Goal: Check status: Check status

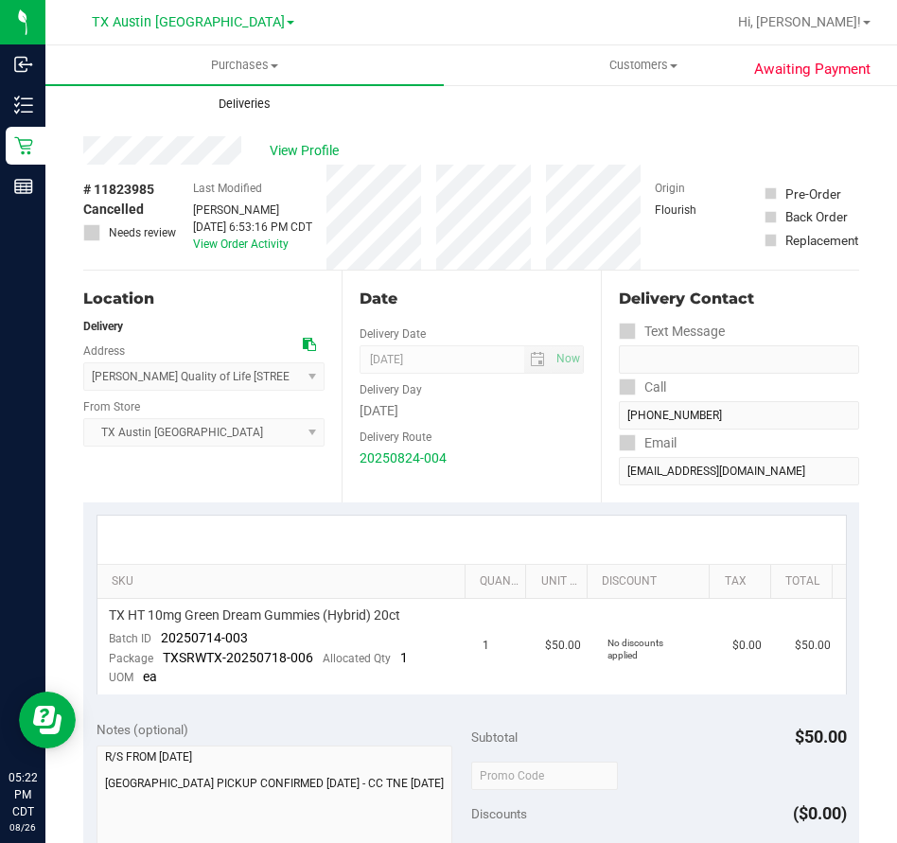
click at [254, 104] on span "Deliveries" at bounding box center [244, 104] width 103 height 17
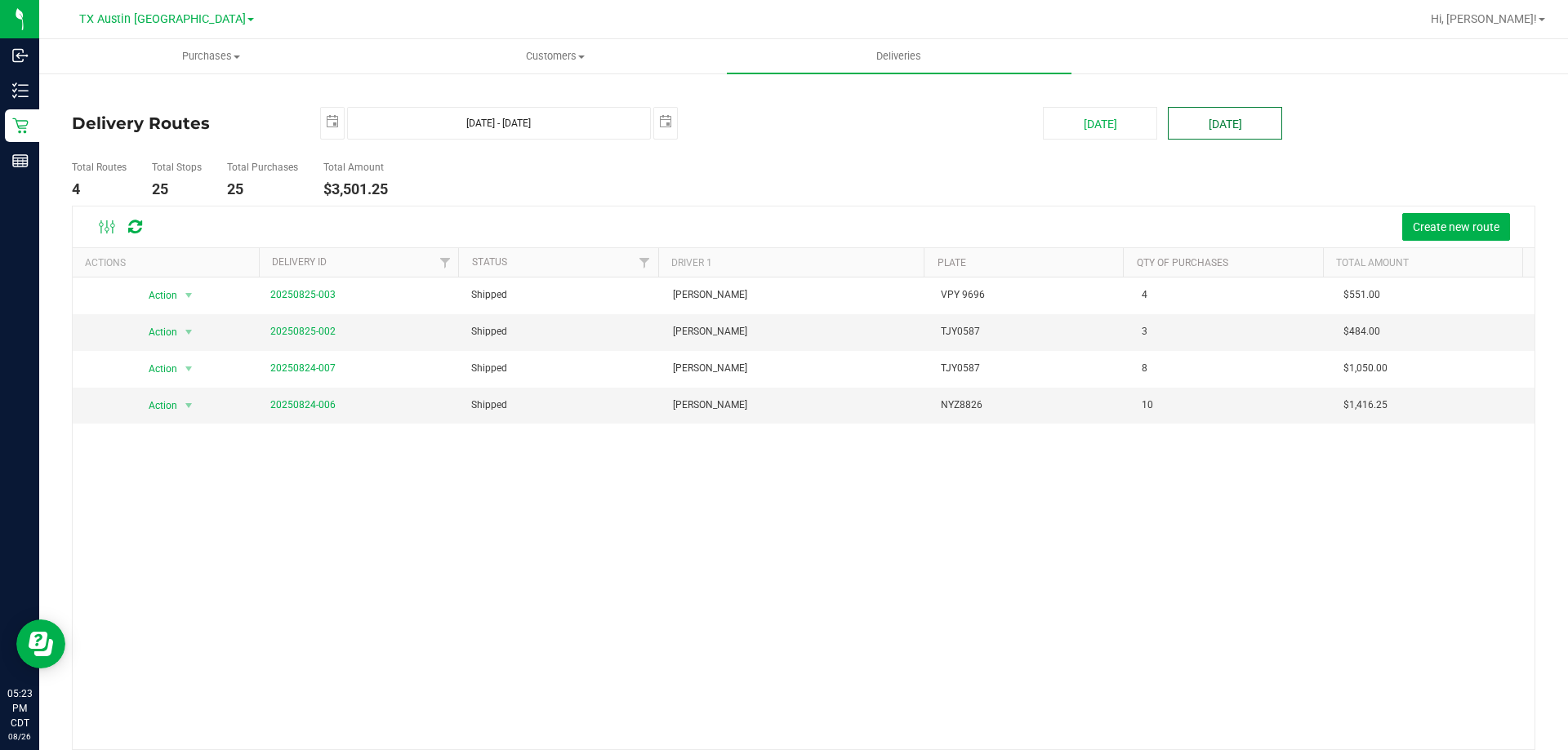
click at [774, 127] on button "[DATE]" at bounding box center [1225, 123] width 114 height 33
type input "[DATE] - [DATE]"
type input "[DATE]"
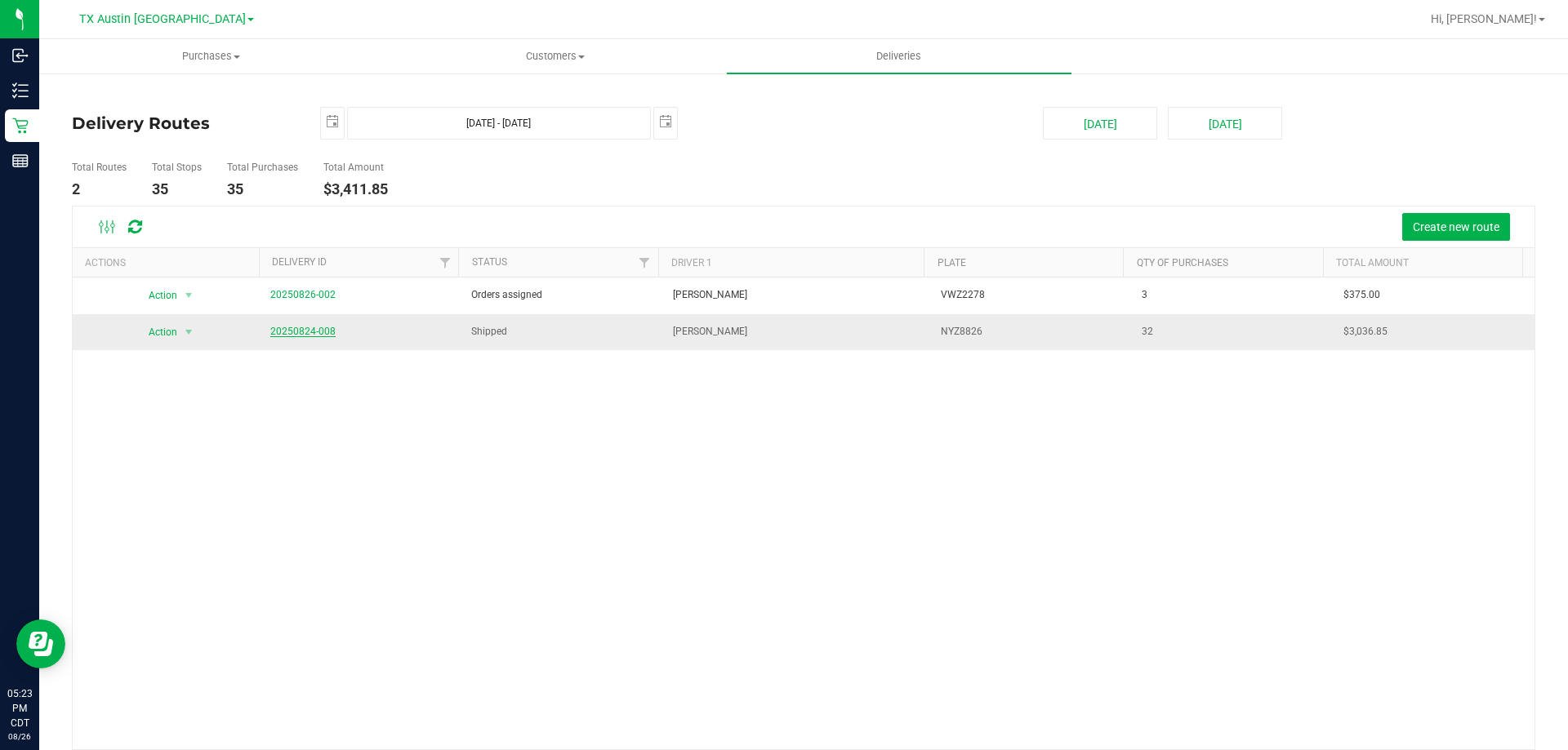
click at [321, 333] on link "20250824-008" at bounding box center [303, 331] width 66 height 11
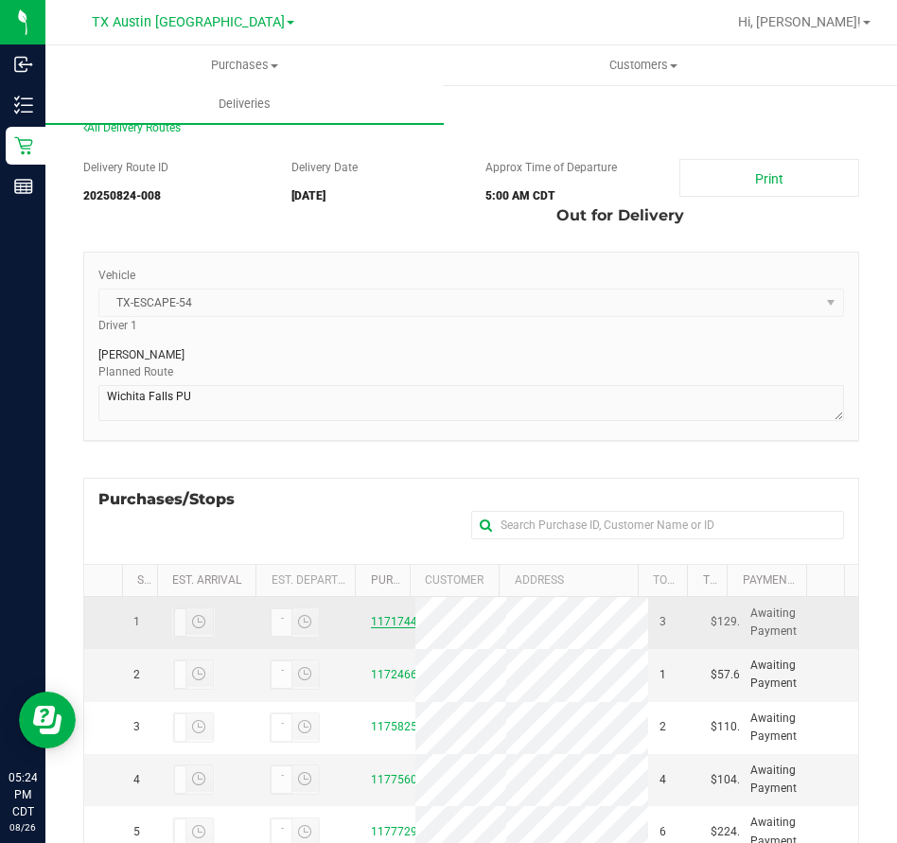
click at [380, 626] on link "11717443" at bounding box center [397, 621] width 53 height 13
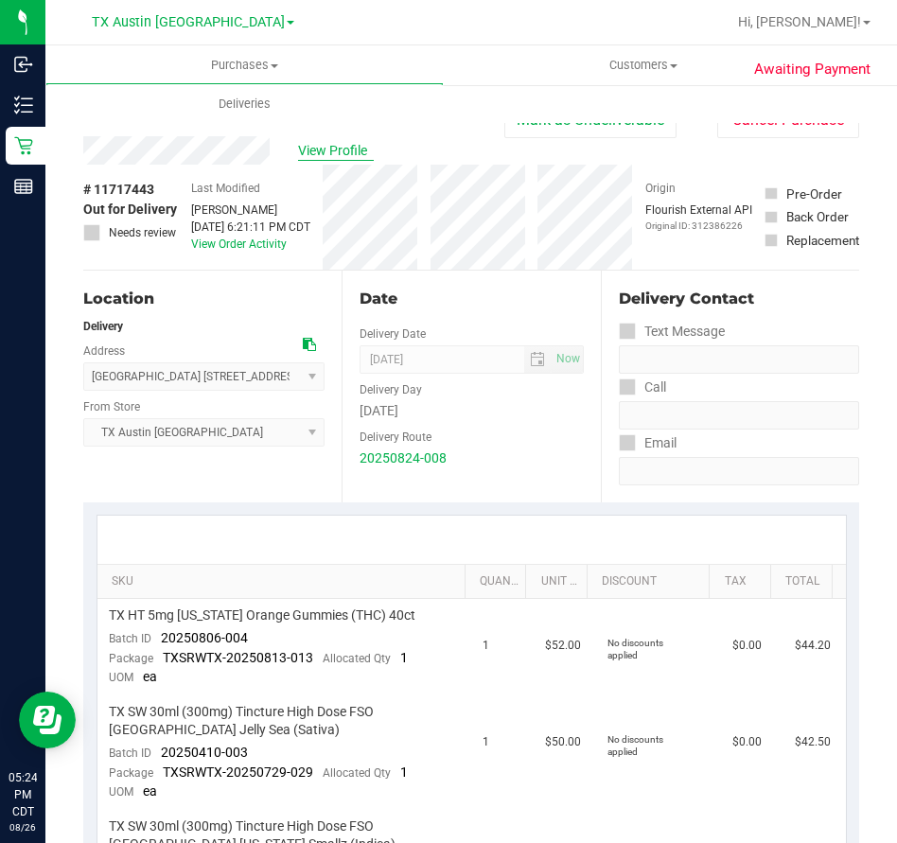
click at [338, 156] on span "View Profile" at bounding box center [336, 151] width 76 height 20
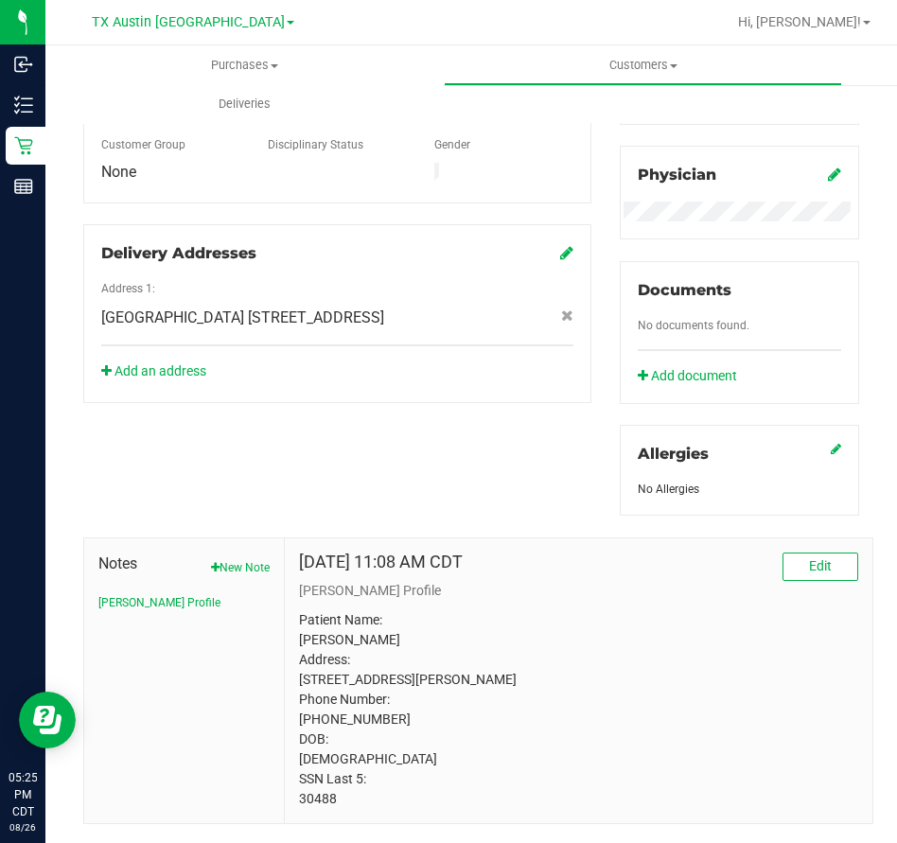
scroll to position [593, 0]
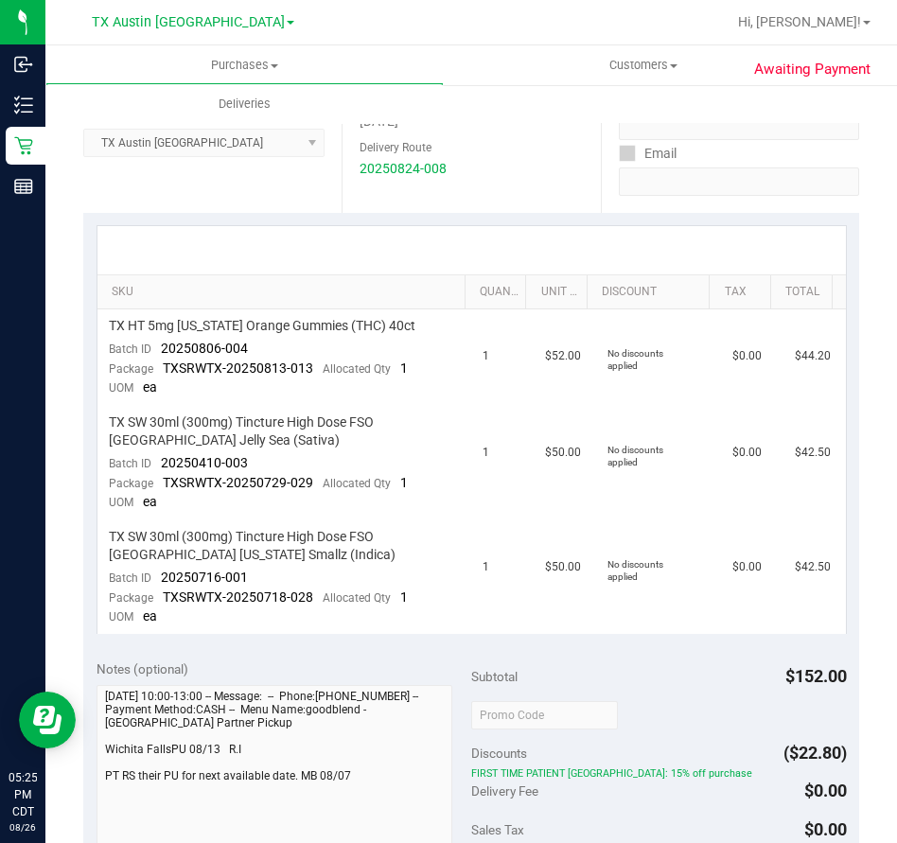
scroll to position [301, 0]
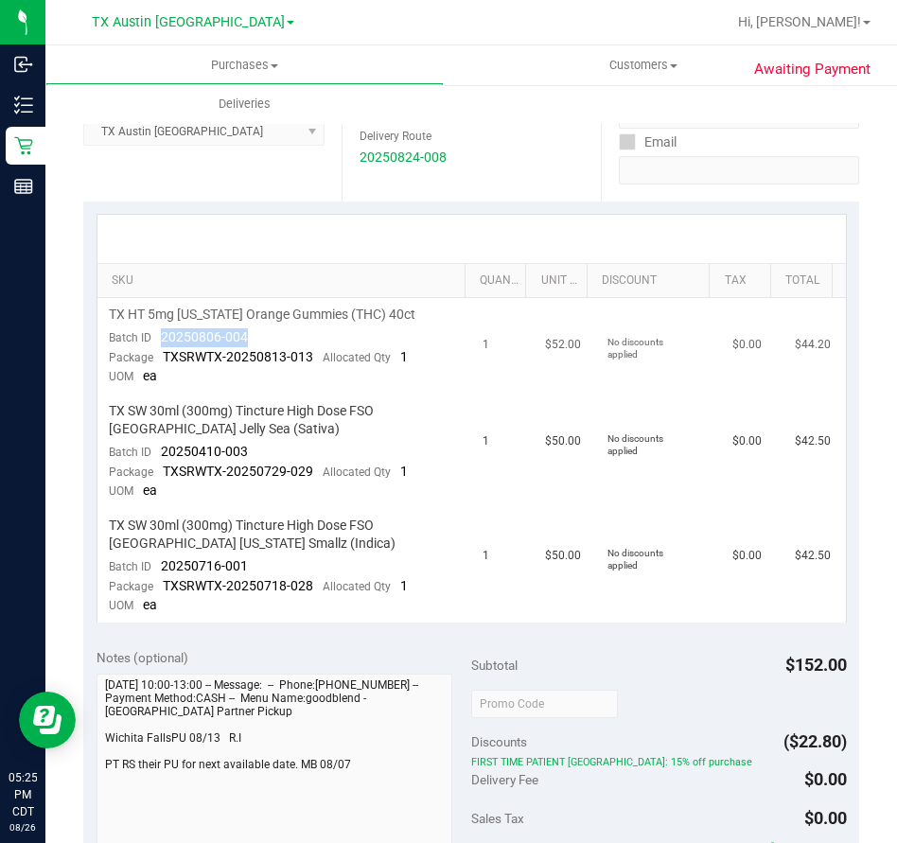
drag, startPoint x: 265, startPoint y: 336, endPoint x: 158, endPoint y: 342, distance: 107.1
click at [158, 342] on td "TX HT 5mg [US_STATE] Orange Gummies (THC) 40ct Batch ID 20250806-004 Package TX…" at bounding box center [284, 346] width 375 height 96
copy span "20250806-004"
drag, startPoint x: 249, startPoint y: 451, endPoint x: 160, endPoint y: 450, distance: 88.9
click at [160, 450] on td "TX SW 30ml (300mg) Tincture High Dose FSO [GEOGRAPHIC_DATA] Jelly Sea (Sativa) …" at bounding box center [284, 451] width 375 height 114
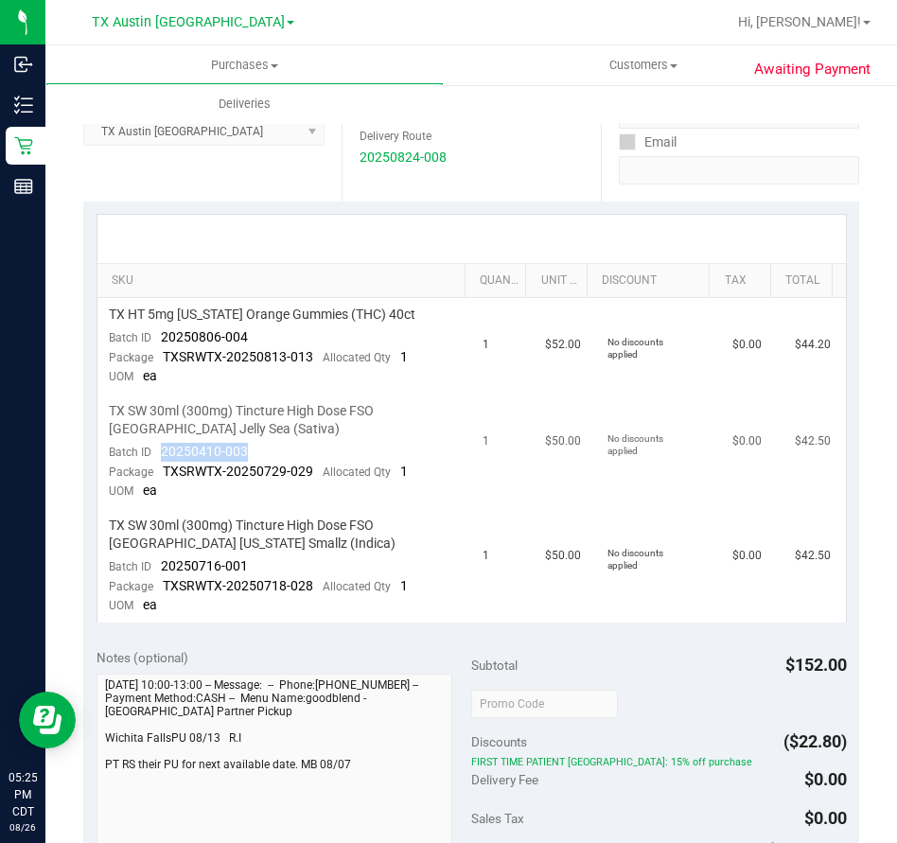
copy span "20250410-003"
drag, startPoint x: 255, startPoint y: 565, endPoint x: 158, endPoint y: 572, distance: 97.7
click at [158, 572] on td "TX SW 30ml (300mg) Tincture High Dose FSO [GEOGRAPHIC_DATA] [US_STATE] Smallz (…" at bounding box center [284, 566] width 375 height 114
copy span "20250716-001"
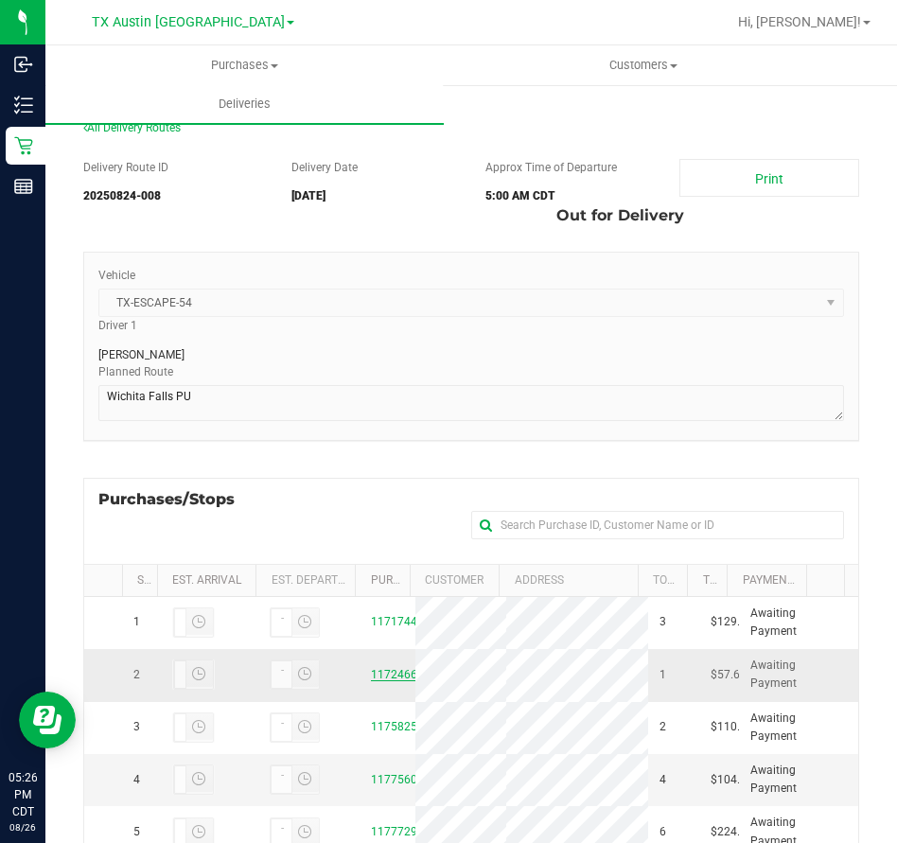
click at [376, 681] on link "11724668" at bounding box center [397, 674] width 53 height 13
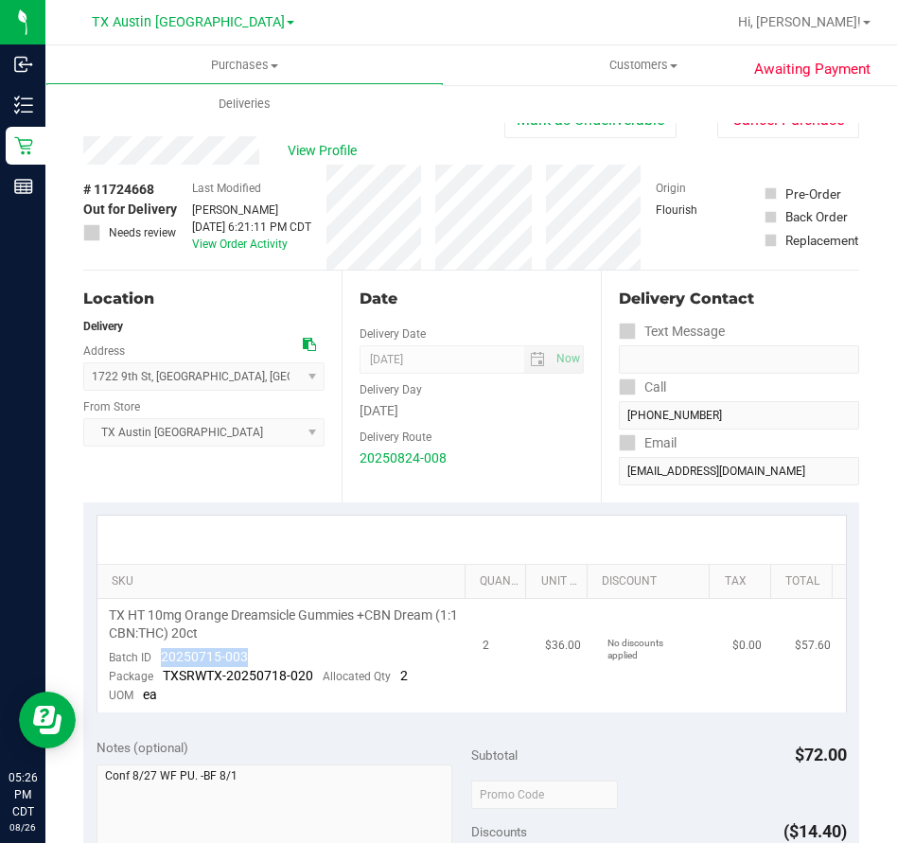
drag, startPoint x: 251, startPoint y: 657, endPoint x: 150, endPoint y: 660, distance: 100.3
click at [150, 660] on td "TX HT 10mg Orange Dreamsicle Gummies +CBN Dream (1:1 CBN:THC) 20ct Batch ID 202…" at bounding box center [284, 656] width 375 height 114
copy span "20250715-003"
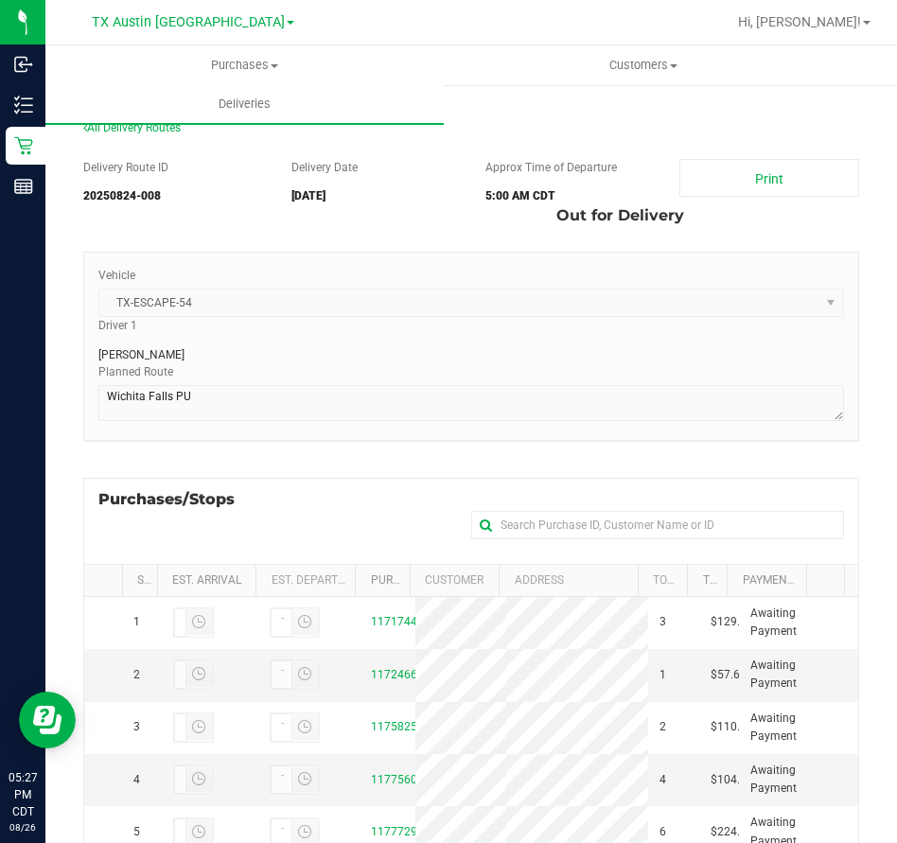
scroll to position [215, 0]
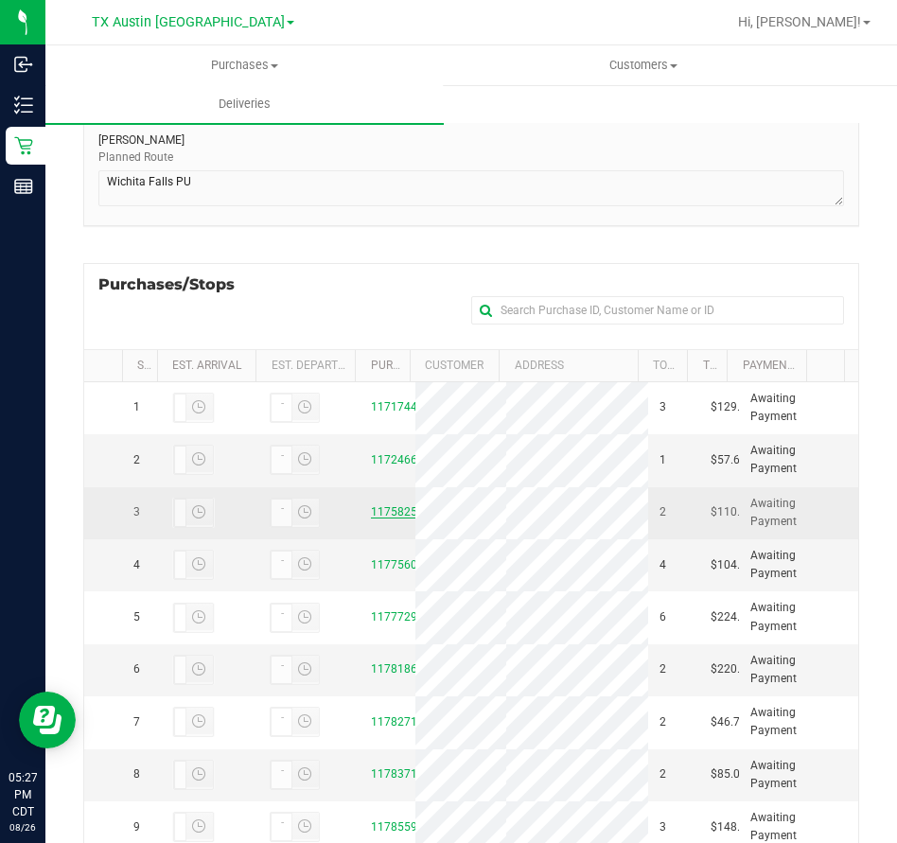
click at [379, 518] on link "11758251" at bounding box center [397, 511] width 53 height 13
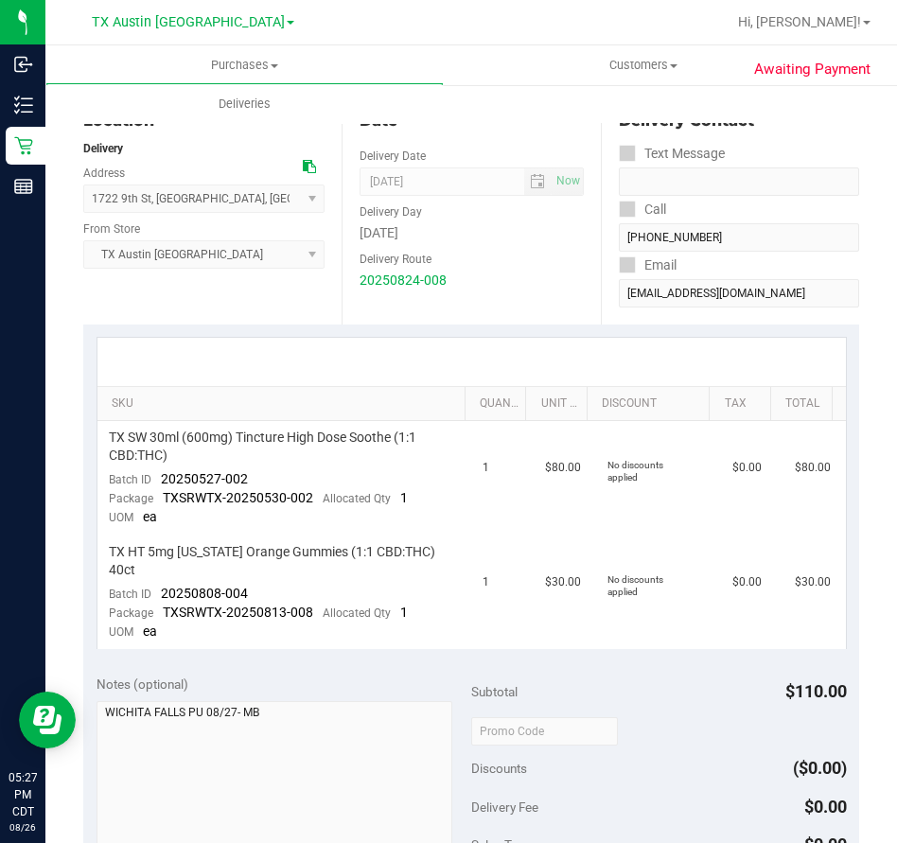
scroll to position [182, 0]
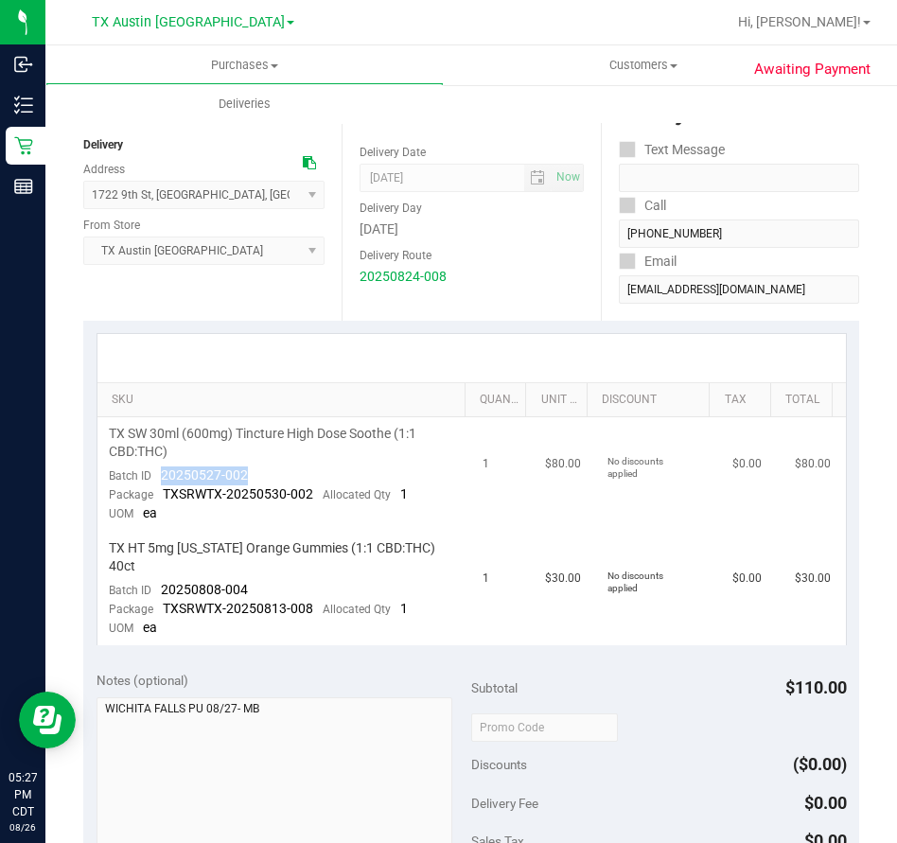
drag, startPoint x: 271, startPoint y: 474, endPoint x: 154, endPoint y: 472, distance: 116.4
click at [154, 472] on td "TX SW 30ml (600mg) Tincture High Dose Soothe (1:1 CBD:THC) Batch ID 20250527-00…" at bounding box center [284, 474] width 375 height 114
copy span "20250527-002"
drag, startPoint x: 259, startPoint y: 571, endPoint x: 158, endPoint y: 572, distance: 101.2
click at [158, 572] on td "TX HT 5mg [US_STATE] Orange Gummies (1:1 CBD:THC) 40ct Batch ID 20250808-004 Pa…" at bounding box center [284, 589] width 375 height 114
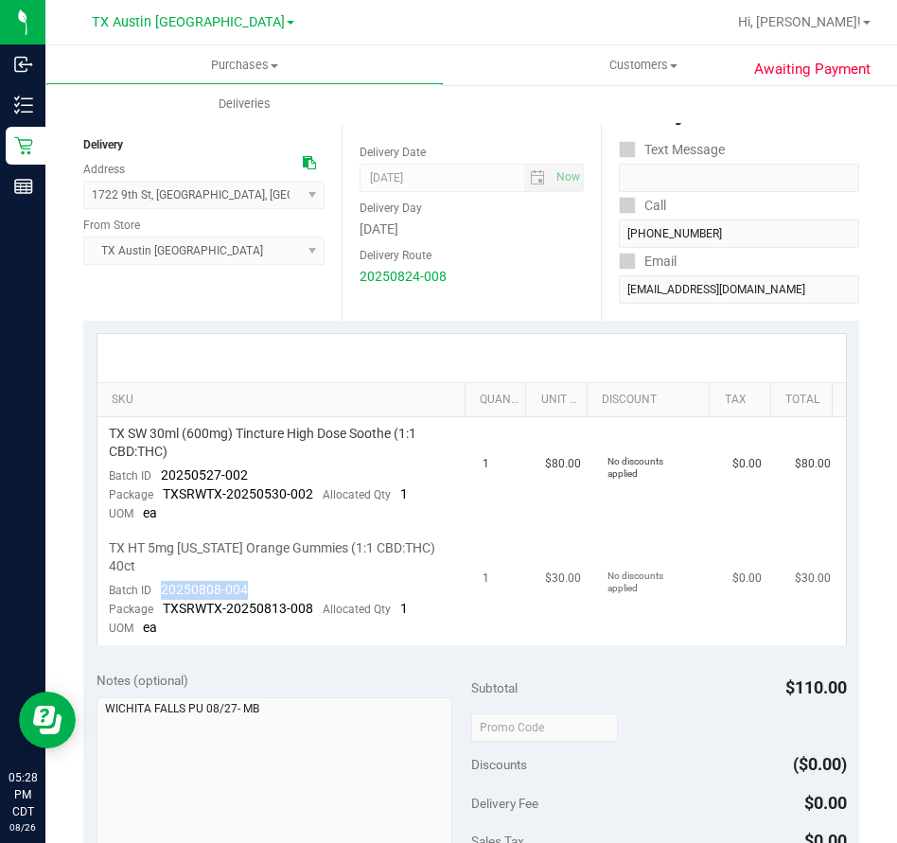
copy span "20250808-004"
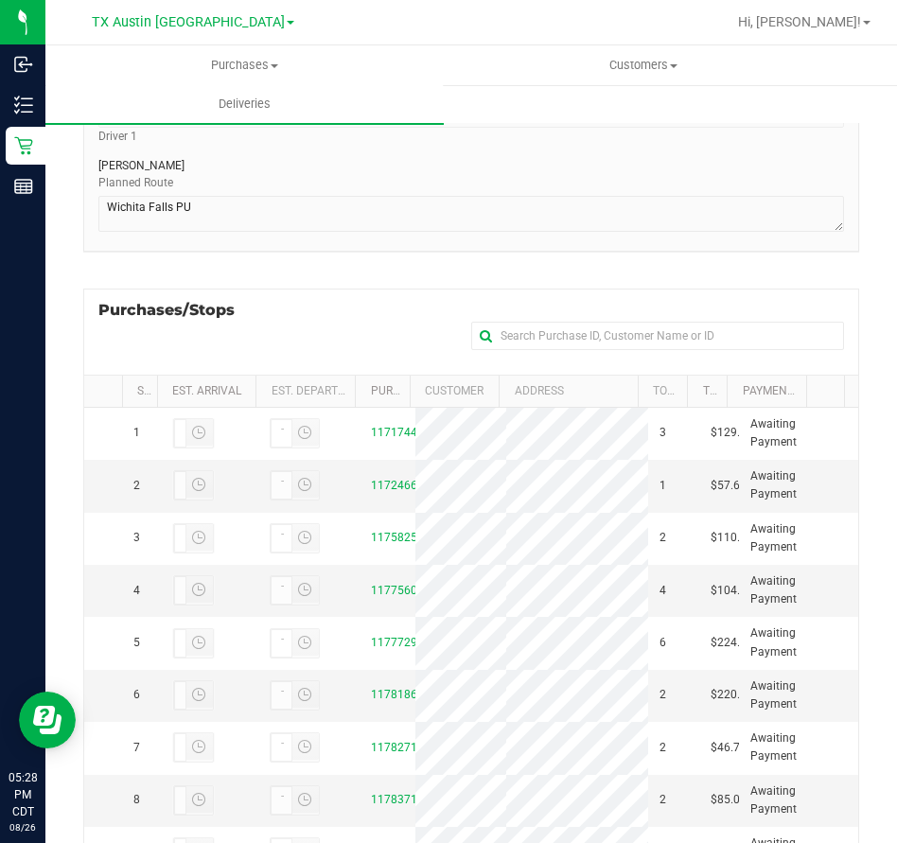
scroll to position [203, 0]
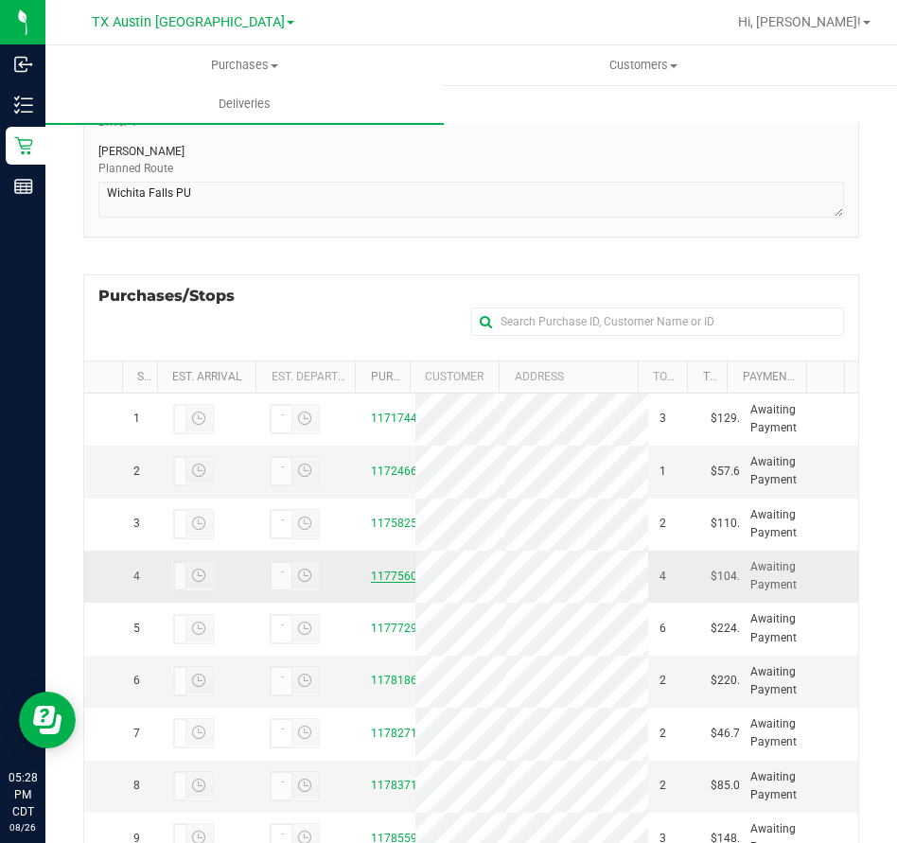
click at [385, 583] on link "11775608" at bounding box center [397, 575] width 53 height 13
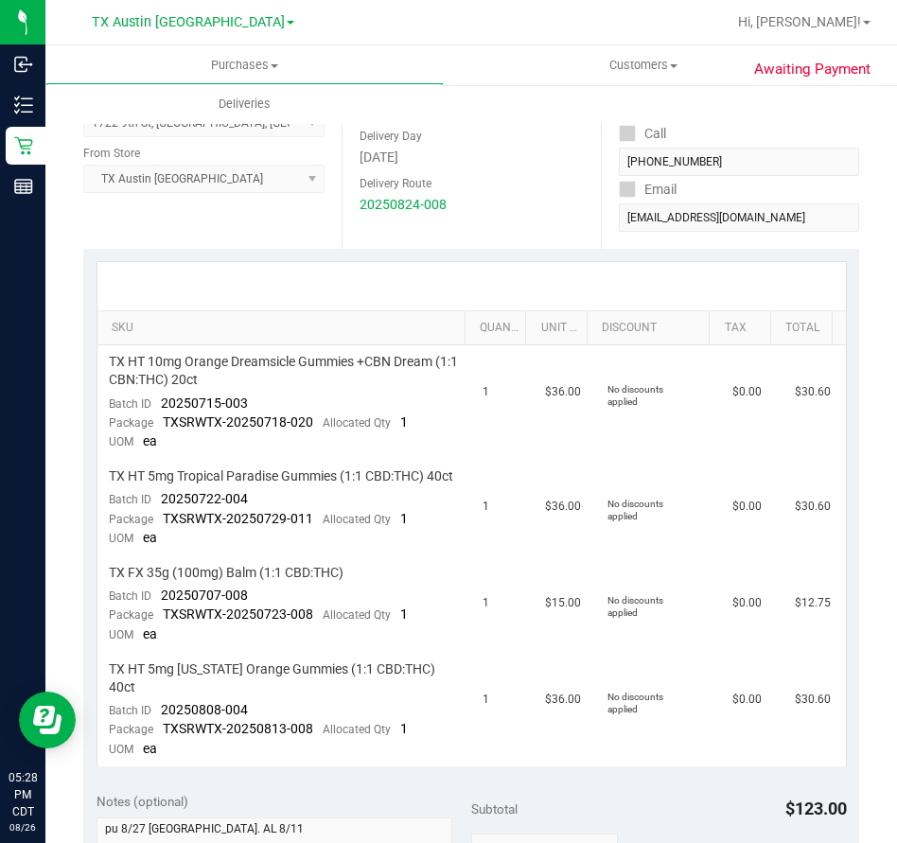
scroll to position [276, 0]
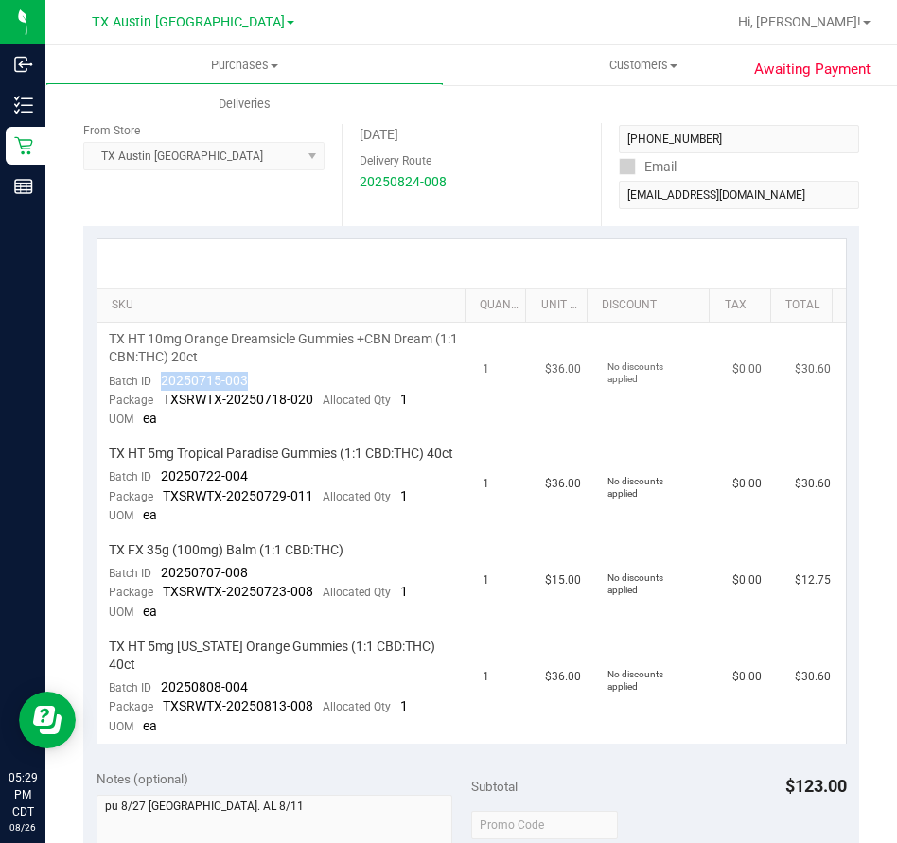
drag, startPoint x: 246, startPoint y: 379, endPoint x: 161, endPoint y: 381, distance: 85.2
click at [161, 381] on td "TX HT 10mg Orange Dreamsicle Gummies +CBN Dream (1:1 CBN:THC) 20ct Batch ID 202…" at bounding box center [284, 380] width 375 height 114
copy span "20250715-003"
drag, startPoint x: 254, startPoint y: 487, endPoint x: 156, endPoint y: 497, distance: 98.8
click at [156, 497] on td "TX HT 5mg Tropical Paradise Gummies (1:1 CBD:THC) 40ct Batch ID 20250722-004 Pa…" at bounding box center [284, 485] width 375 height 96
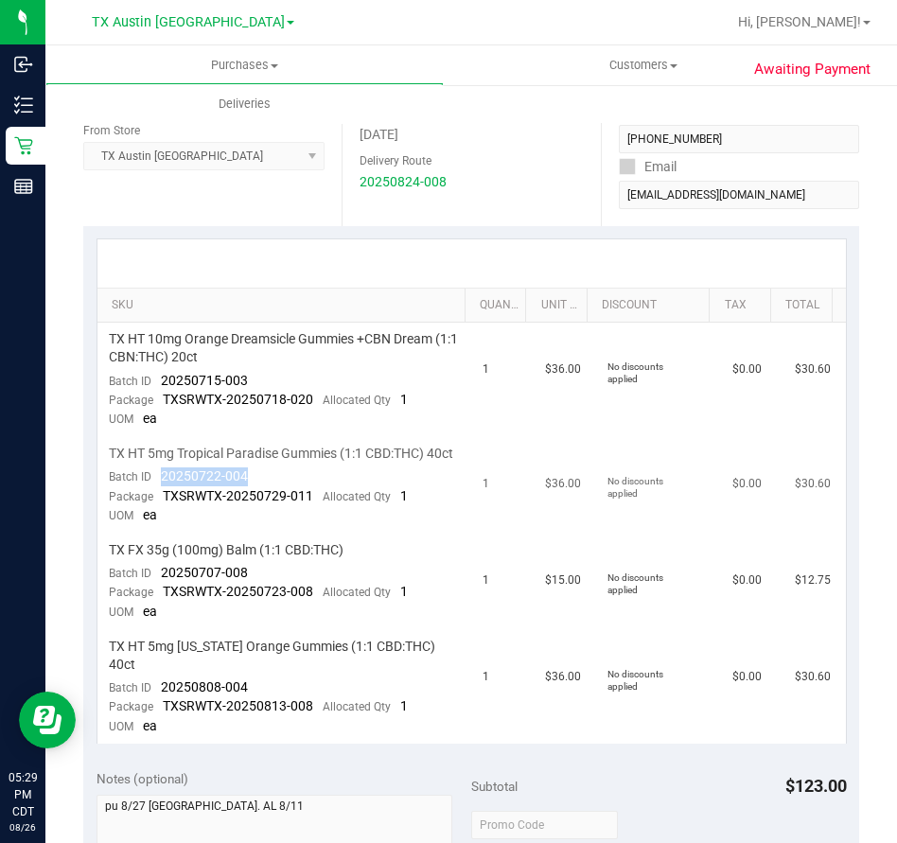
copy span "20250722-004"
drag, startPoint x: 251, startPoint y: 586, endPoint x: 155, endPoint y: 586, distance: 95.5
click at [155, 586] on td "TX FX 35g (100mg) Balm (1:1 CBD:THC) Batch ID 20250707-008 Package TXSRWTX-2025…" at bounding box center [284, 582] width 375 height 96
copy span "20250707-008"
drag, startPoint x: 265, startPoint y: 686, endPoint x: 166, endPoint y: 686, distance: 99.3
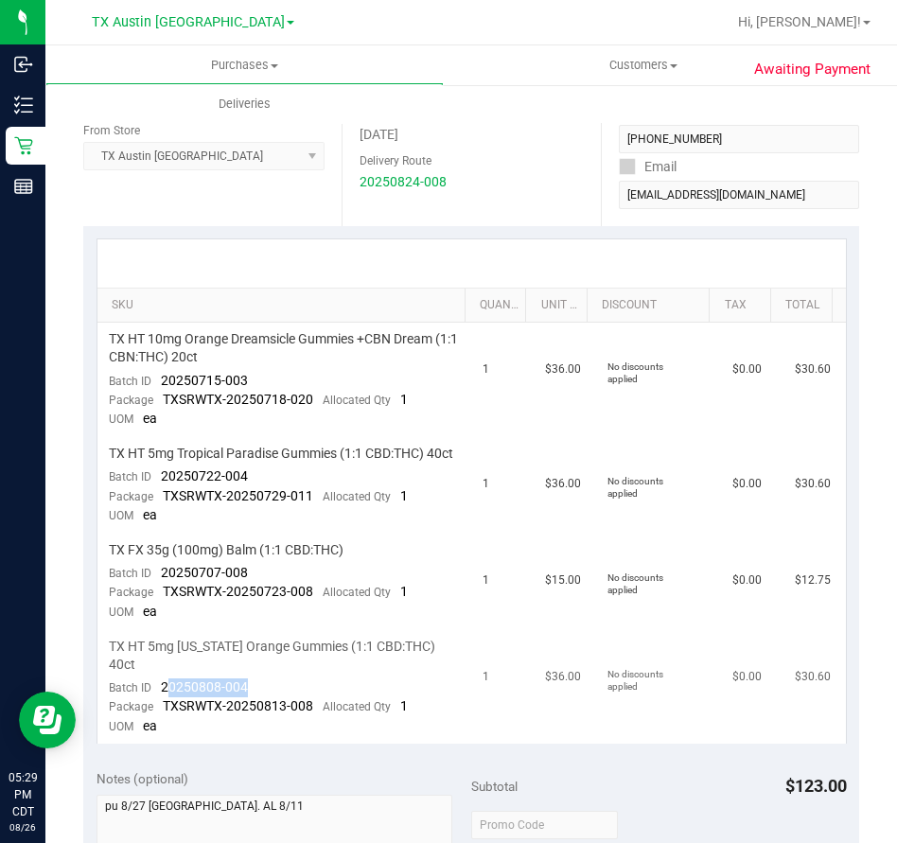
click at [166, 686] on td "TX HT 5mg [US_STATE] Orange Gummies (1:1 CBD:THC) 40ct Batch ID 20250808-004 Pa…" at bounding box center [284, 687] width 375 height 114
click at [256, 690] on td "TX HT 5mg [US_STATE] Orange Gummies (1:1 CBD:THC) 40ct Batch ID 20250808-004 Pa…" at bounding box center [284, 687] width 375 height 114
drag, startPoint x: 256, startPoint y: 690, endPoint x: 151, endPoint y: 686, distance: 105.1
click at [151, 686] on td "TX HT 5mg [US_STATE] Orange Gummies (1:1 CBD:THC) 40ct Batch ID 20250808-004 Pa…" at bounding box center [284, 687] width 375 height 114
copy span "20250808-004"
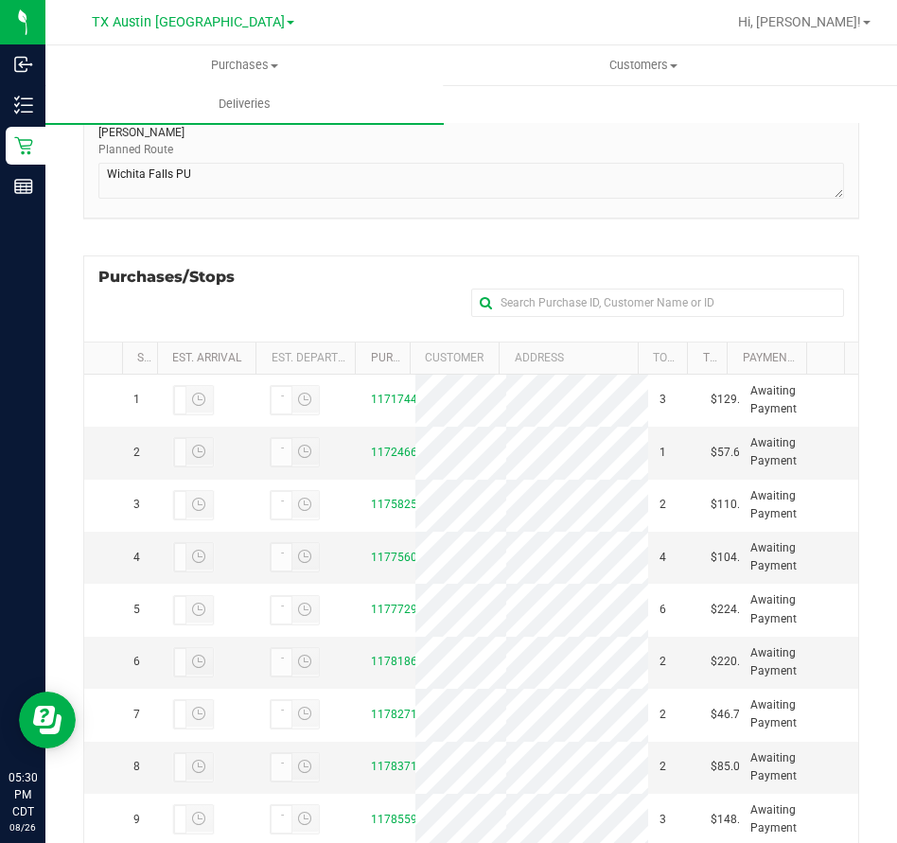
scroll to position [225, 0]
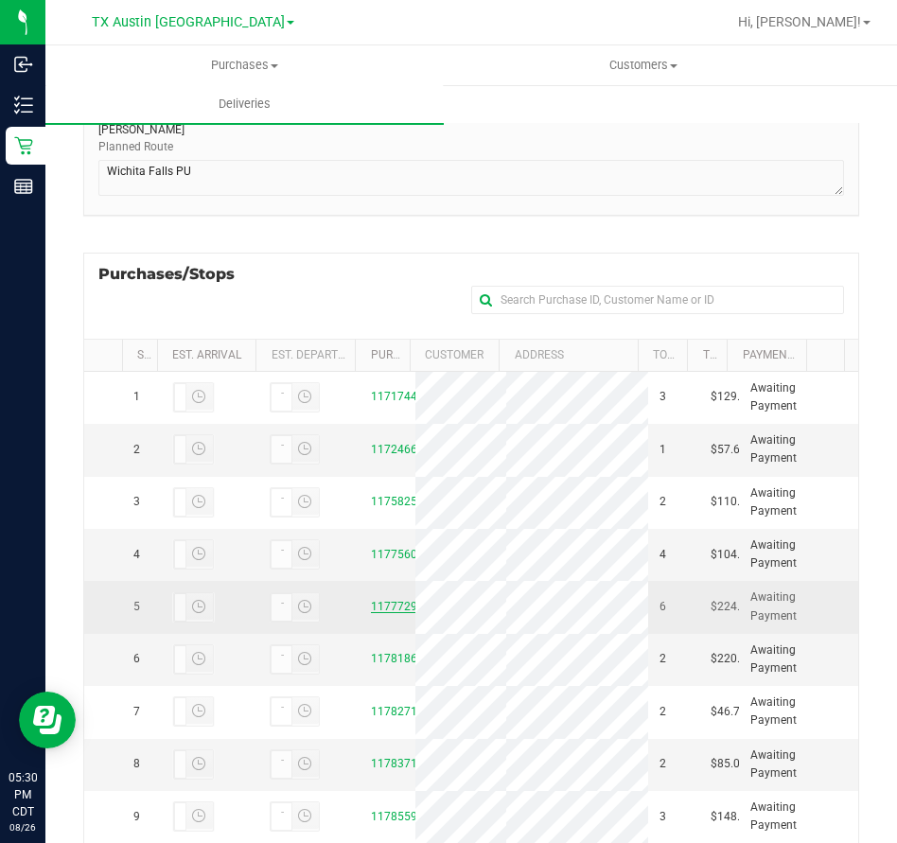
click at [373, 613] on link "11777296" at bounding box center [397, 606] width 53 height 13
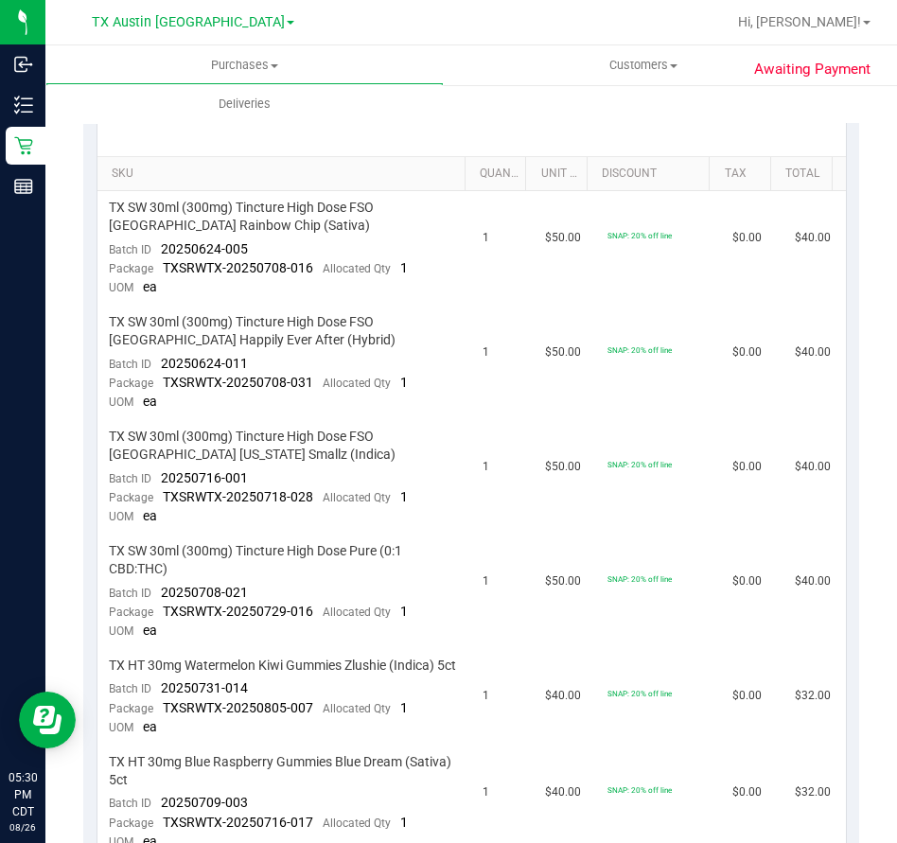
scroll to position [415, 0]
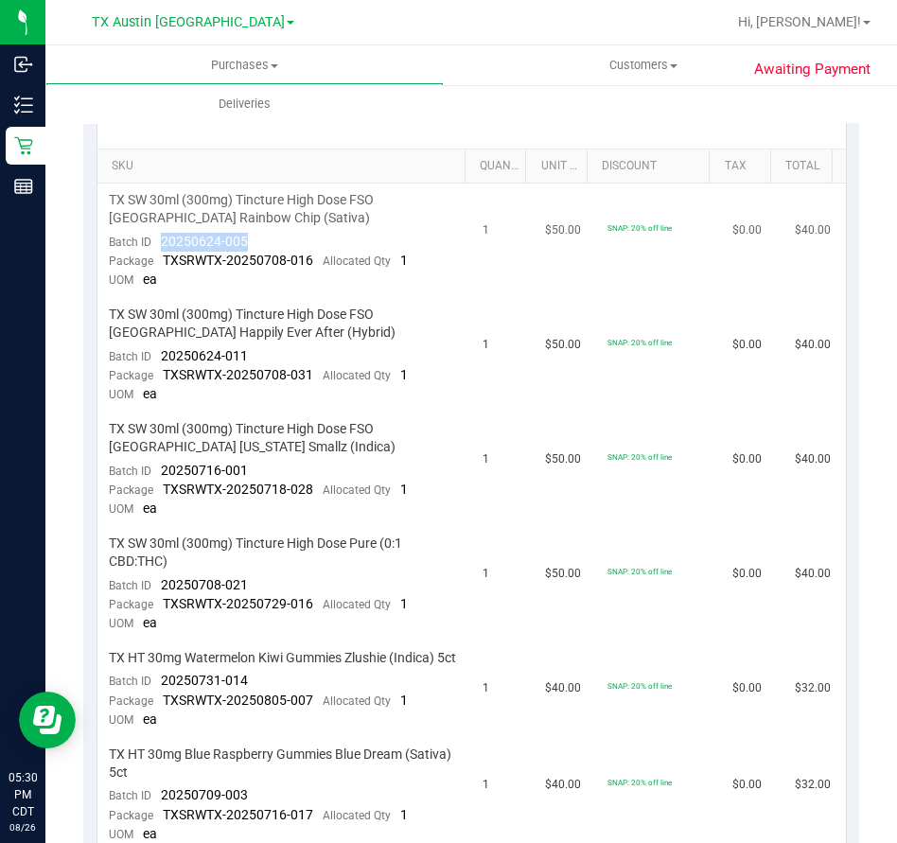
drag, startPoint x: 263, startPoint y: 237, endPoint x: 158, endPoint y: 238, distance: 105.0
click at [158, 238] on td "TX SW 30ml (300mg) Tincture High Dose FSO [GEOGRAPHIC_DATA] Rainbow Chip (Sativ…" at bounding box center [284, 241] width 375 height 114
drag, startPoint x: 253, startPoint y: 349, endPoint x: 156, endPoint y: 355, distance: 96.7
click at [156, 355] on td "TX SW 30ml (300mg) Tincture High Dose FSO [GEOGRAPHIC_DATA] Happily Ever After …" at bounding box center [284, 355] width 375 height 114
drag, startPoint x: 255, startPoint y: 468, endPoint x: 164, endPoint y: 467, distance: 91.8
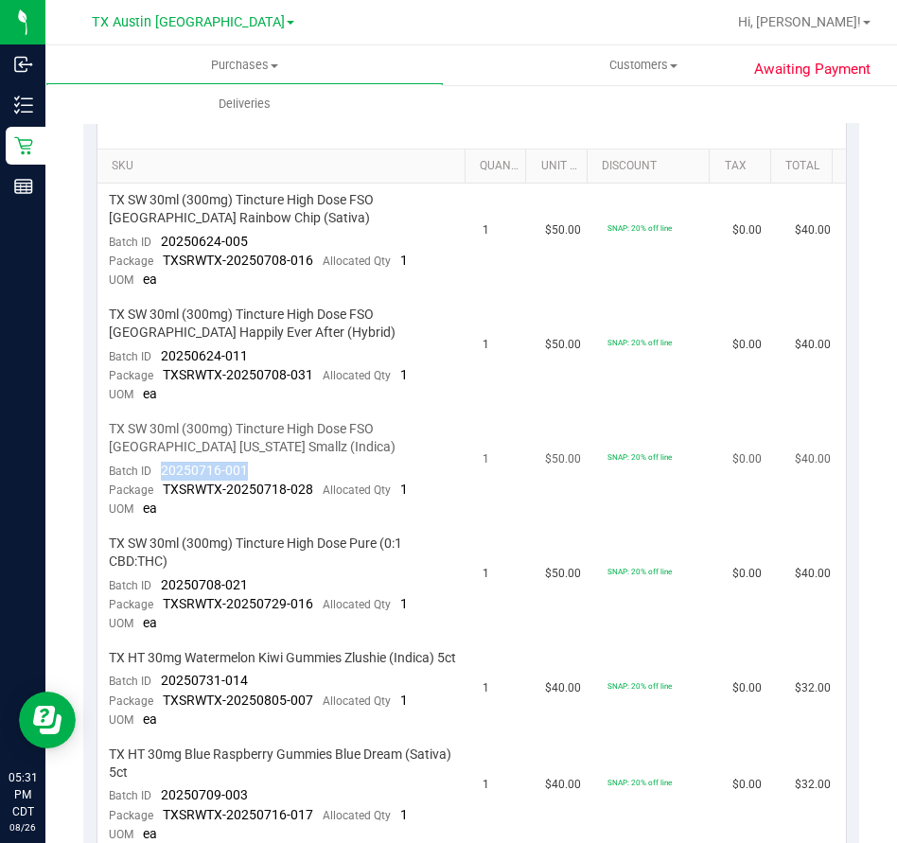
click at [164, 467] on td "TX SW 30ml (300mg) Tincture High Dose FSO [GEOGRAPHIC_DATA] [US_STATE] Smallz (…" at bounding box center [284, 469] width 375 height 114
drag, startPoint x: 254, startPoint y: 580, endPoint x: 160, endPoint y: 588, distance: 94.0
click at [160, 588] on td "TX SW 30ml (300mg) Tincture High Dose Pure (0:1 CBD:THC) Batch ID 20250708-021 …" at bounding box center [284, 584] width 375 height 114
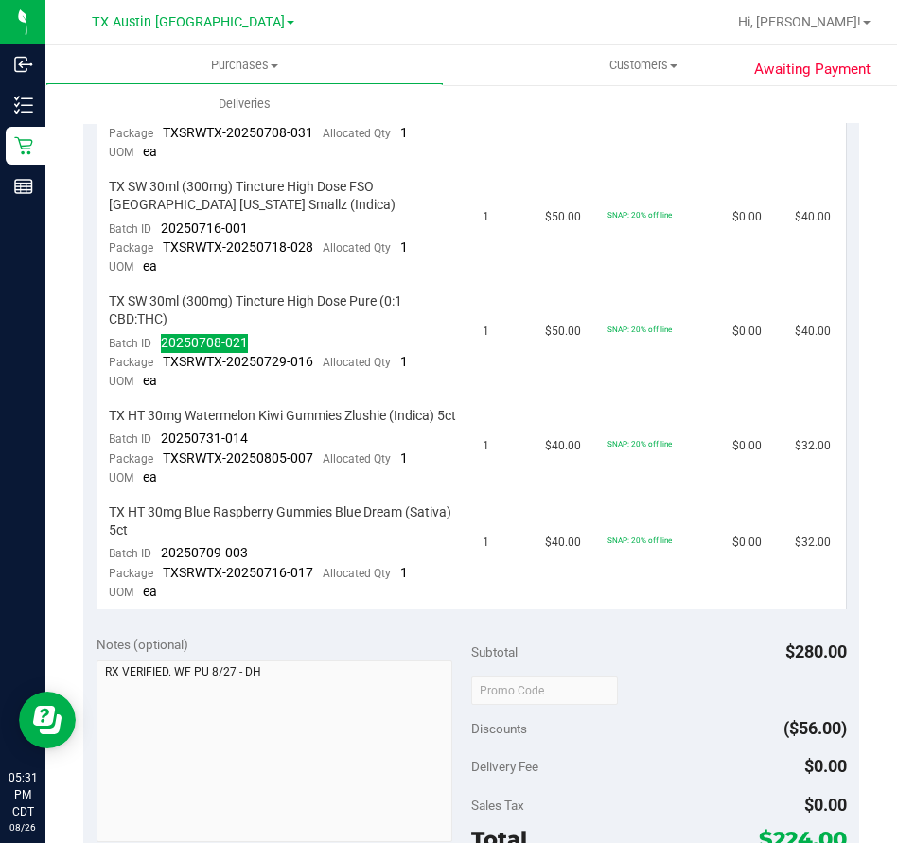
scroll to position [660, 0]
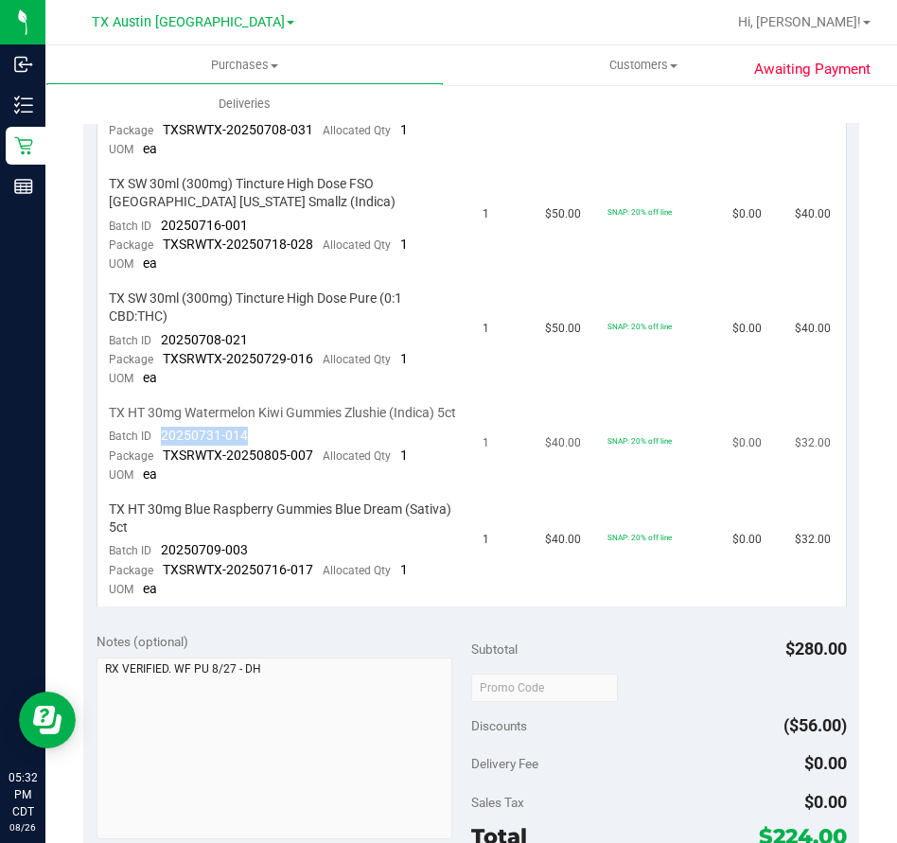
drag, startPoint x: 247, startPoint y: 449, endPoint x: 160, endPoint y: 447, distance: 87.1
click at [160, 447] on td "TX HT 30mg Watermelon Kiwi Gummies Zlushie (Indica) 5ct Batch ID 20250731-014 P…" at bounding box center [284, 444] width 375 height 96
drag, startPoint x: 277, startPoint y: 564, endPoint x: 156, endPoint y: 569, distance: 121.2
click at [156, 569] on td "TX HT 30mg Blue Raspberry Gummies Blue Dream (Sativa) 5ct Batch ID 20250709-003…" at bounding box center [284, 550] width 375 height 114
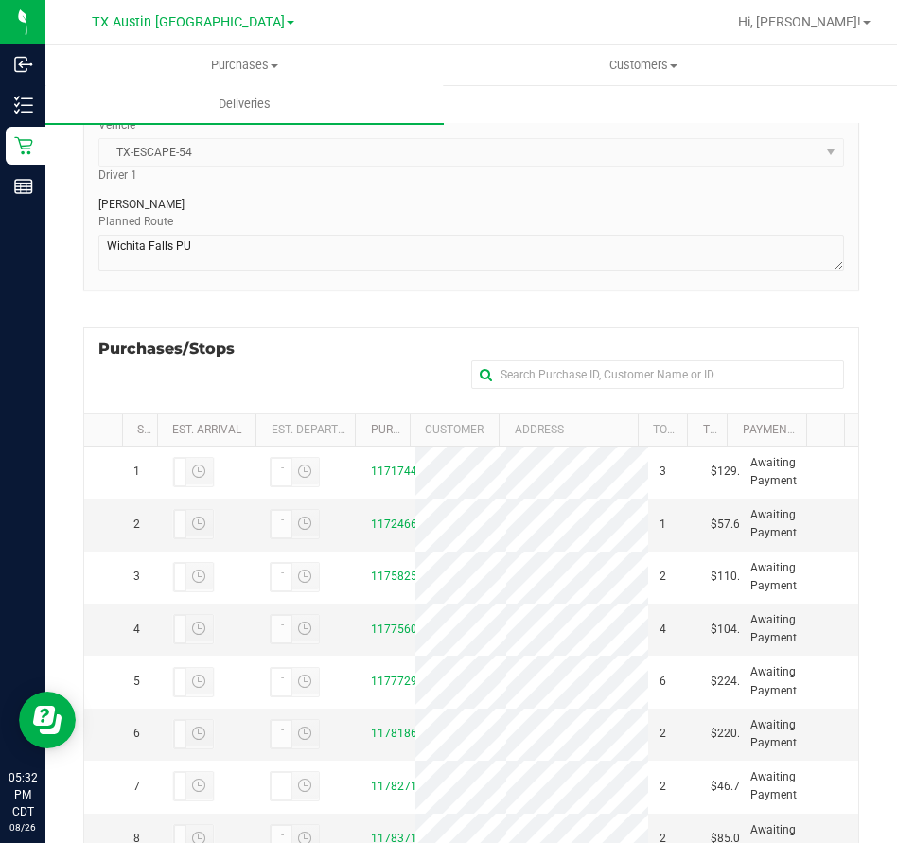
scroll to position [265, 0]
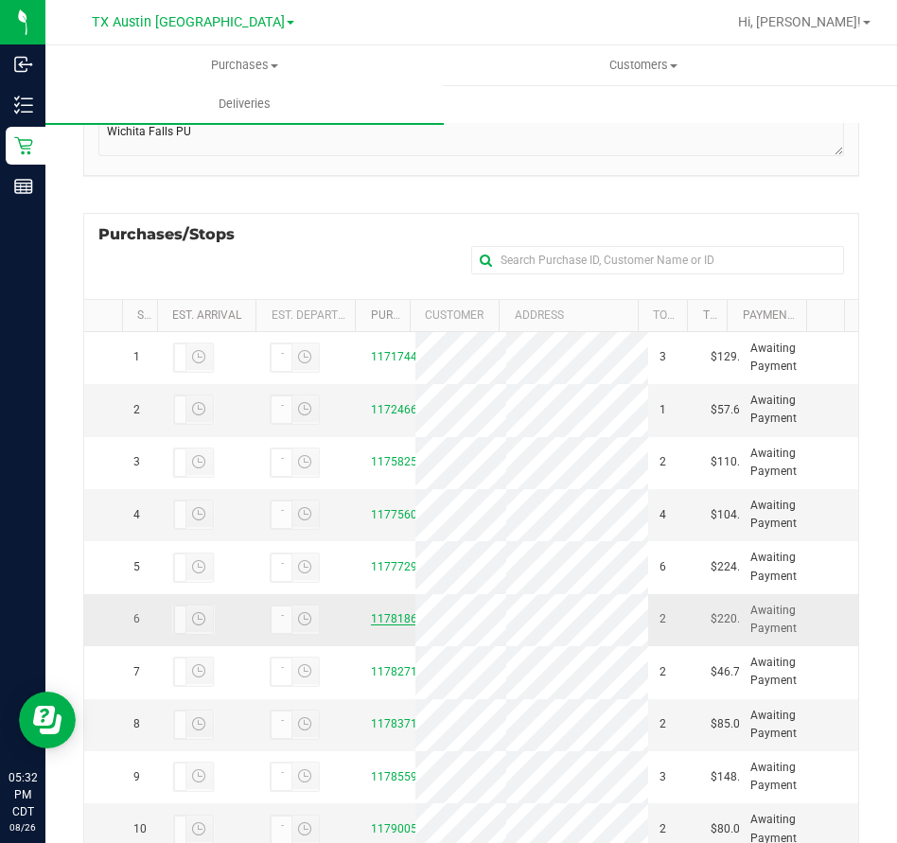
click at [372, 625] on link "11781868" at bounding box center [397, 618] width 53 height 13
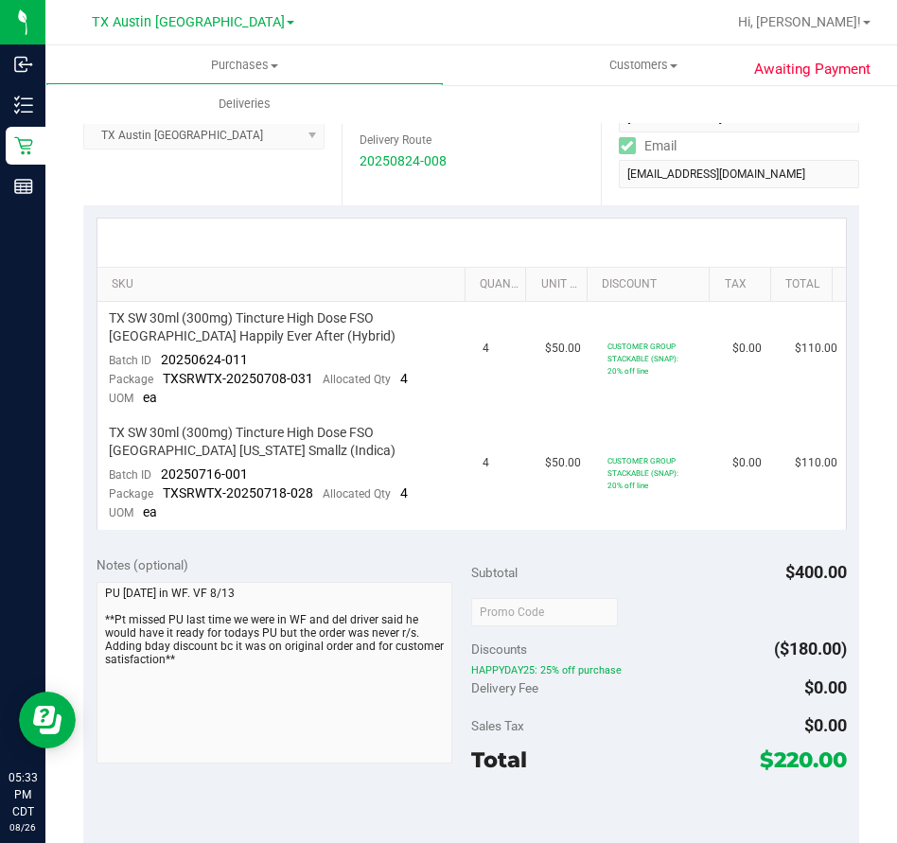
scroll to position [299, 0]
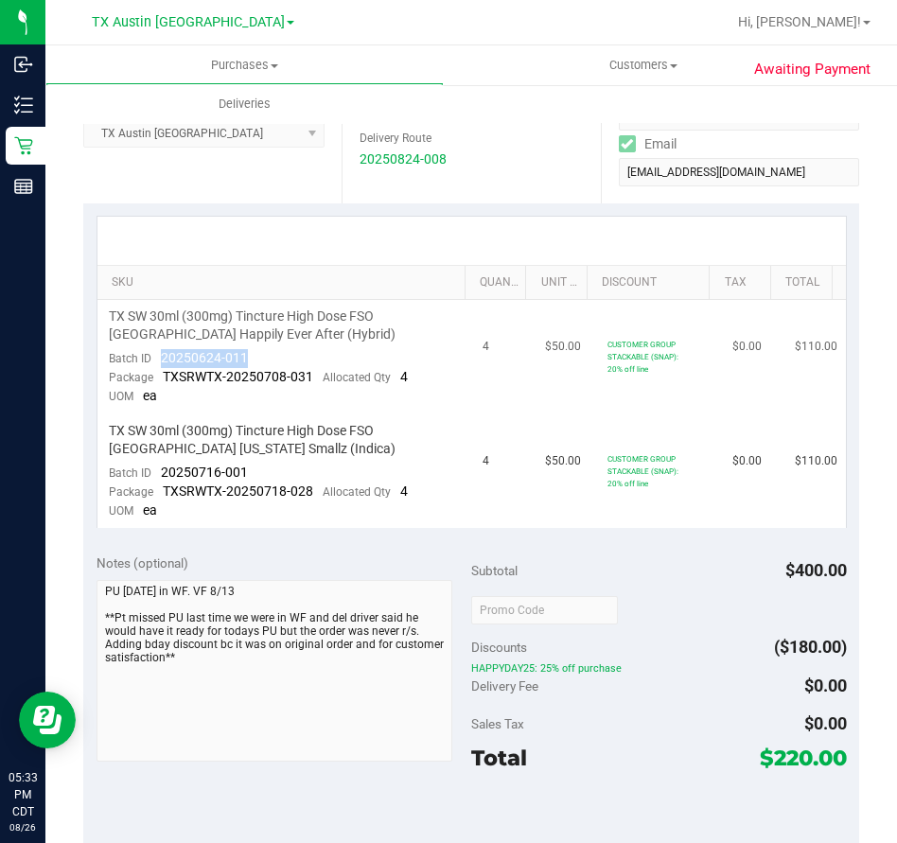
drag, startPoint x: 271, startPoint y: 357, endPoint x: 158, endPoint y: 361, distance: 112.7
click at [158, 361] on td "TX SW 30ml (300mg) Tincture High Dose FSO [GEOGRAPHIC_DATA] Happily Ever After …" at bounding box center [284, 357] width 375 height 114
drag, startPoint x: 257, startPoint y: 470, endPoint x: 158, endPoint y: 473, distance: 99.4
click at [158, 473] on td "TX SW 30ml (300mg) Tincture High Dose FSO [GEOGRAPHIC_DATA] [US_STATE] Smallz (…" at bounding box center [284, 471] width 375 height 114
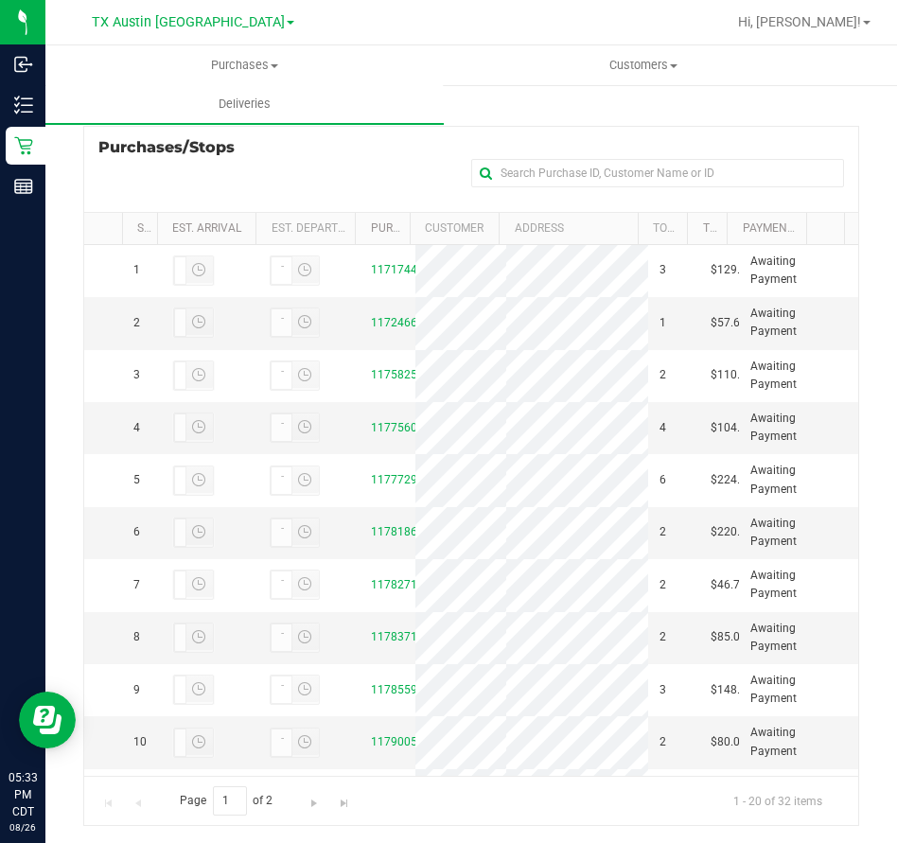
scroll to position [385, 0]
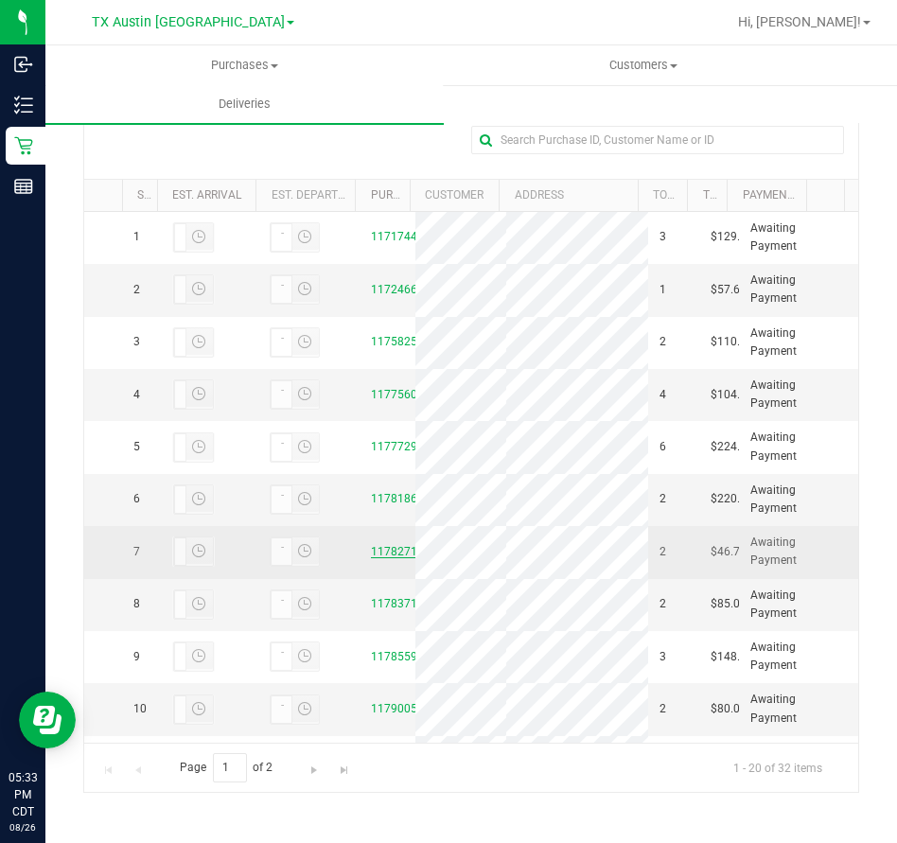
click at [382, 558] on link "11782712" at bounding box center [397, 551] width 53 height 13
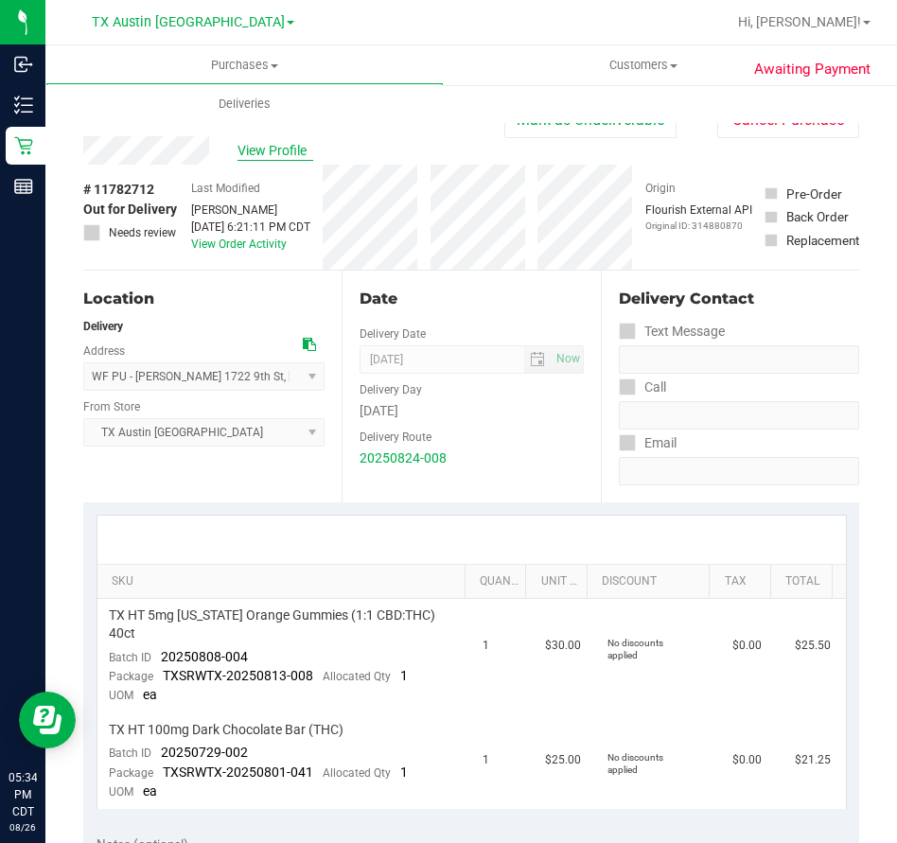
click at [278, 149] on span "View Profile" at bounding box center [275, 151] width 76 height 20
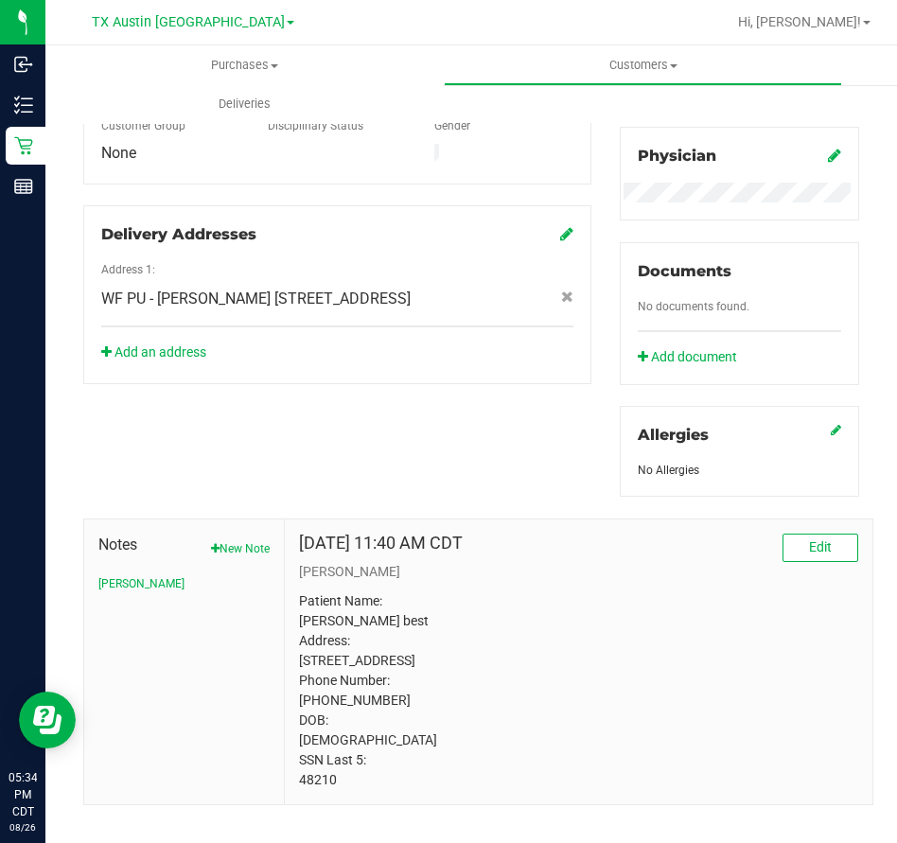
scroll to position [572, 0]
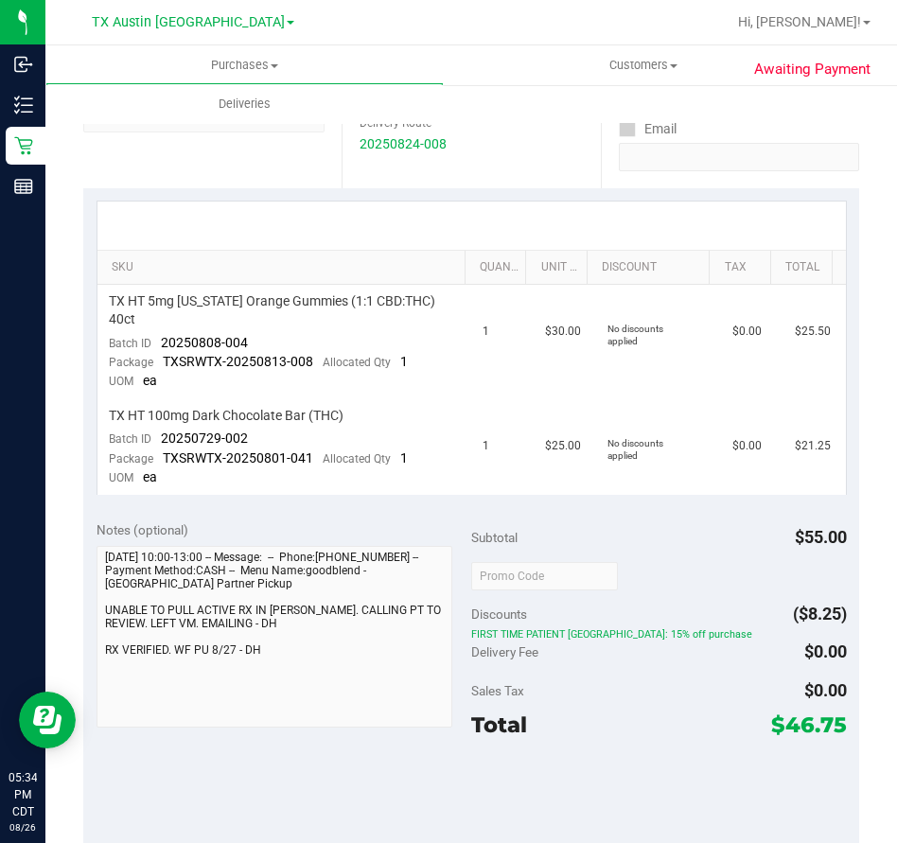
scroll to position [300, 0]
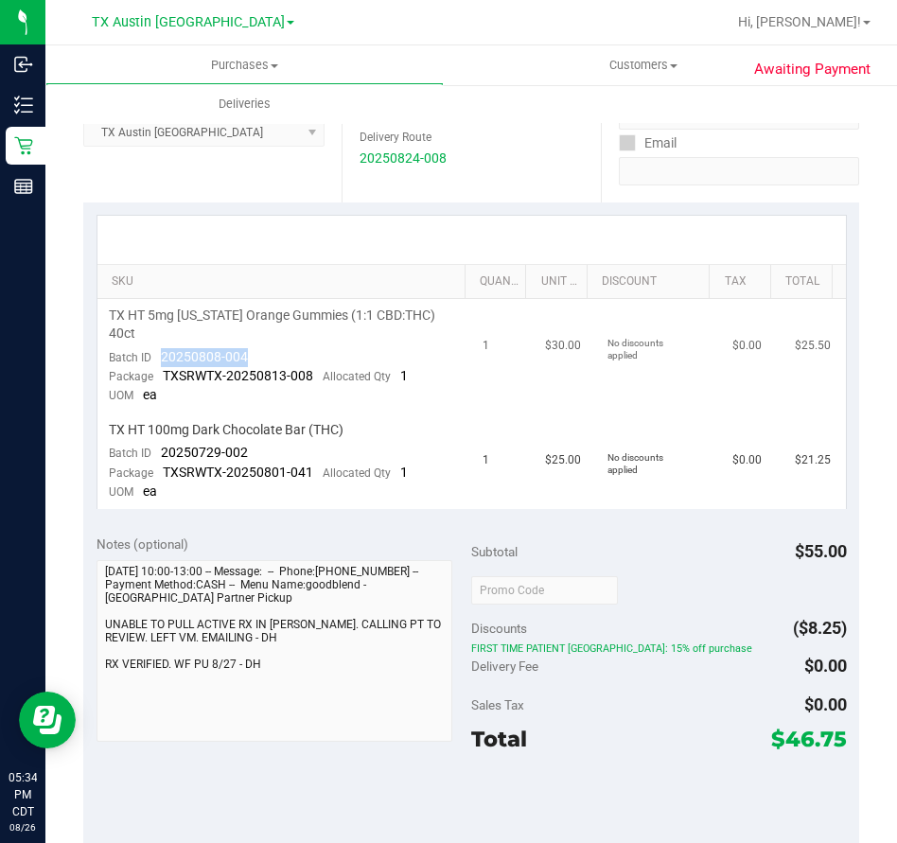
drag, startPoint x: 259, startPoint y: 330, endPoint x: 156, endPoint y: 333, distance: 103.2
click at [156, 333] on td "TX HT 5mg [US_STATE] Orange Gummies (1:1 CBD:THC) 40ct Batch ID 20250808-004 Pa…" at bounding box center [284, 356] width 375 height 114
drag, startPoint x: 254, startPoint y: 429, endPoint x: 158, endPoint y: 432, distance: 95.6
click at [158, 432] on td "TX HT 100mg Dark Chocolate Bar (THC) Batch ID 20250729-002 Package TXSRWTX-2025…" at bounding box center [284, 461] width 375 height 96
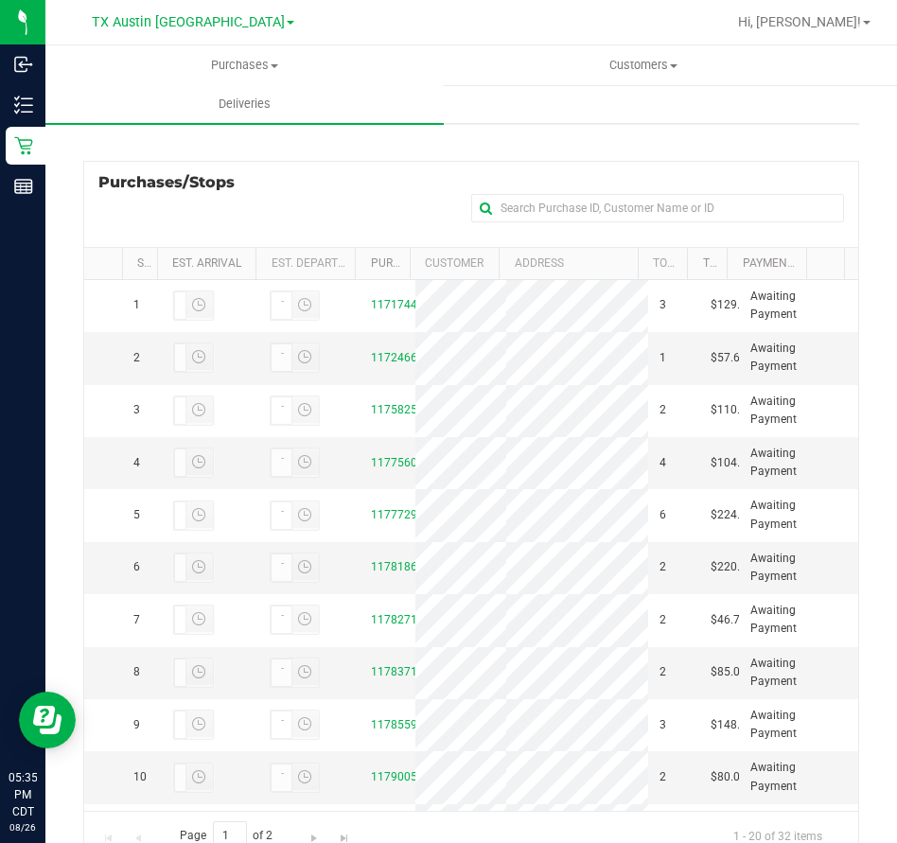
scroll to position [321, 0]
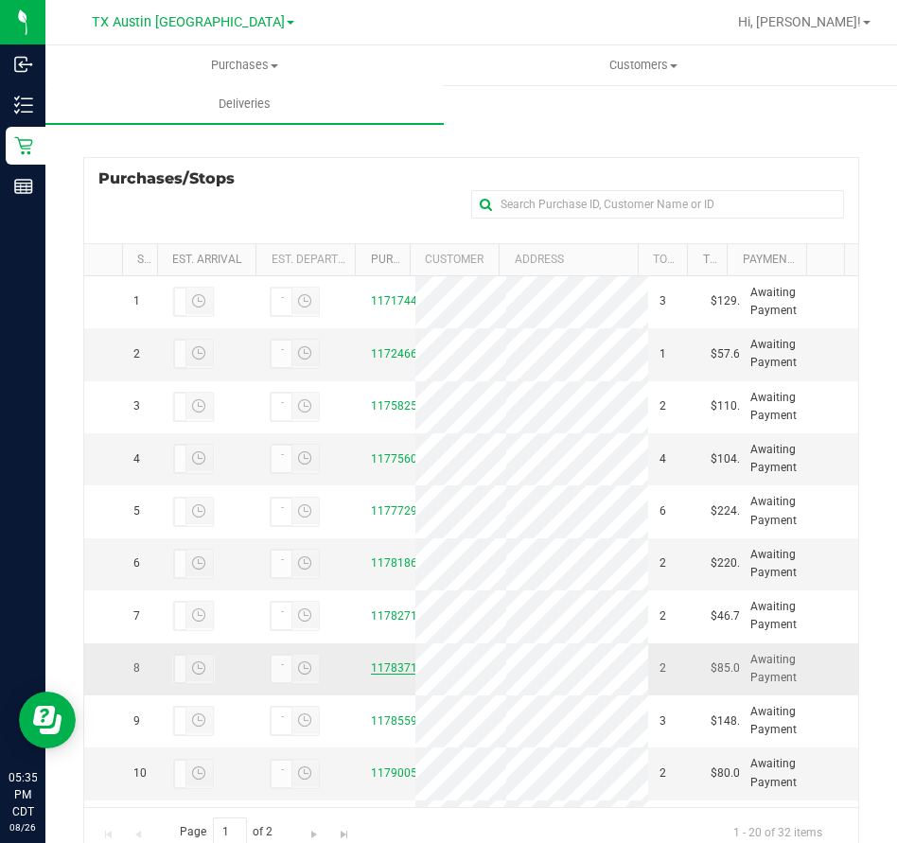
click at [384, 675] on link "11783717" at bounding box center [397, 667] width 53 height 13
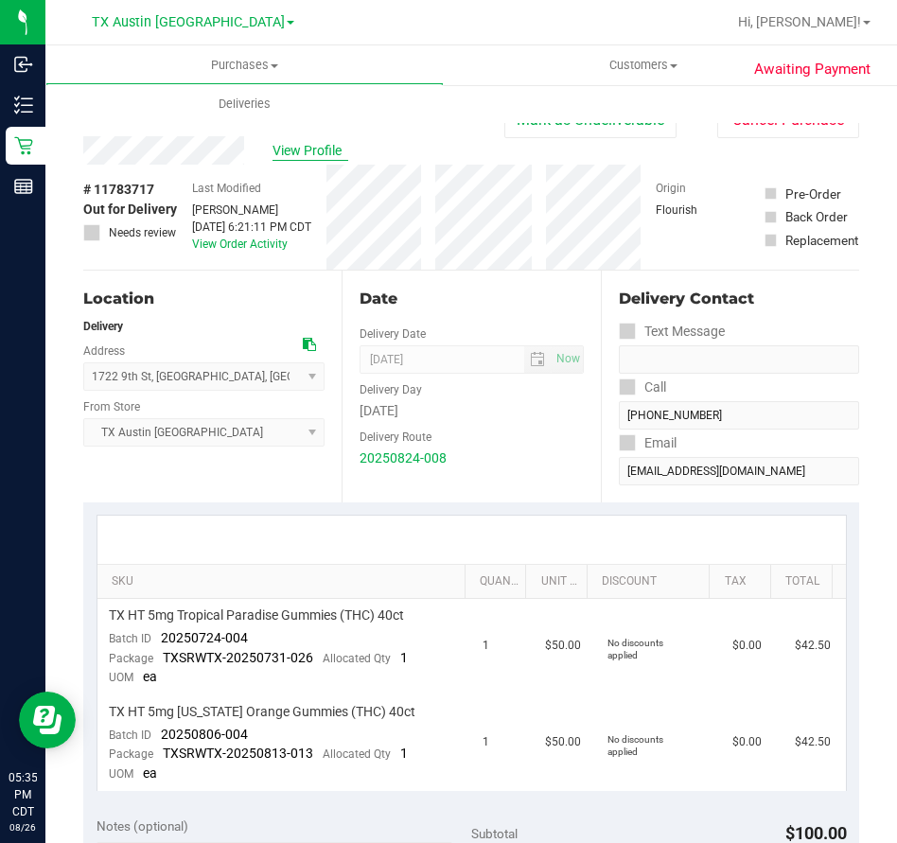
click at [289, 150] on span "View Profile" at bounding box center [310, 151] width 76 height 20
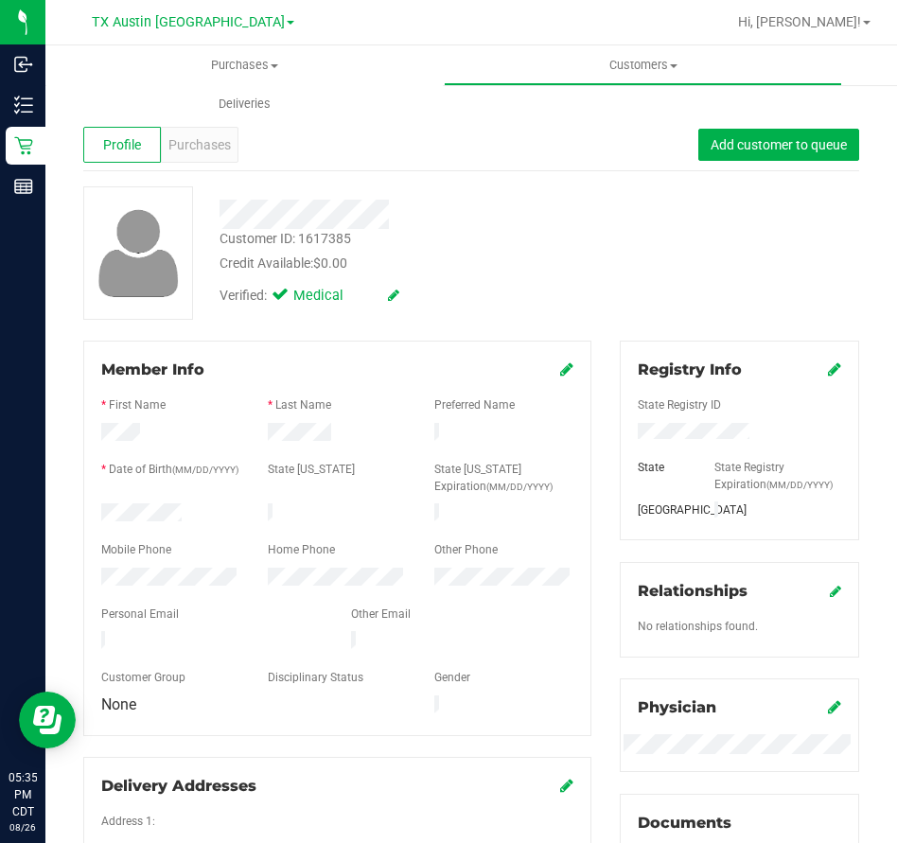
scroll to position [593, 0]
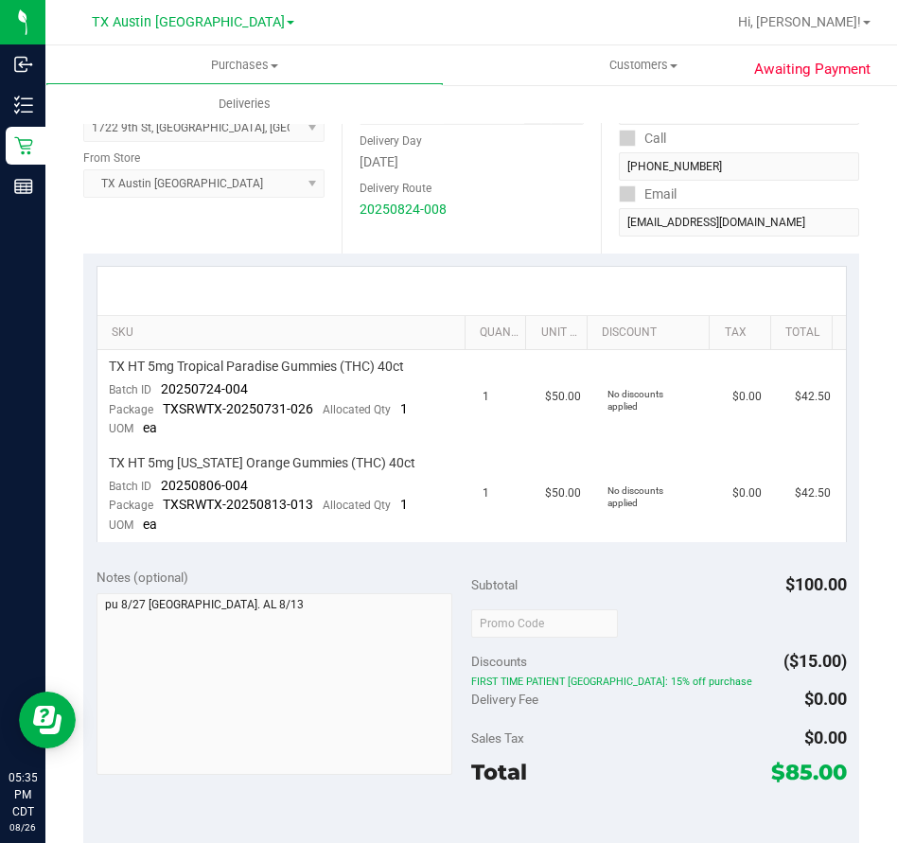
scroll to position [238, 0]
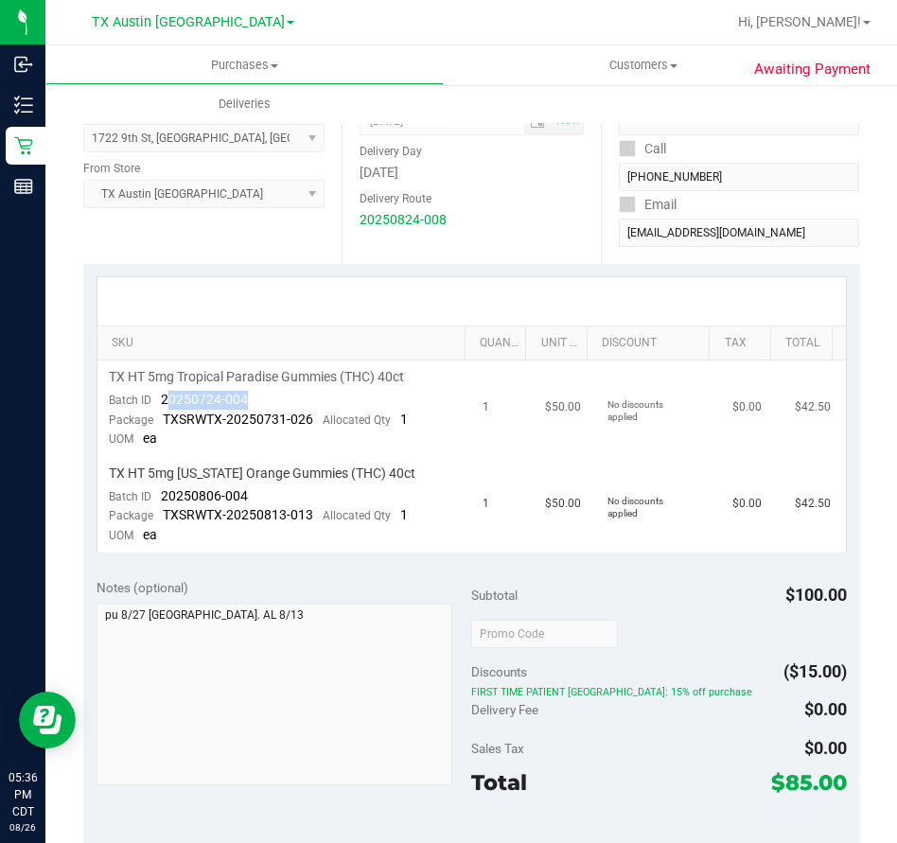
drag, startPoint x: 266, startPoint y: 393, endPoint x: 165, endPoint y: 399, distance: 101.4
click at [165, 399] on td "TX HT 5mg Tropical Paradise Gummies (THC) 40ct Batch ID 20250724-004 Package TX…" at bounding box center [284, 408] width 375 height 96
click at [256, 399] on td "TX HT 5mg Tropical Paradise Gummies (THC) 40ct Batch ID 20250724-004 Package TX…" at bounding box center [284, 408] width 375 height 96
drag, startPoint x: 256, startPoint y: 399, endPoint x: 161, endPoint y: 394, distance: 95.7
click at [161, 394] on td "TX HT 5mg Tropical Paradise Gummies (THC) 40ct Batch ID 20250724-004 Package TX…" at bounding box center [284, 408] width 375 height 96
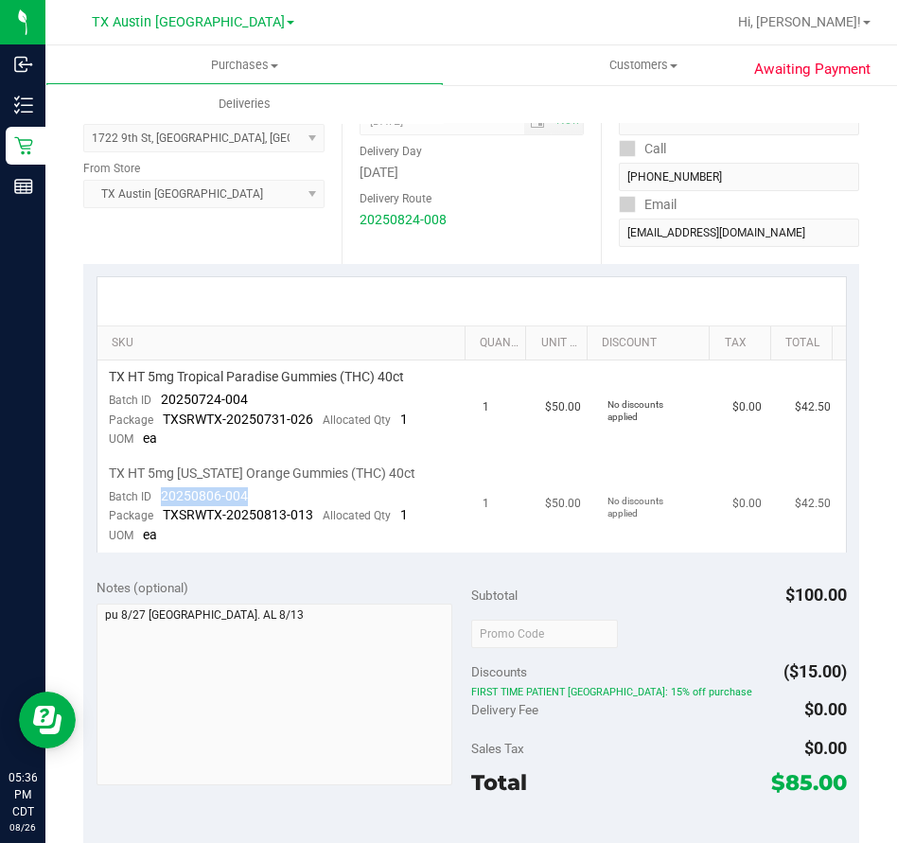
drag, startPoint x: 266, startPoint y: 493, endPoint x: 158, endPoint y: 494, distance: 107.8
click at [158, 494] on td "TX HT 5mg [US_STATE] Orange Gummies (THC) 40ct Batch ID 20250806-004 Package TX…" at bounding box center [284, 505] width 375 height 96
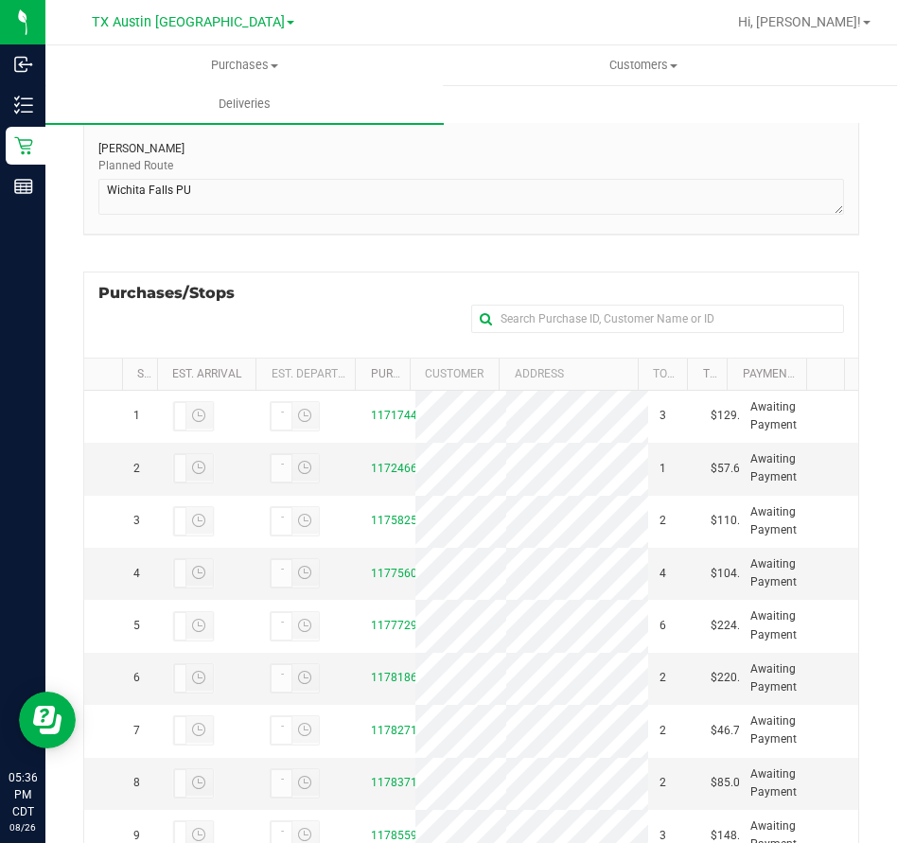
scroll to position [385, 0]
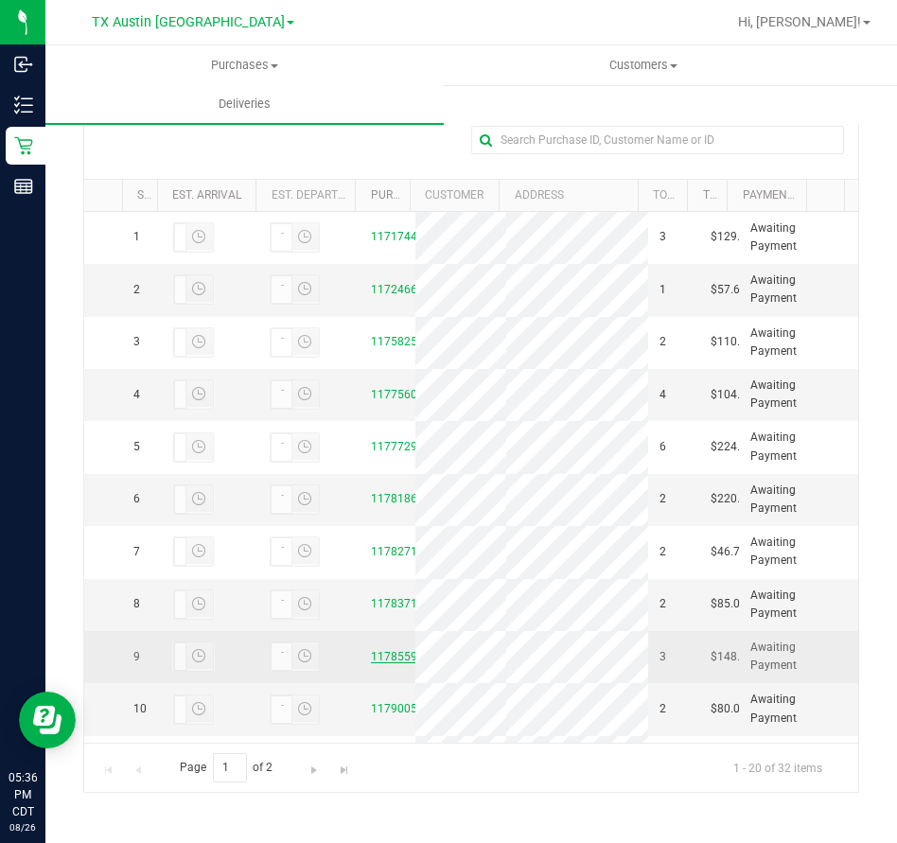
click at [386, 663] on link "11785592" at bounding box center [397, 656] width 53 height 13
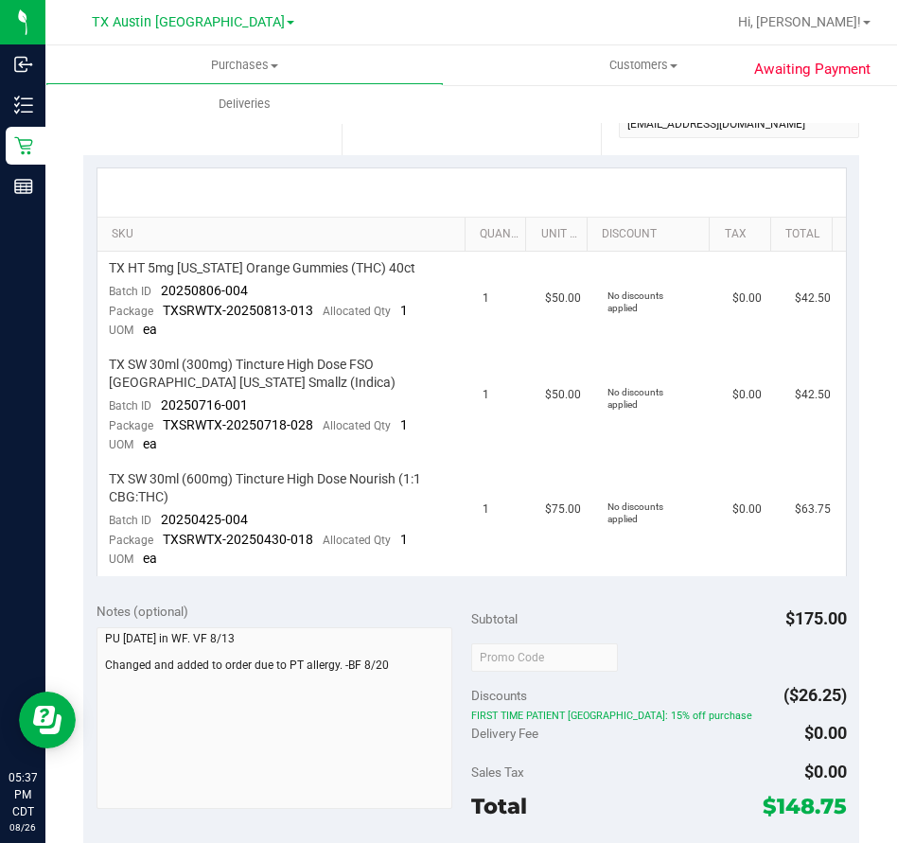
scroll to position [356, 0]
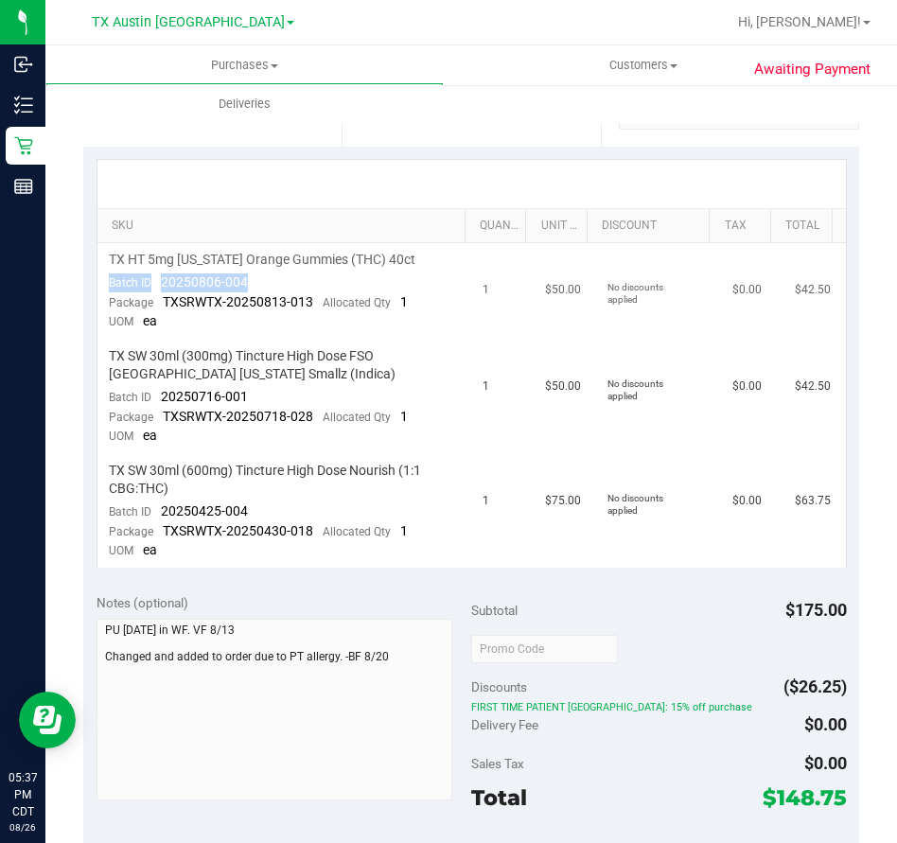
drag, startPoint x: 263, startPoint y: 284, endPoint x: 157, endPoint y: 272, distance: 106.7
click at [157, 272] on td "TX HT 5mg [US_STATE] Orange Gummies (THC) 40ct Batch ID 20250806-004 Package TX…" at bounding box center [284, 291] width 375 height 96
click at [263, 278] on td "TX HT 5mg [US_STATE] Orange Gummies (THC) 40ct Batch ID 20250806-004 Package TX…" at bounding box center [284, 291] width 375 height 96
drag, startPoint x: 263, startPoint y: 278, endPoint x: 149, endPoint y: 285, distance: 113.7
click at [149, 285] on td "TX HT 5mg [US_STATE] Orange Gummies (THC) 40ct Batch ID 20250806-004 Package TX…" at bounding box center [284, 291] width 375 height 96
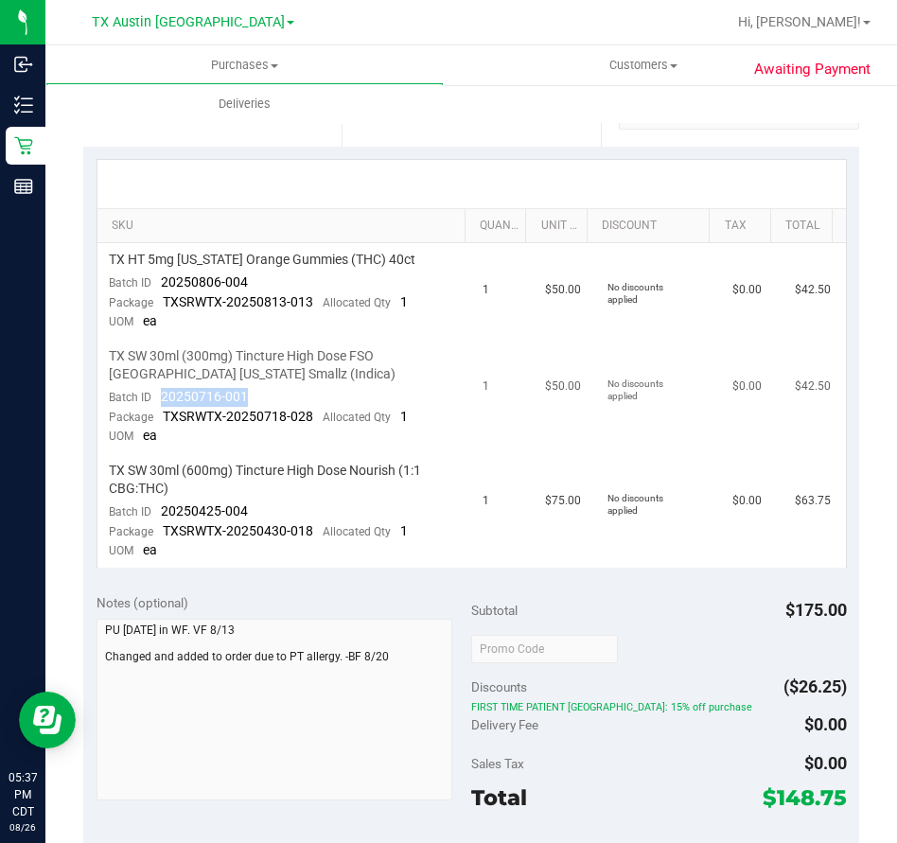
drag, startPoint x: 265, startPoint y: 390, endPoint x: 157, endPoint y: 401, distance: 108.4
click at [157, 401] on td "TX SW 30ml (300mg) Tincture High Dose FSO [GEOGRAPHIC_DATA] [US_STATE] Smallz (…" at bounding box center [284, 397] width 375 height 114
drag, startPoint x: 250, startPoint y: 505, endPoint x: 157, endPoint y: 507, distance: 92.7
click at [157, 507] on td "TX SW 30ml (600mg) Tincture High Dose Nourish (1:1 CBG:THC) Batch ID 20250425-0…" at bounding box center [284, 511] width 375 height 114
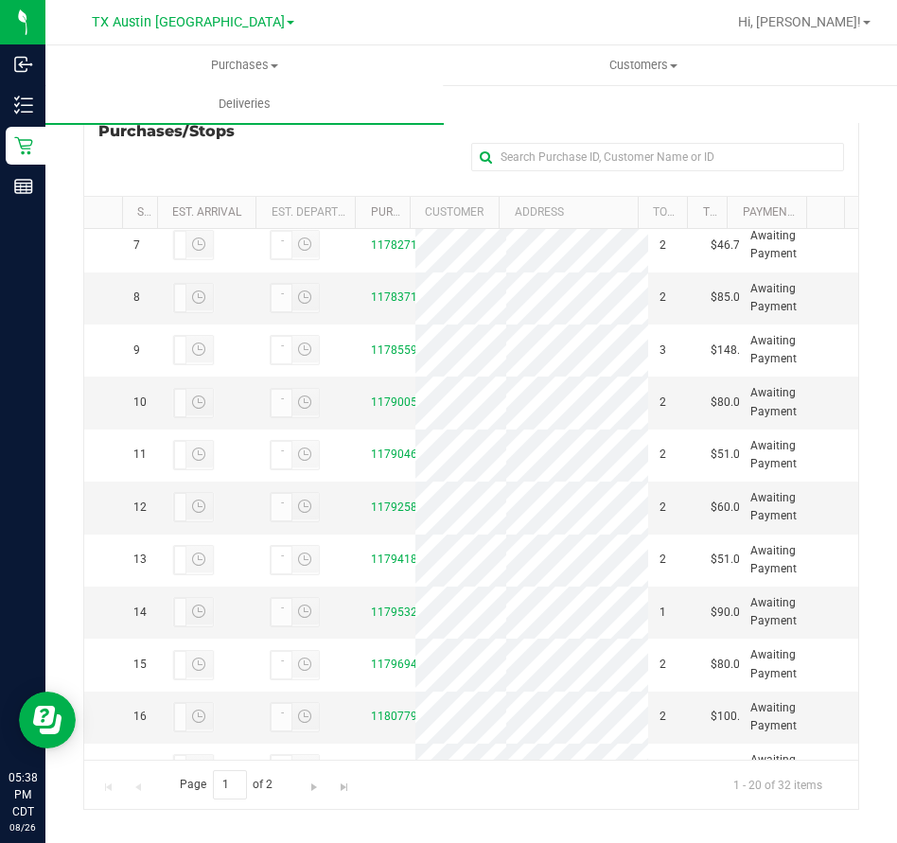
scroll to position [336, 0]
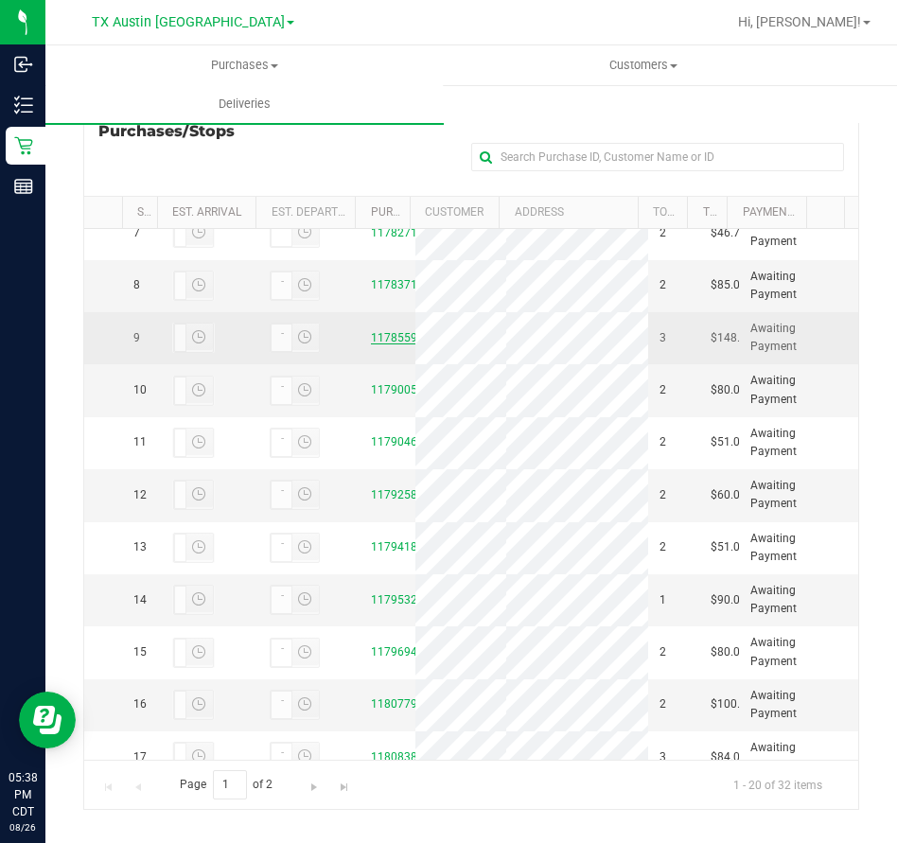
click at [383, 344] on link "11785592" at bounding box center [397, 337] width 53 height 13
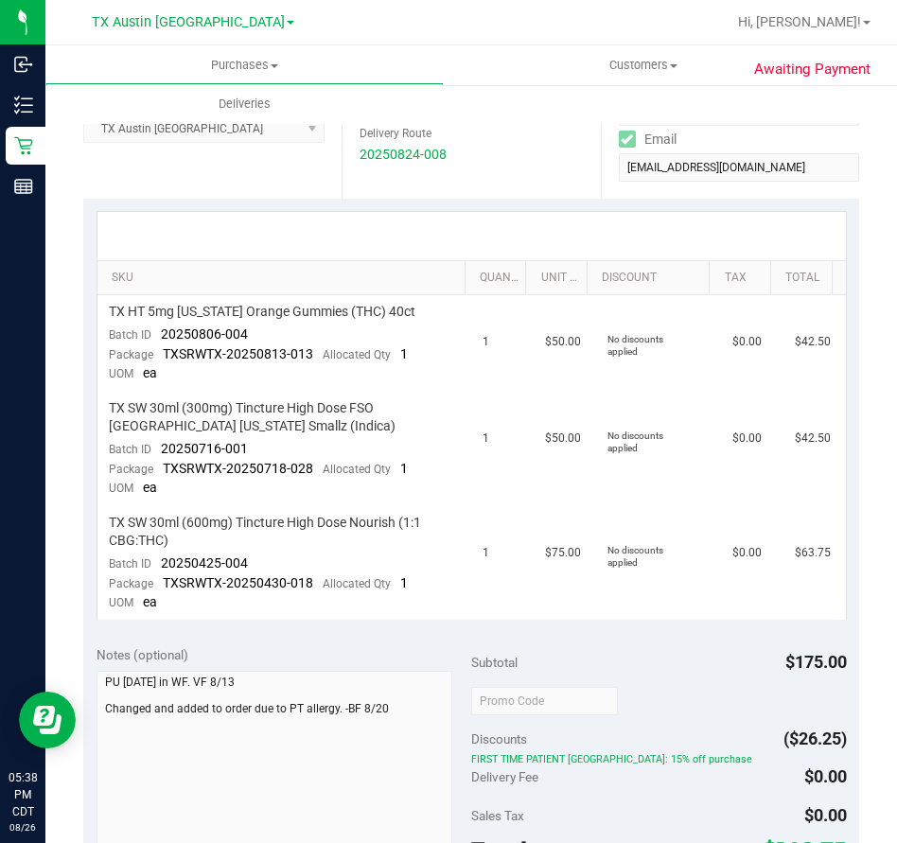
scroll to position [332, 0]
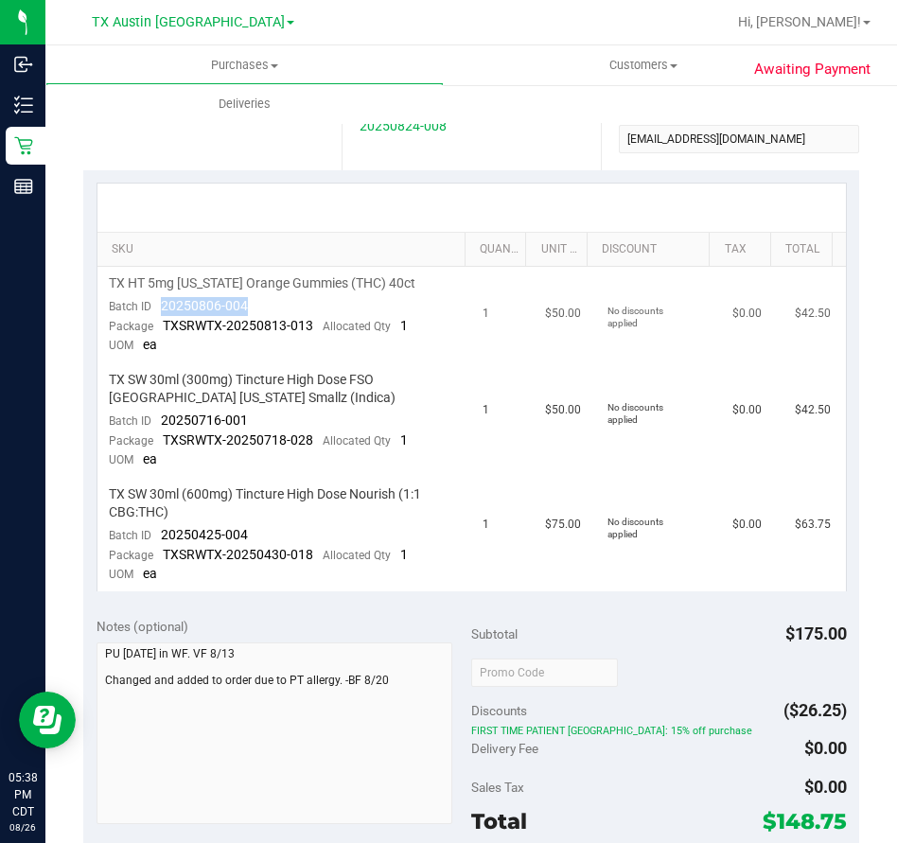
drag, startPoint x: 251, startPoint y: 307, endPoint x: 163, endPoint y: 307, distance: 88.0
click at [163, 307] on td "TX HT 5mg [US_STATE] Orange Gummies (THC) 40ct Batch ID 20250806-004 Package TX…" at bounding box center [284, 315] width 375 height 96
drag, startPoint x: 253, startPoint y: 415, endPoint x: 163, endPoint y: 420, distance: 90.0
click at [163, 420] on td "TX SW 30ml (300mg) Tincture High Dose FSO [GEOGRAPHIC_DATA] [US_STATE] Smallz (…" at bounding box center [284, 420] width 375 height 114
drag, startPoint x: 252, startPoint y: 537, endPoint x: 162, endPoint y: 532, distance: 90.0
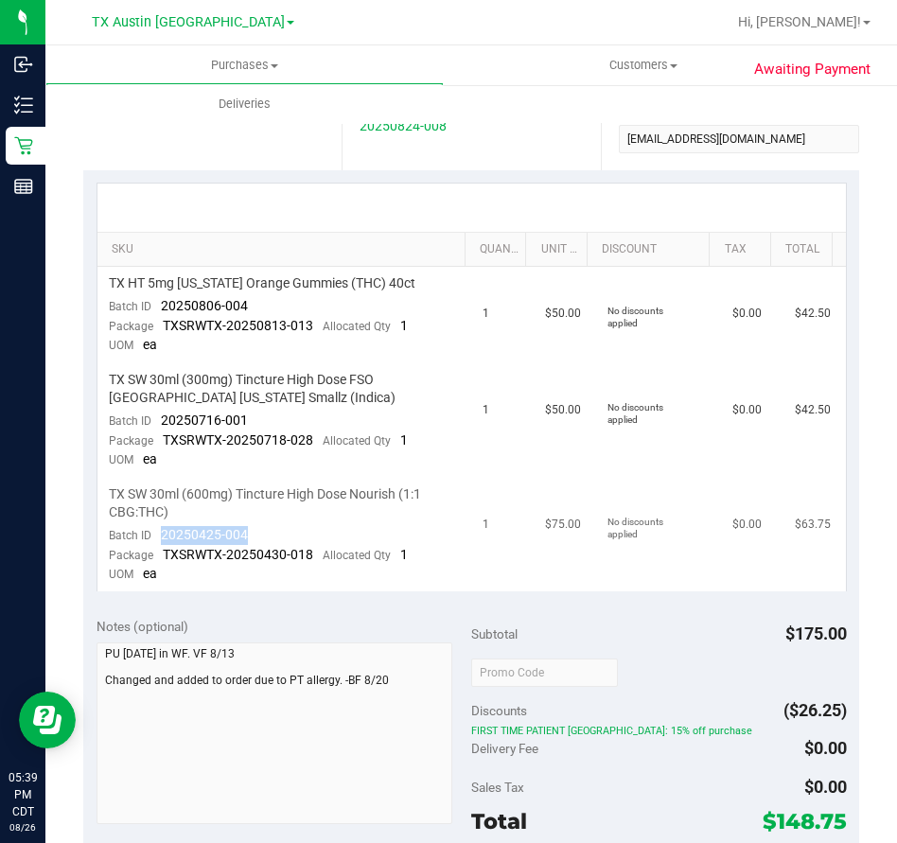
click at [162, 532] on td "TX SW 30ml (600mg) Tincture High Dose Nourish (1:1 CBG:THC) Batch ID 20250425-0…" at bounding box center [284, 535] width 375 height 114
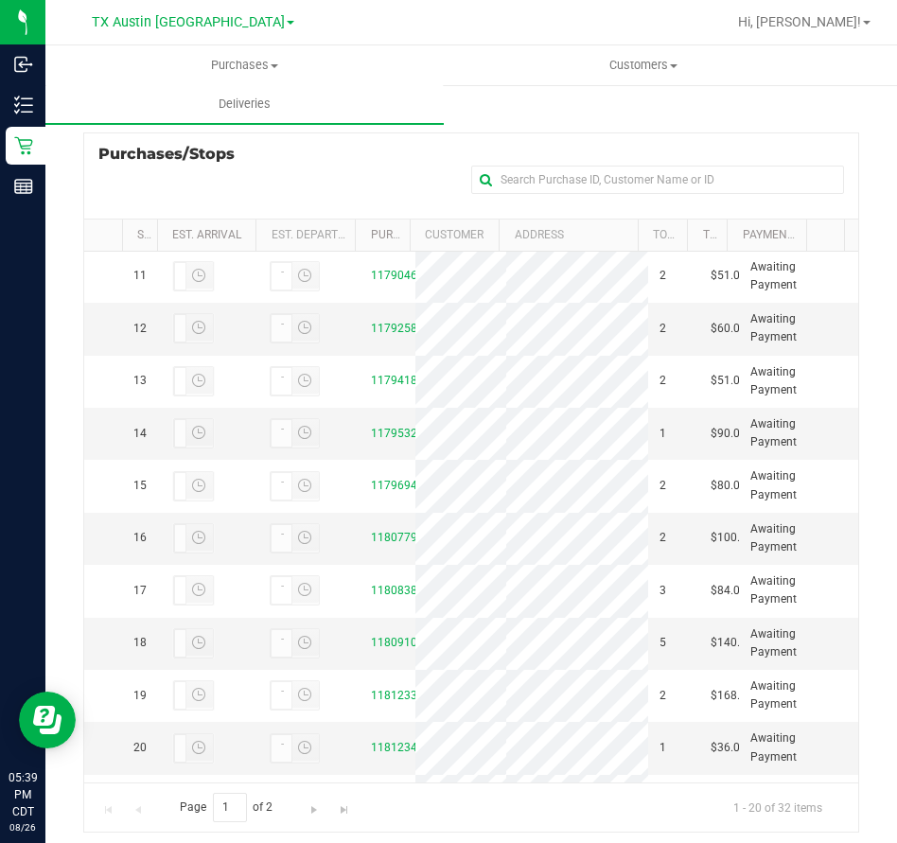
scroll to position [550, 0]
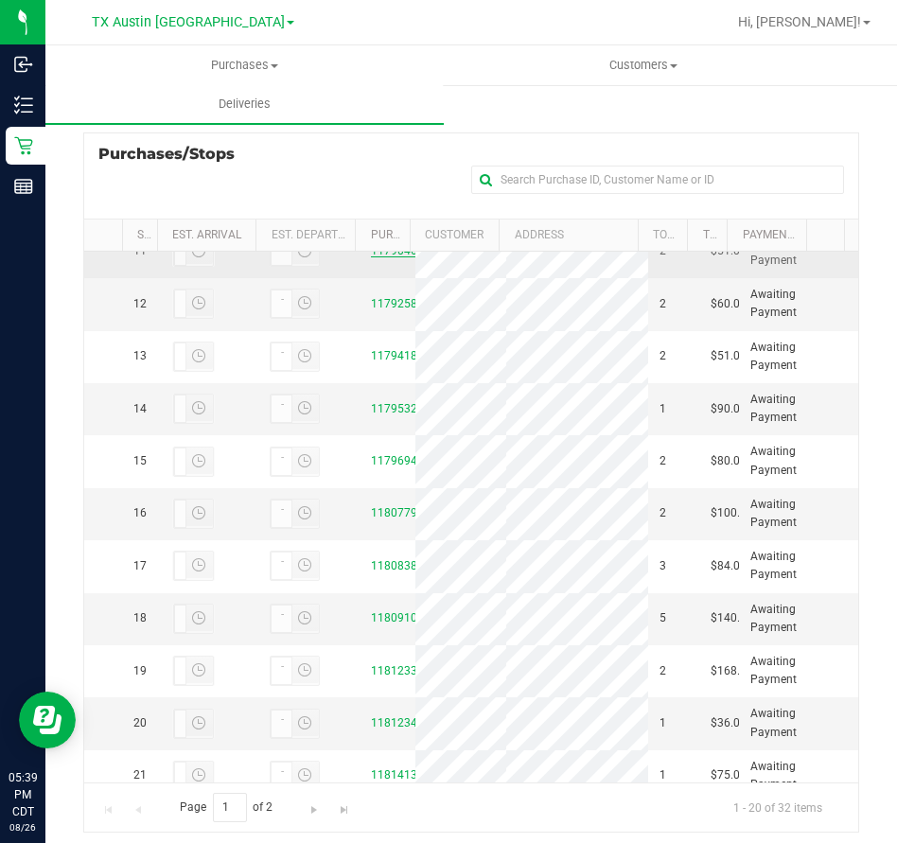
click at [388, 257] on link "11790460" at bounding box center [397, 250] width 53 height 13
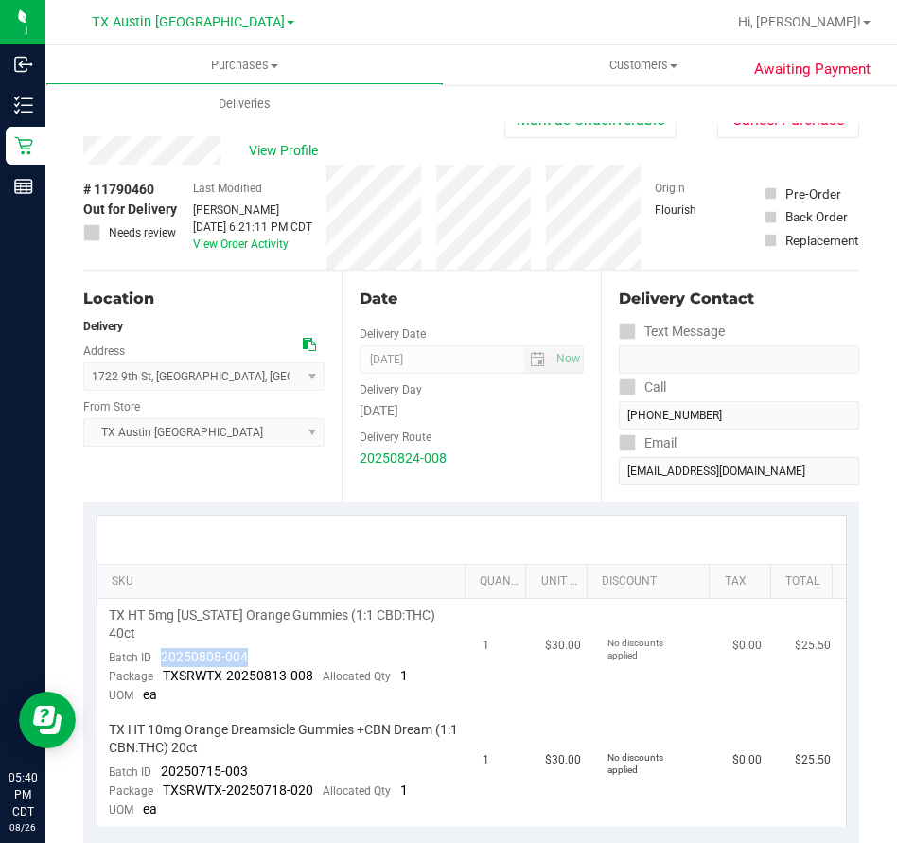
drag, startPoint x: 255, startPoint y: 637, endPoint x: 158, endPoint y: 635, distance: 97.5
click at [158, 635] on td "TX HT 5mg [US_STATE] Orange Gummies (1:1 CBD:THC) 40ct Batch ID 20250808-004 Pa…" at bounding box center [284, 656] width 375 height 114
drag, startPoint x: 271, startPoint y: 753, endPoint x: 161, endPoint y: 758, distance: 109.8
click at [161, 758] on td "TX HT 10mg Orange Dreamsicle Gummies +CBN Dream (1:1 CBN:THC) 20ct Batch ID 202…" at bounding box center [284, 770] width 375 height 114
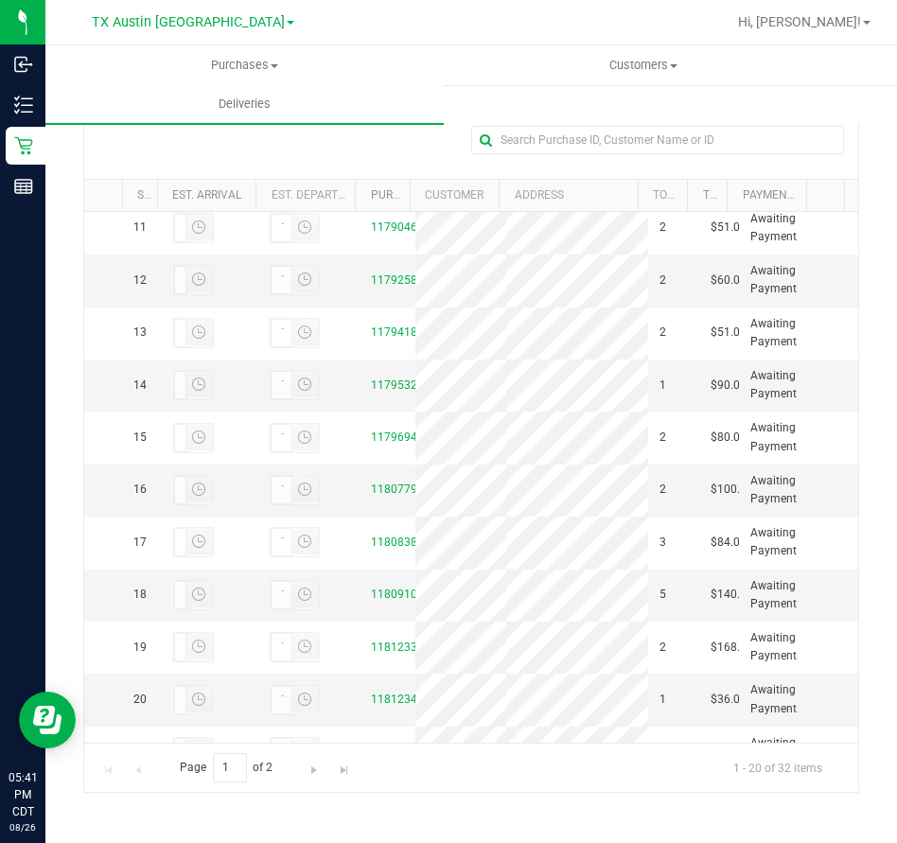
scroll to position [550, 0]
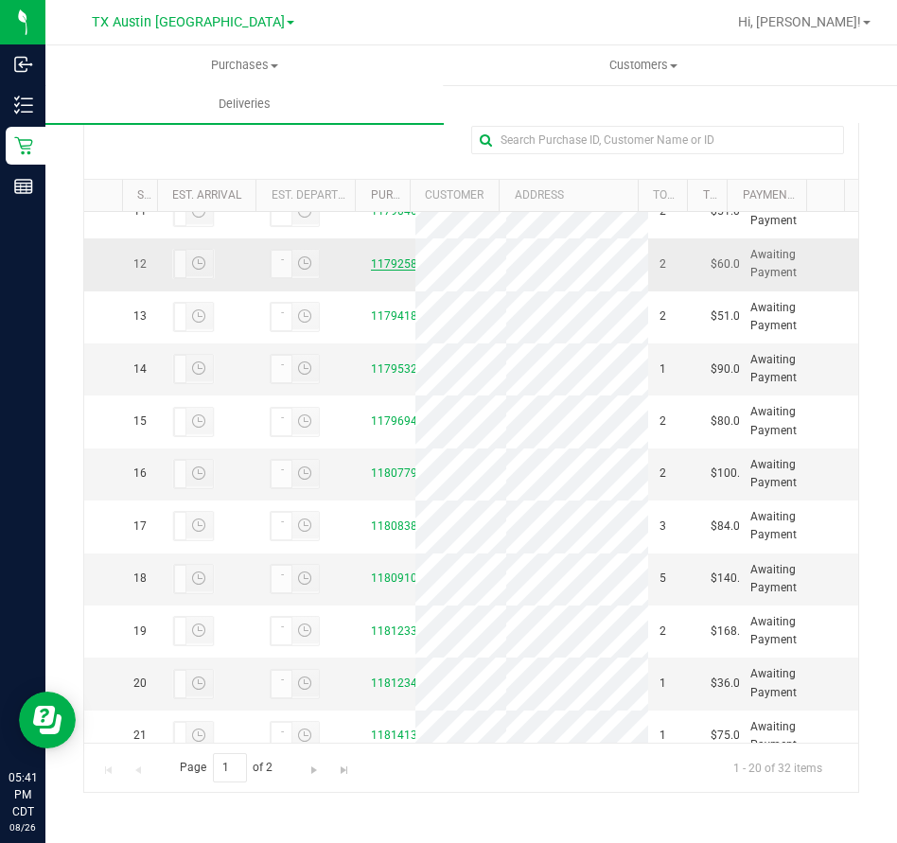
click at [397, 271] on link "11792584" at bounding box center [397, 263] width 53 height 13
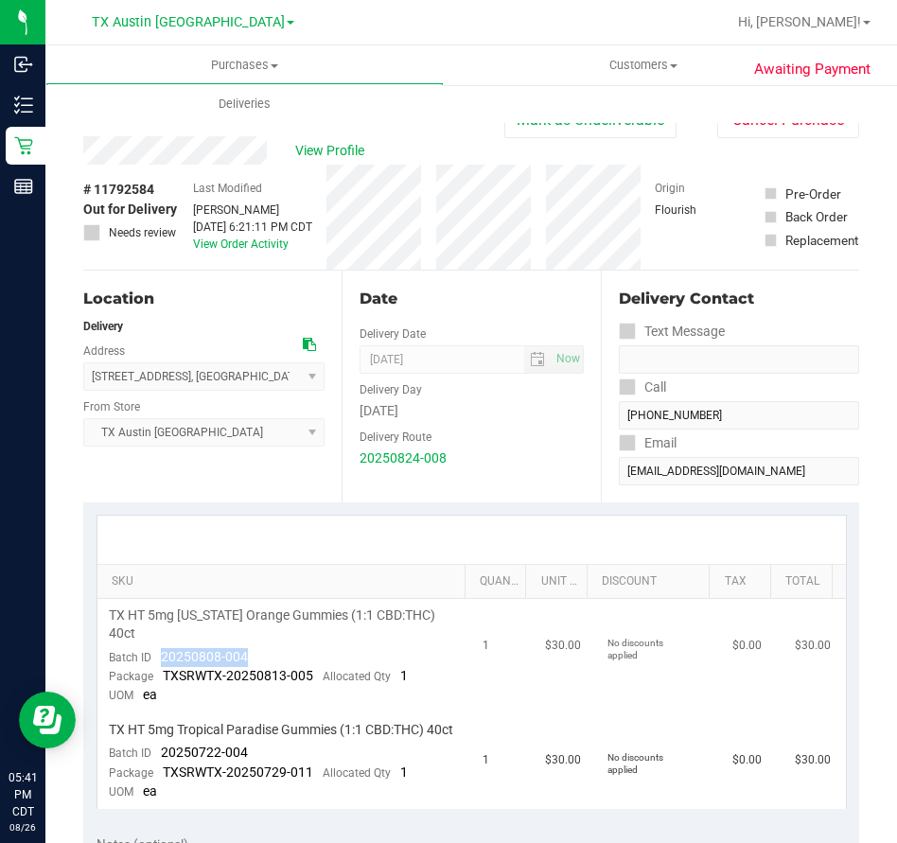
drag, startPoint x: 269, startPoint y: 638, endPoint x: 151, endPoint y: 640, distance: 117.3
click at [151, 640] on td "TX HT 5mg [US_STATE] Orange Gummies (1:1 CBD:THC) 40ct Batch ID 20250808-004 Pa…" at bounding box center [284, 656] width 375 height 114
drag, startPoint x: 253, startPoint y: 746, endPoint x: 157, endPoint y: 750, distance: 95.6
click at [157, 750] on td "TX HT 5mg Tropical Paradise Gummies (1:1 CBD:THC) 40ct Batch ID 20250722-004 Pa…" at bounding box center [284, 761] width 375 height 96
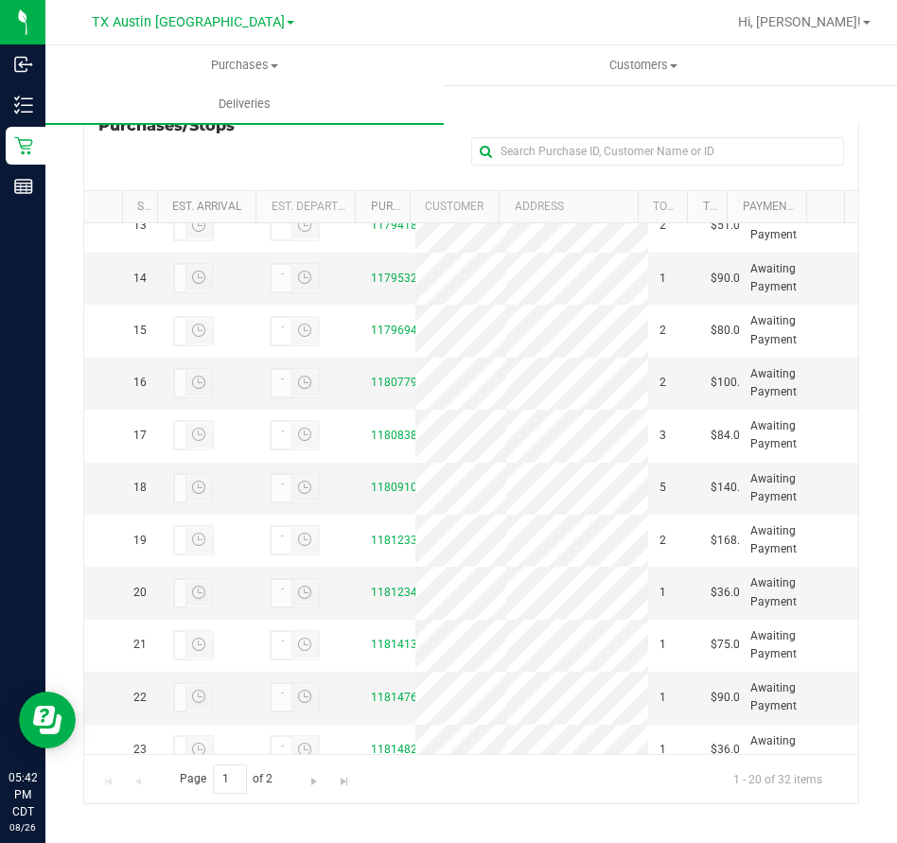
scroll to position [679, 0]
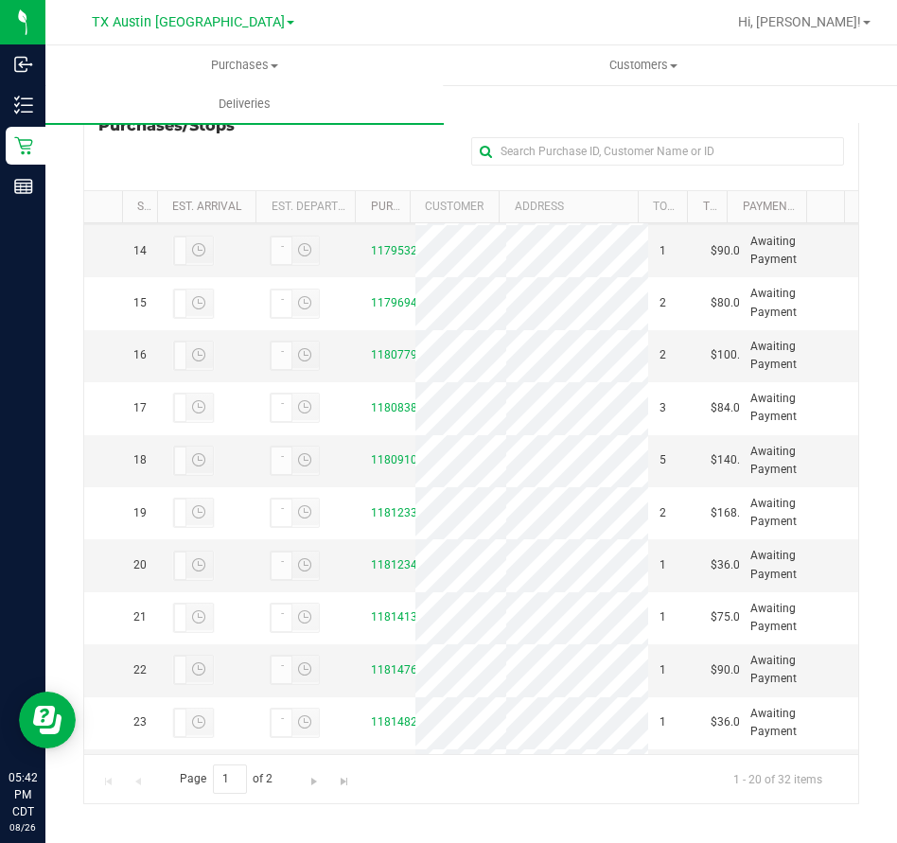
click at [384, 204] on link "11794181" at bounding box center [397, 197] width 53 height 13
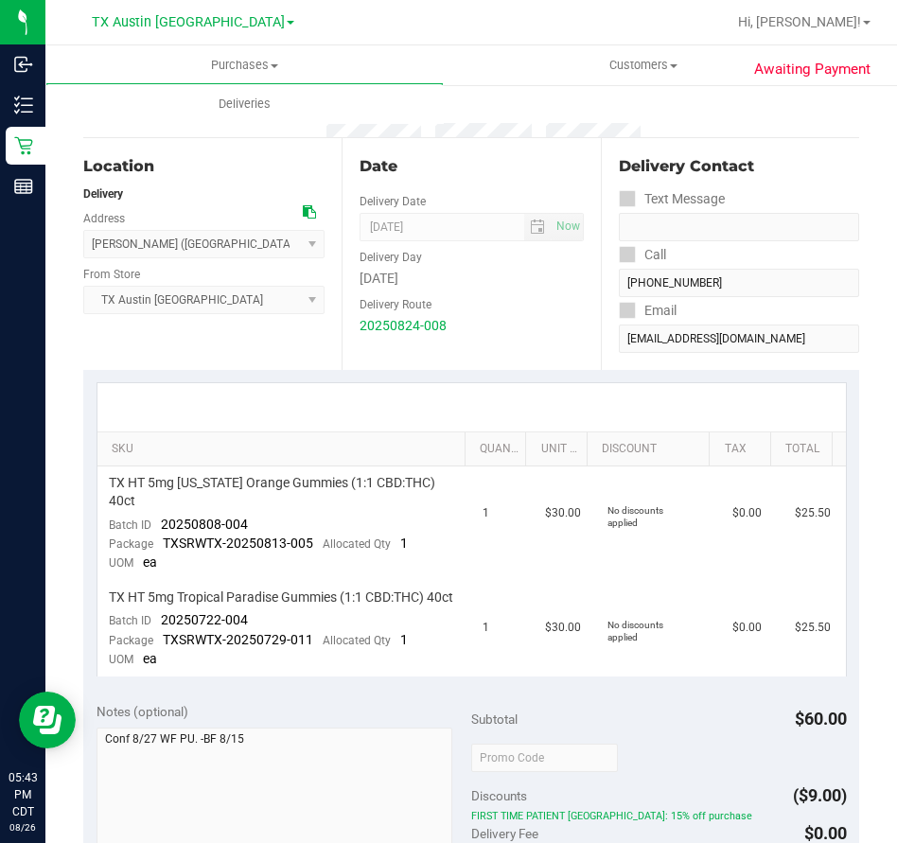
scroll to position [141, 0]
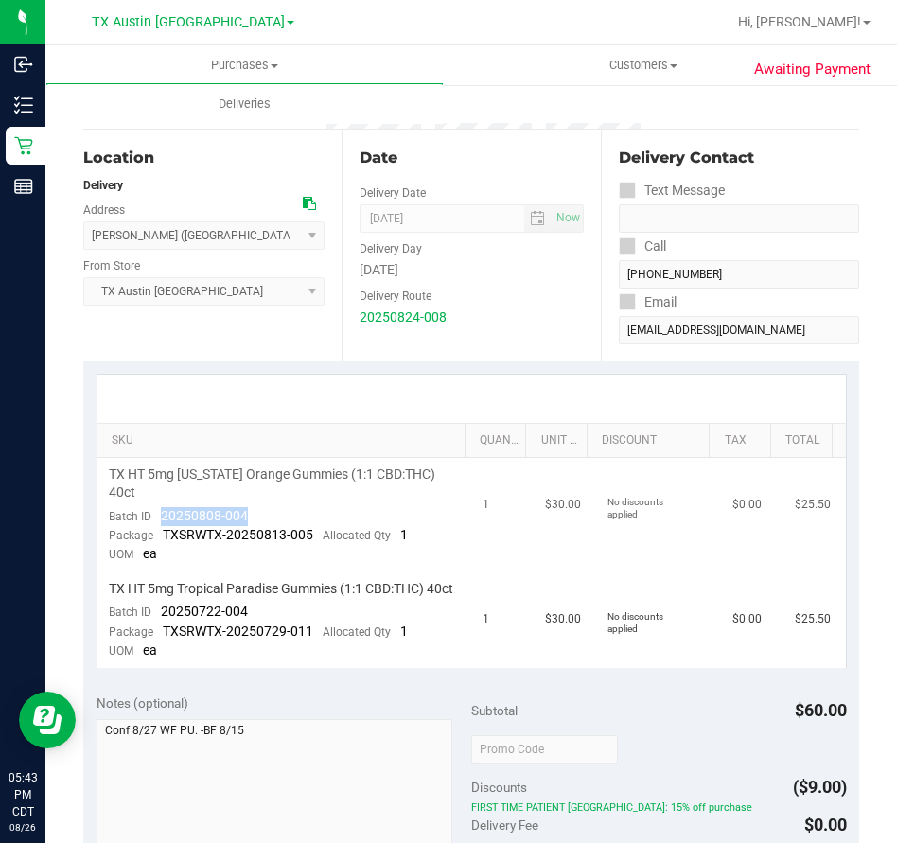
drag, startPoint x: 268, startPoint y: 496, endPoint x: 155, endPoint y: 493, distance: 112.6
click at [155, 493] on td "TX HT 5mg [US_STATE] Orange Gummies (1:1 CBD:THC) 40ct Batch ID 20250808-004 Pa…" at bounding box center [284, 515] width 375 height 114
drag, startPoint x: 249, startPoint y: 608, endPoint x: 162, endPoint y: 608, distance: 87.0
click at [162, 608] on td "TX HT 5mg Tropical Paradise Gummies (1:1 CBD:THC) 40ct Batch ID 20250722-004 Pa…" at bounding box center [284, 620] width 375 height 96
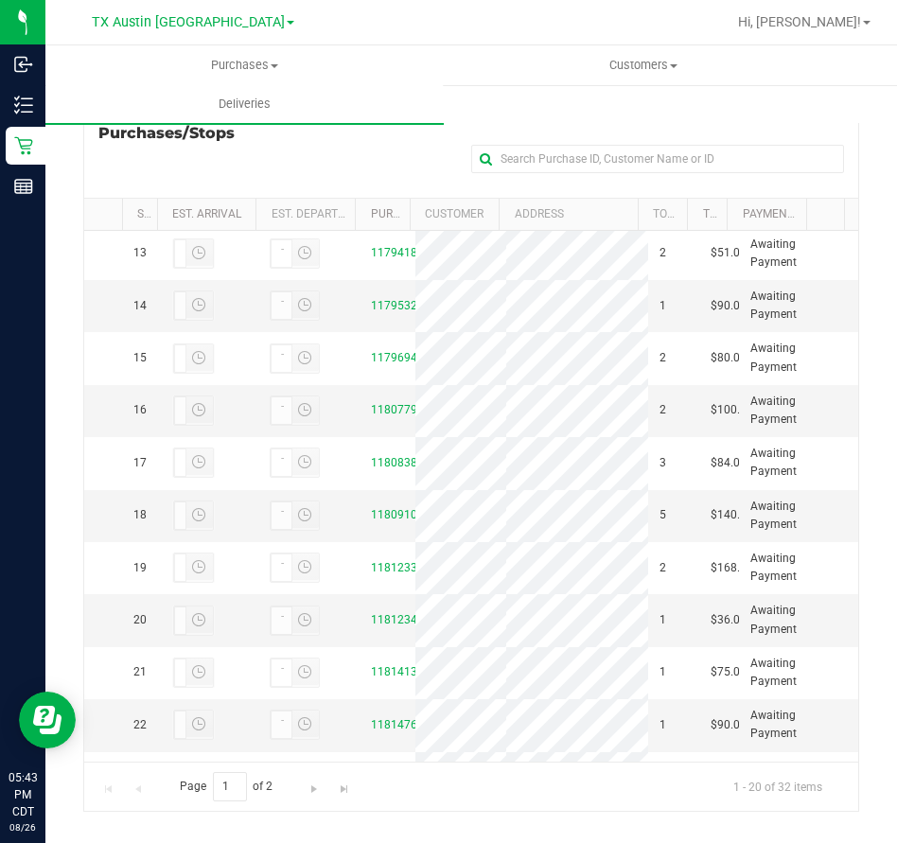
scroll to position [699, 0]
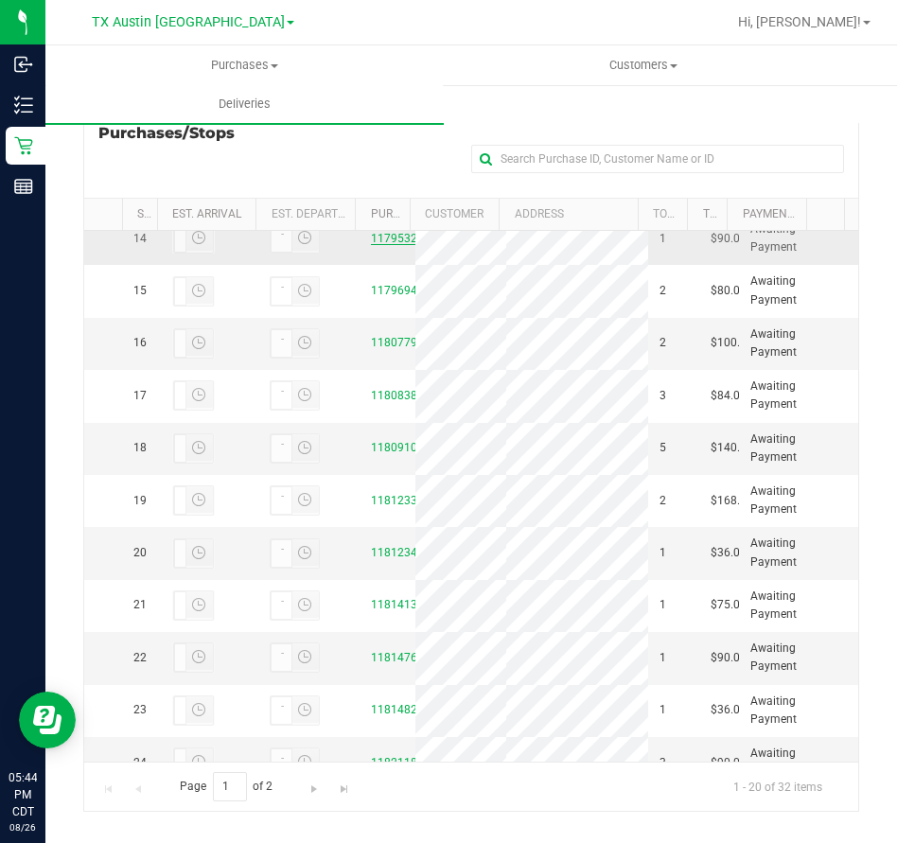
click at [386, 245] on link "11795321" at bounding box center [397, 238] width 53 height 13
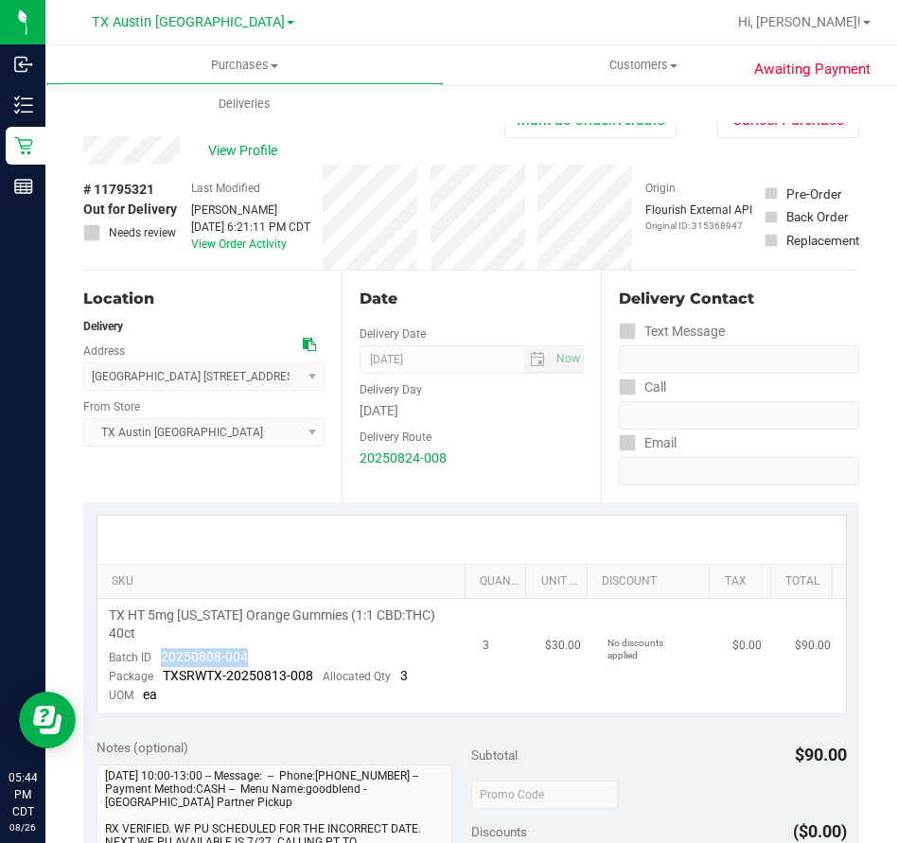
drag, startPoint x: 254, startPoint y: 632, endPoint x: 157, endPoint y: 639, distance: 96.8
click at [157, 639] on td "TX HT 5mg [US_STATE] Orange Gummies (1:1 CBD:THC) 40ct Batch ID 20250808-004 Pa…" at bounding box center [284, 656] width 375 height 114
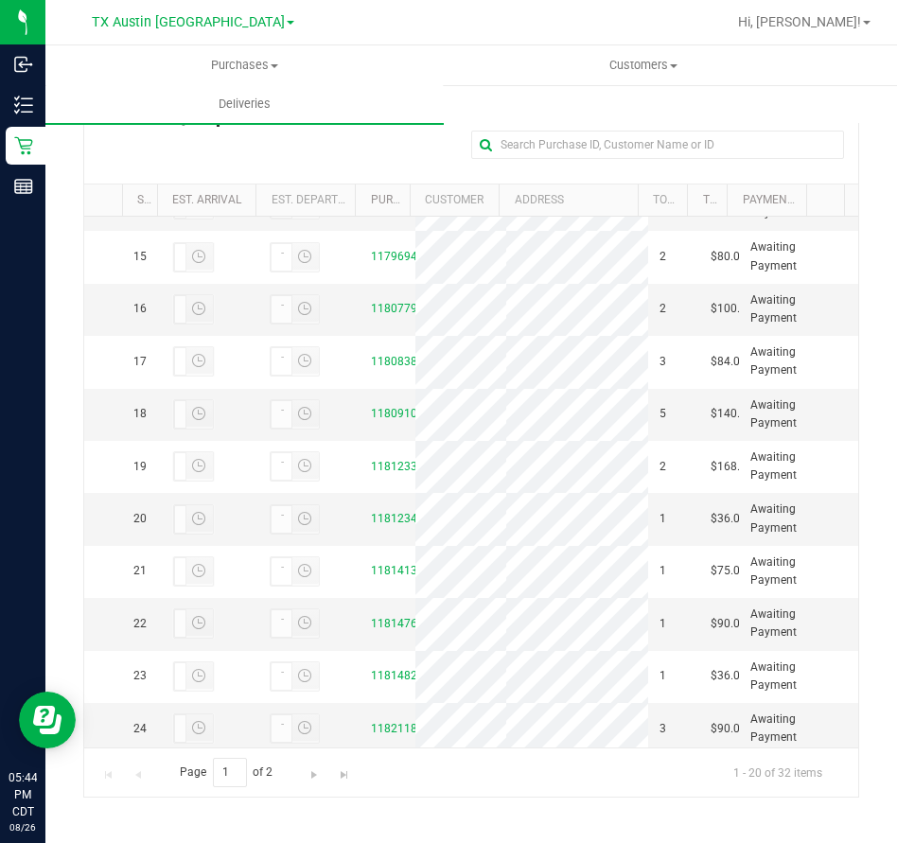
scroll to position [743, 0]
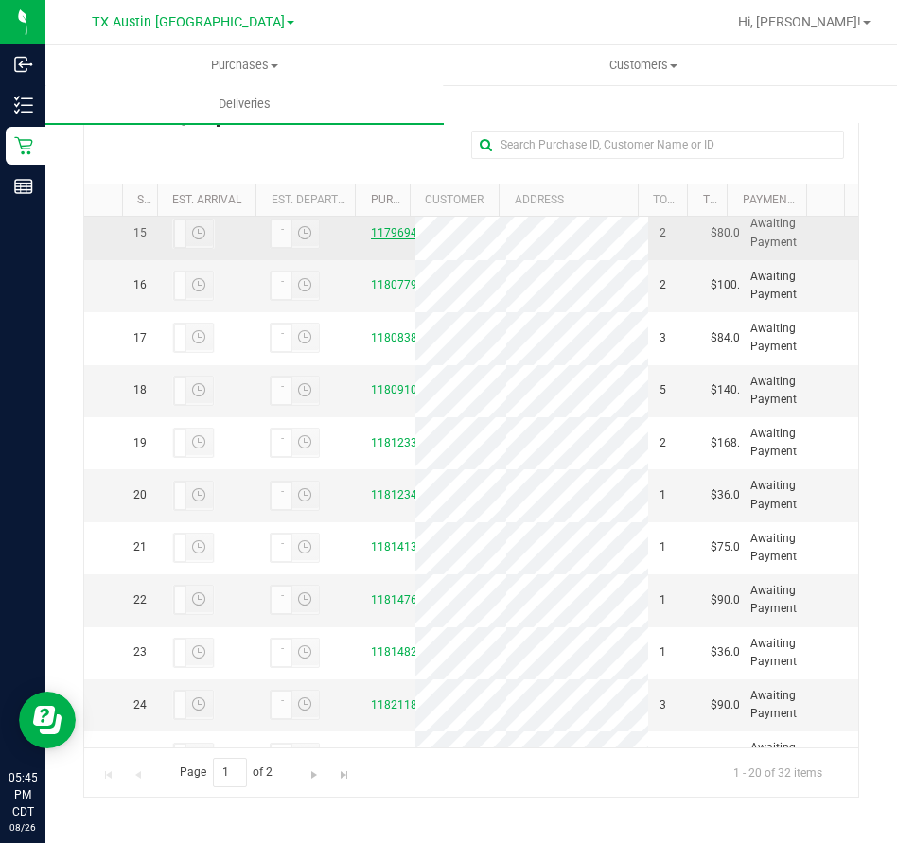
click at [392, 239] on link "11796944" at bounding box center [397, 232] width 53 height 13
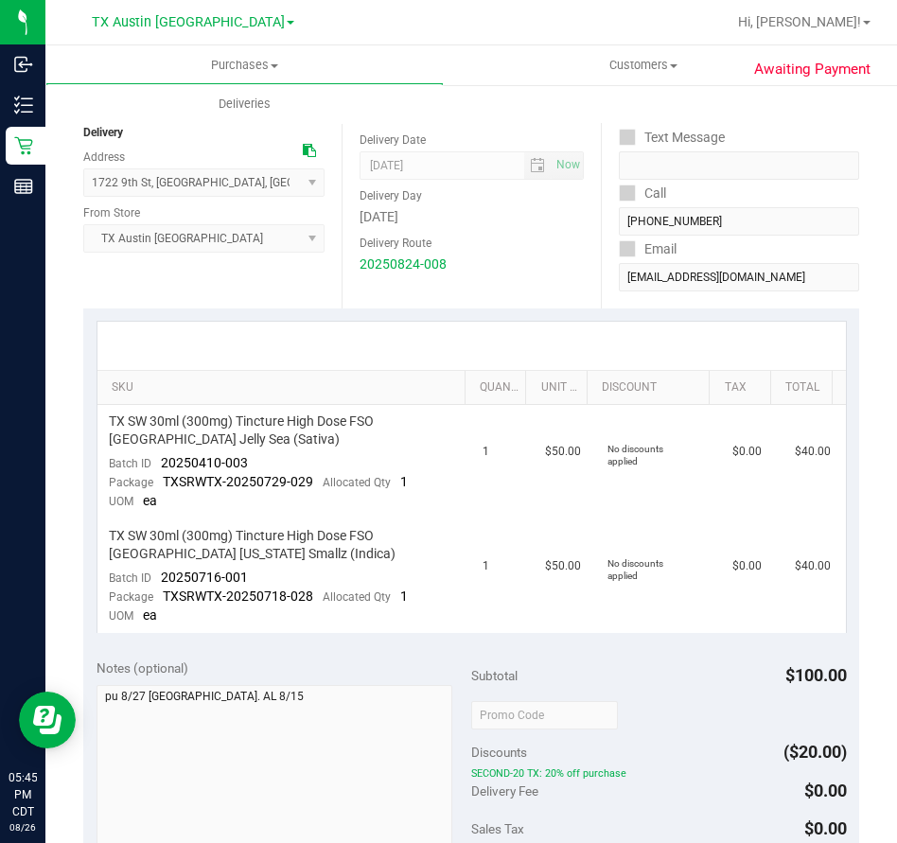
scroll to position [202, 0]
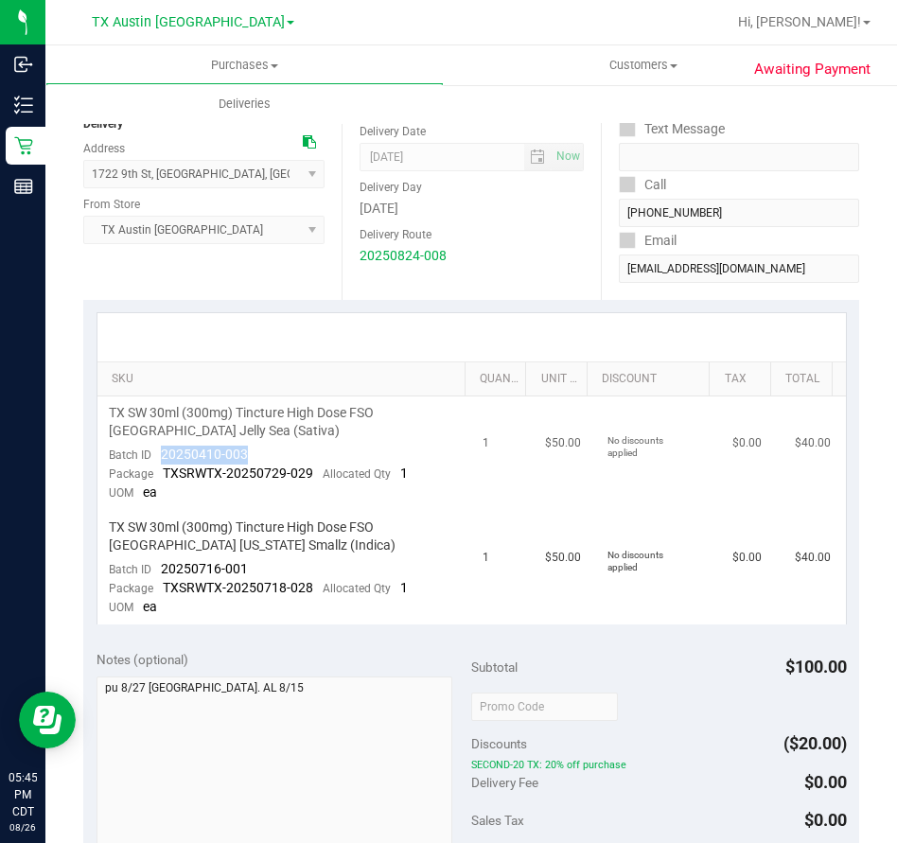
drag, startPoint x: 261, startPoint y: 449, endPoint x: 154, endPoint y: 458, distance: 107.2
click at [154, 458] on td "TX SW 30ml (300mg) Tincture High Dose FSO [GEOGRAPHIC_DATA] Jelly Sea (Sativa) …" at bounding box center [284, 453] width 375 height 114
drag, startPoint x: 254, startPoint y: 564, endPoint x: 160, endPoint y: 570, distance: 93.9
click at [160, 570] on td "TX SW 30ml (300mg) Tincture High Dose FSO [GEOGRAPHIC_DATA] [US_STATE] Smallz (…" at bounding box center [284, 568] width 375 height 114
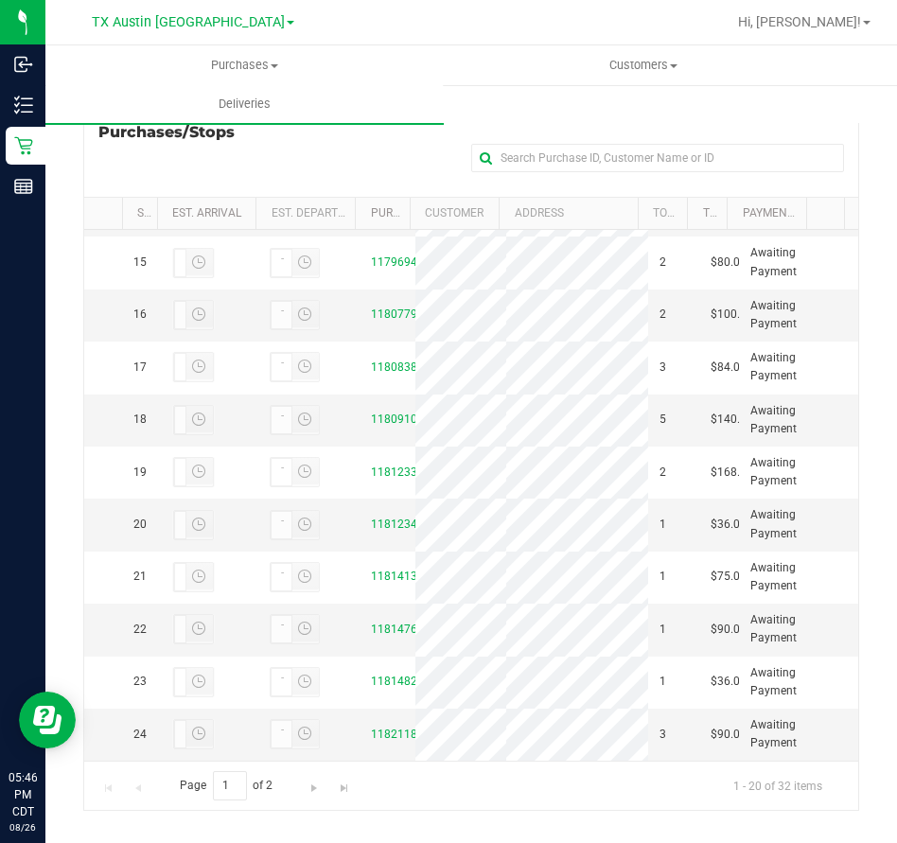
scroll to position [766, 0]
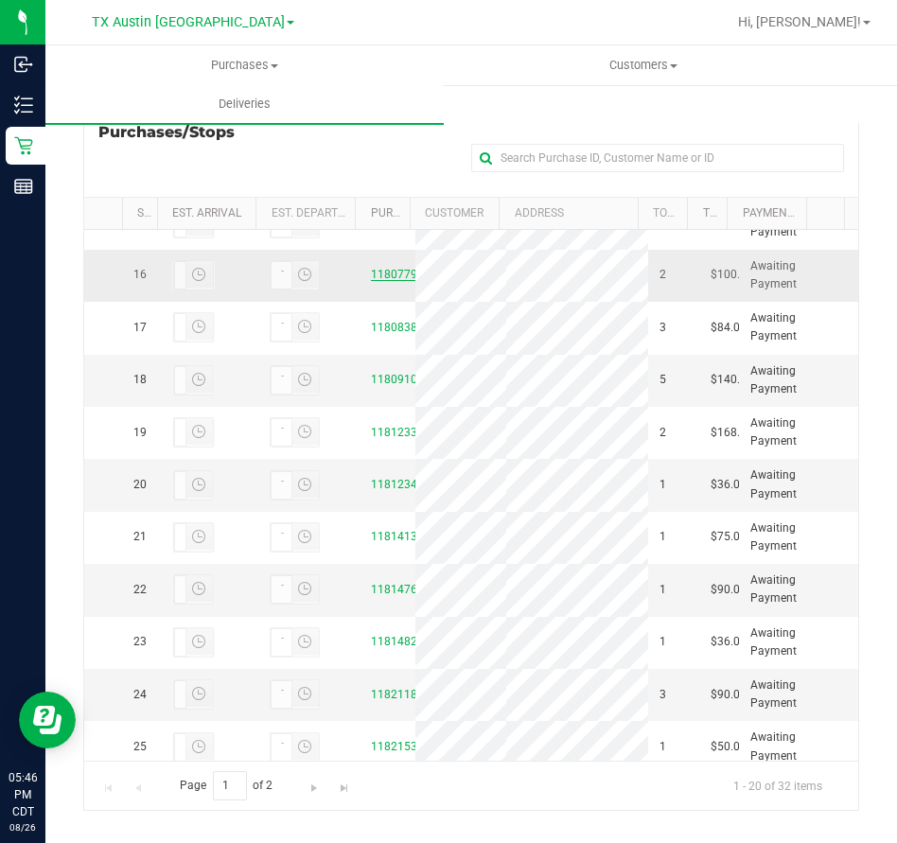
click at [390, 281] on link "11807799" at bounding box center [397, 274] width 53 height 13
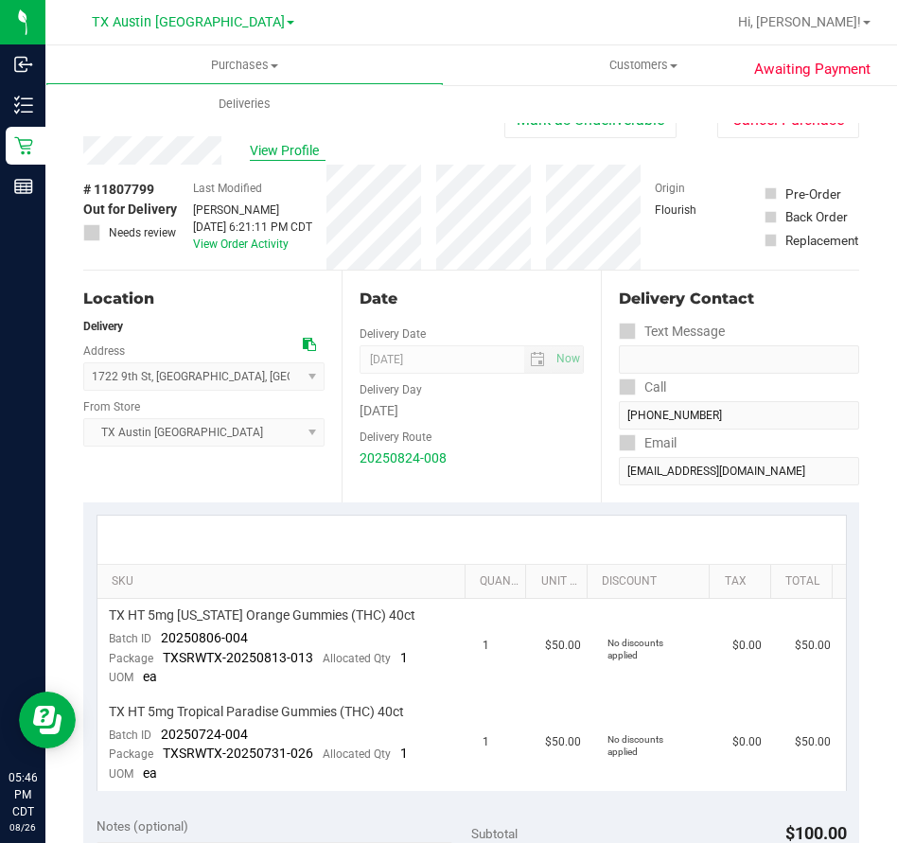
click at [272, 154] on span "View Profile" at bounding box center [288, 151] width 76 height 20
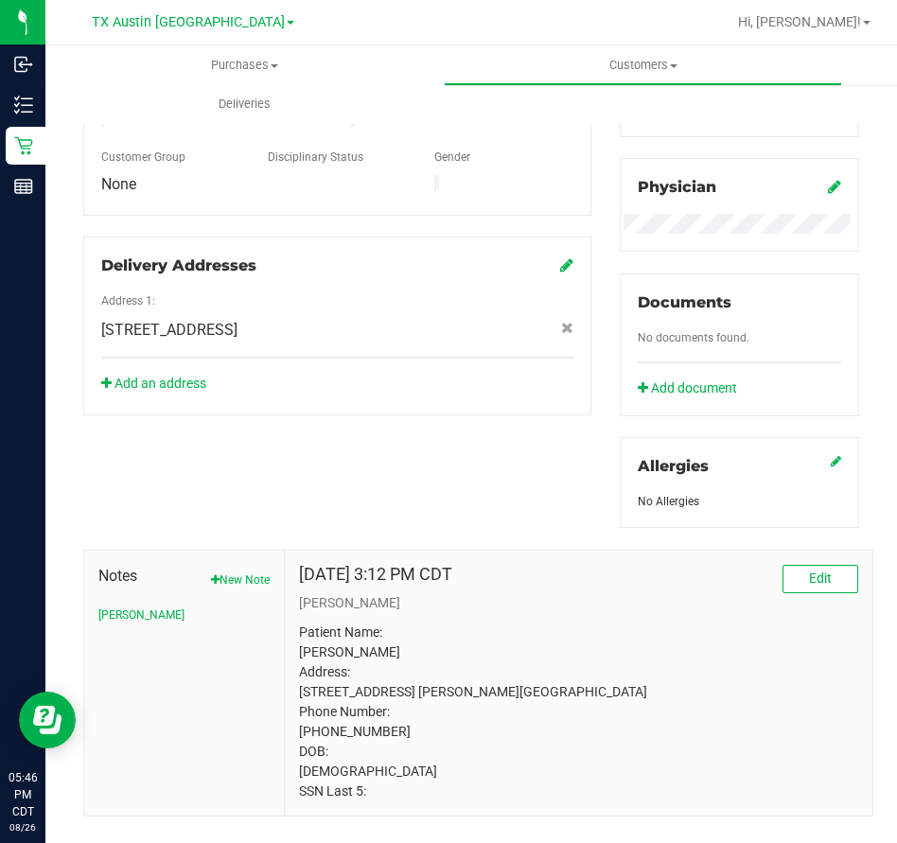
scroll to position [573, 0]
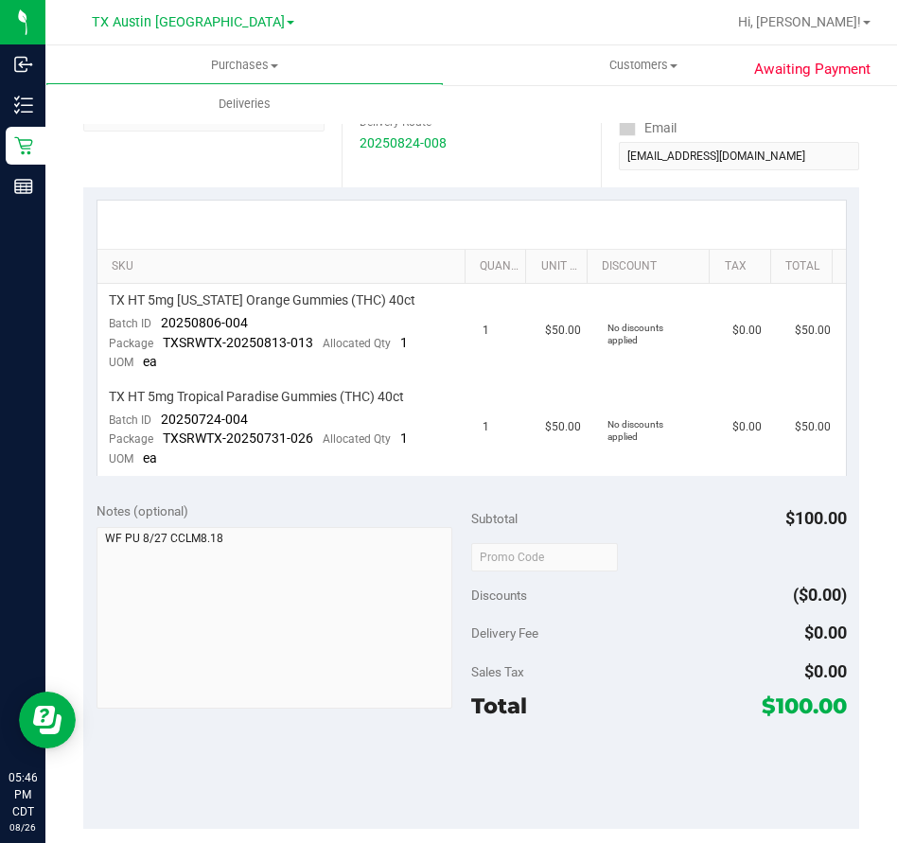
scroll to position [325, 0]
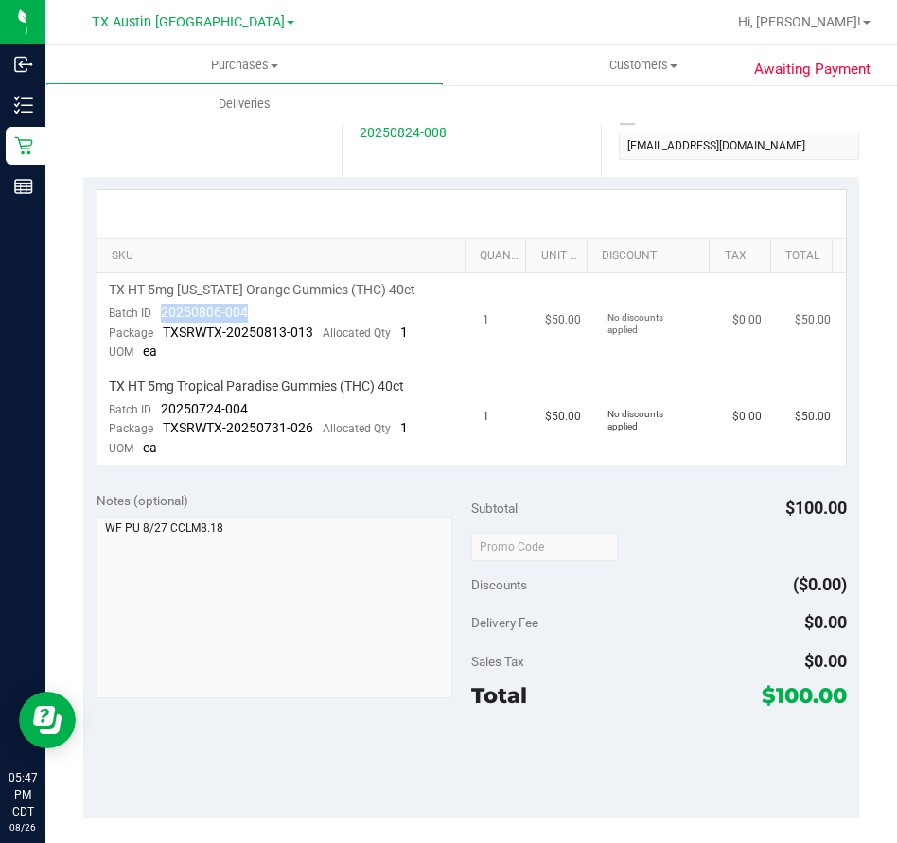
drag, startPoint x: 264, startPoint y: 313, endPoint x: 157, endPoint y: 311, distance: 106.9
click at [157, 311] on td "TX HT 5mg [US_STATE] Orange Gummies (THC) 40ct Batch ID 20250806-004 Package TX…" at bounding box center [284, 321] width 375 height 96
drag, startPoint x: 265, startPoint y: 404, endPoint x: 159, endPoint y: 406, distance: 106.0
click at [159, 406] on td "TX HT 5mg Tropical Paradise Gummies (THC) 40ct Batch ID 20250724-004 Package TX…" at bounding box center [284, 418] width 375 height 96
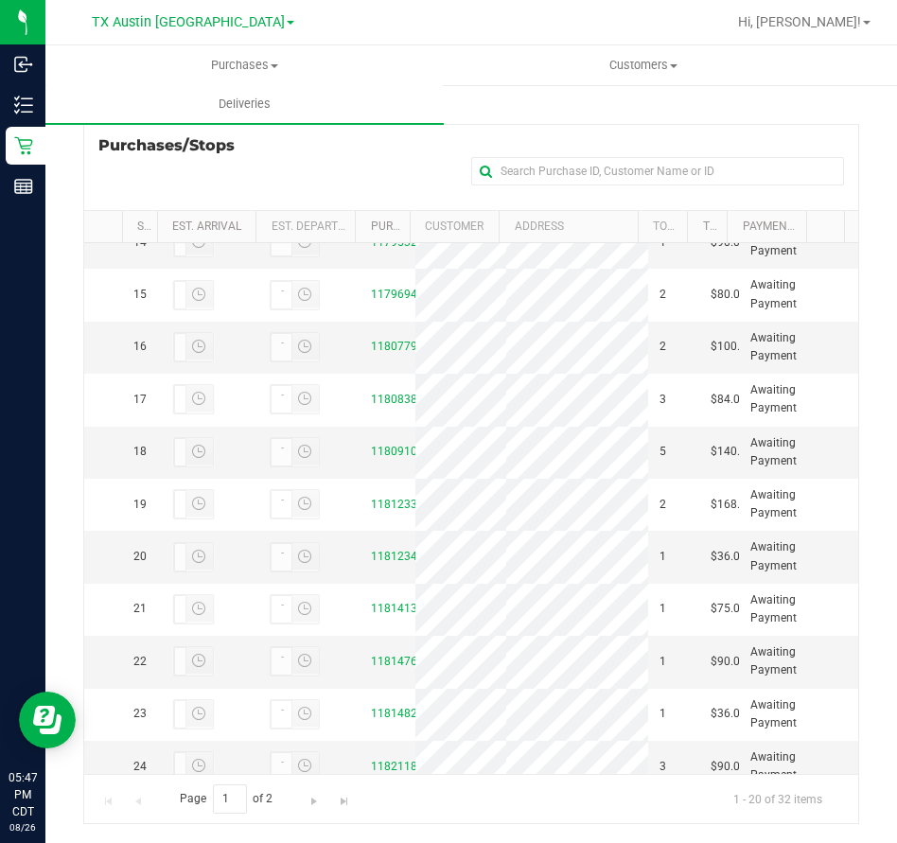
scroll to position [695, 0]
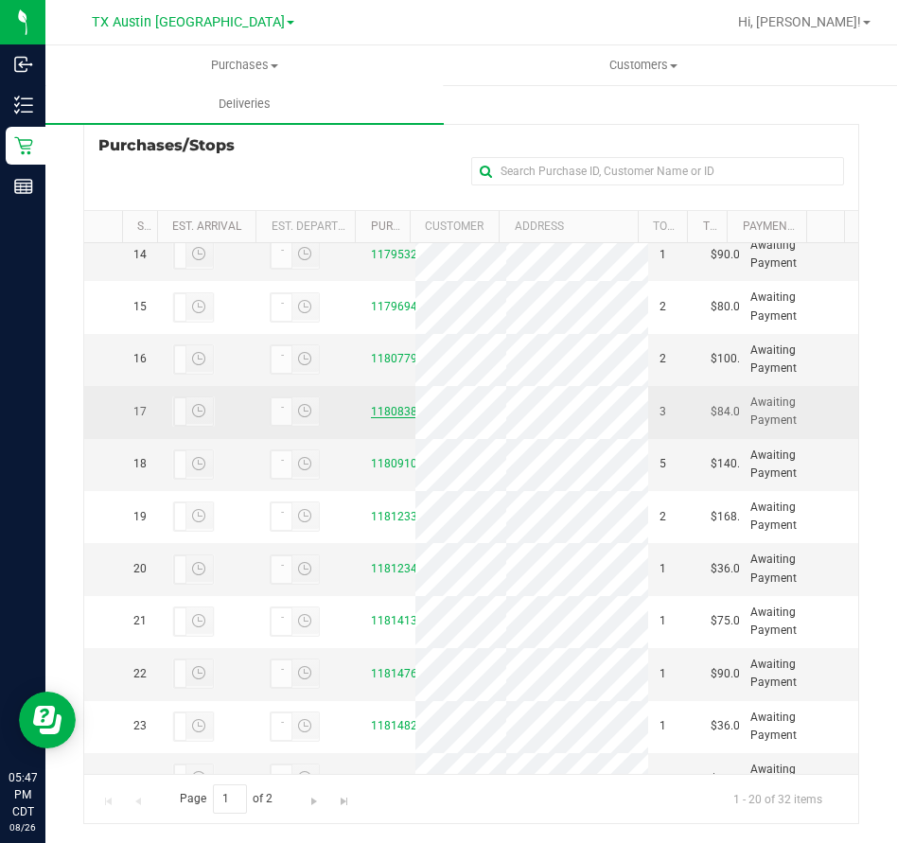
click at [382, 418] on link "11808387" at bounding box center [397, 411] width 53 height 13
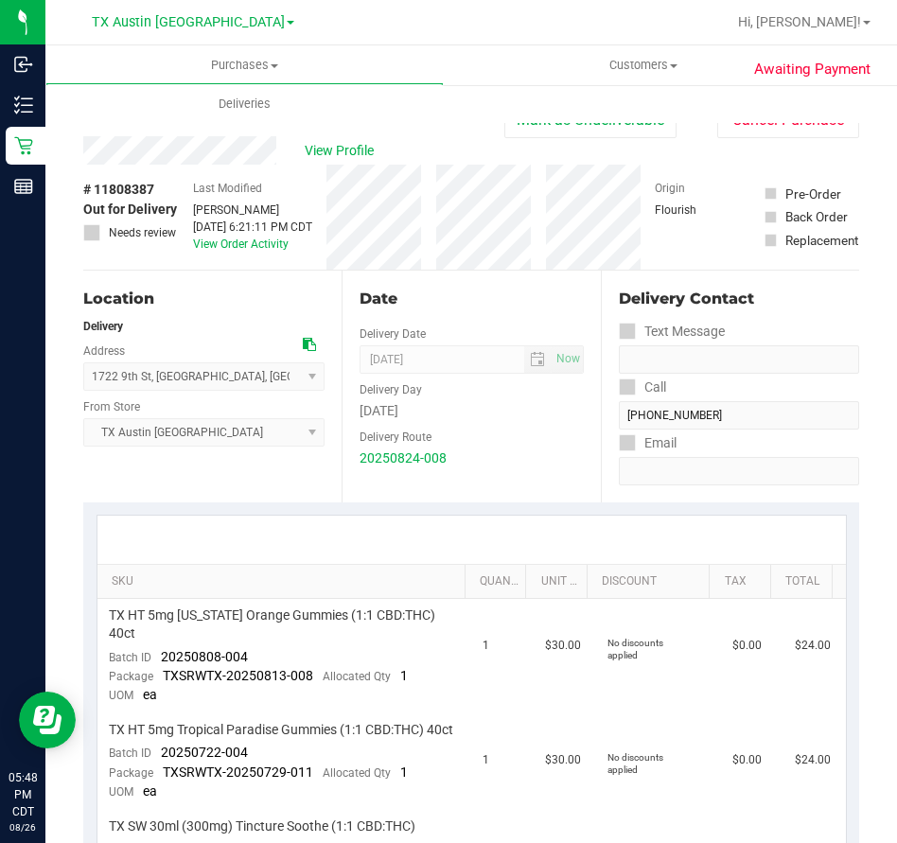
click at [280, 158] on div "View Profile" at bounding box center [293, 150] width 421 height 28
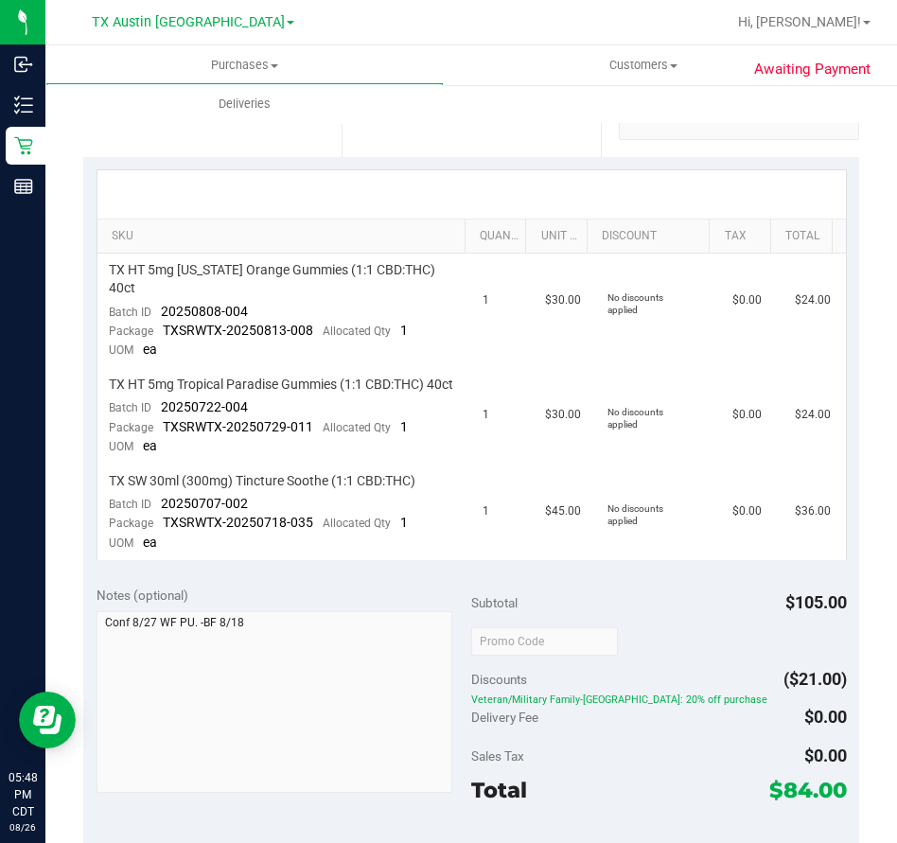
scroll to position [352, 0]
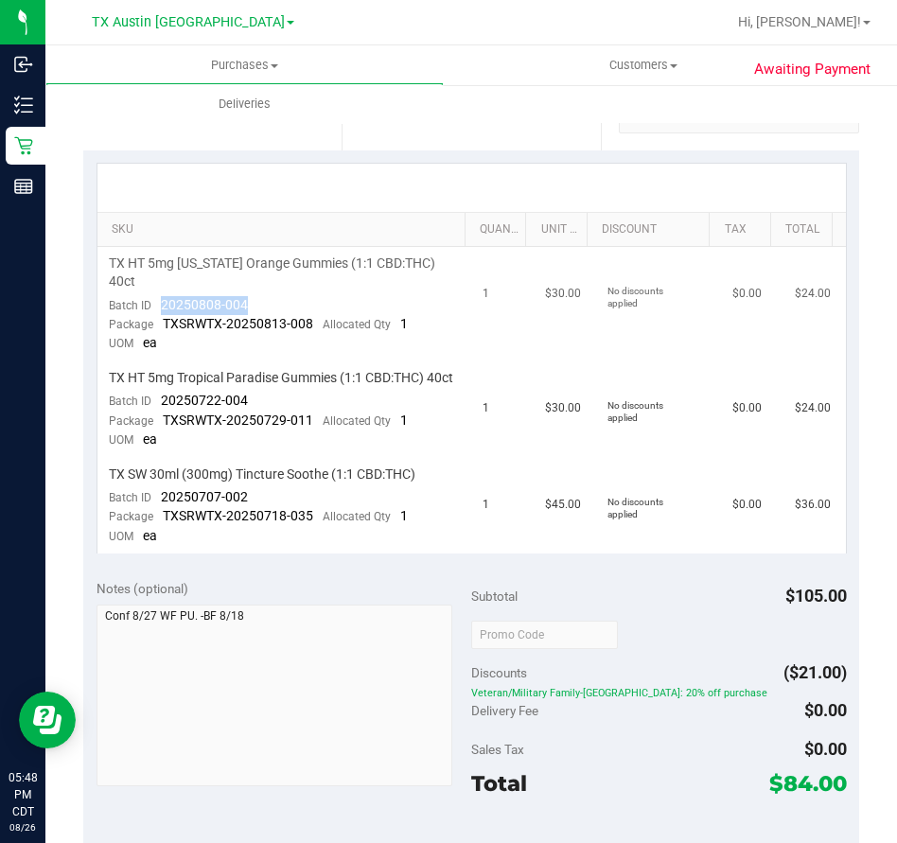
drag, startPoint x: 257, startPoint y: 286, endPoint x: 162, endPoint y: 284, distance: 95.6
click at [162, 284] on td "TX HT 5mg [US_STATE] Orange Gummies (1:1 CBD:THC) 40ct Batch ID 20250808-004 Pa…" at bounding box center [284, 304] width 375 height 114
drag, startPoint x: 261, startPoint y: 401, endPoint x: 163, endPoint y: 407, distance: 98.5
click at [163, 407] on td "TX HT 5mg Tropical Paradise Gummies (1:1 CBD:THC) 40ct Batch ID 20250722-004 Pa…" at bounding box center [284, 409] width 375 height 96
drag, startPoint x: 247, startPoint y: 496, endPoint x: 163, endPoint y: 496, distance: 84.2
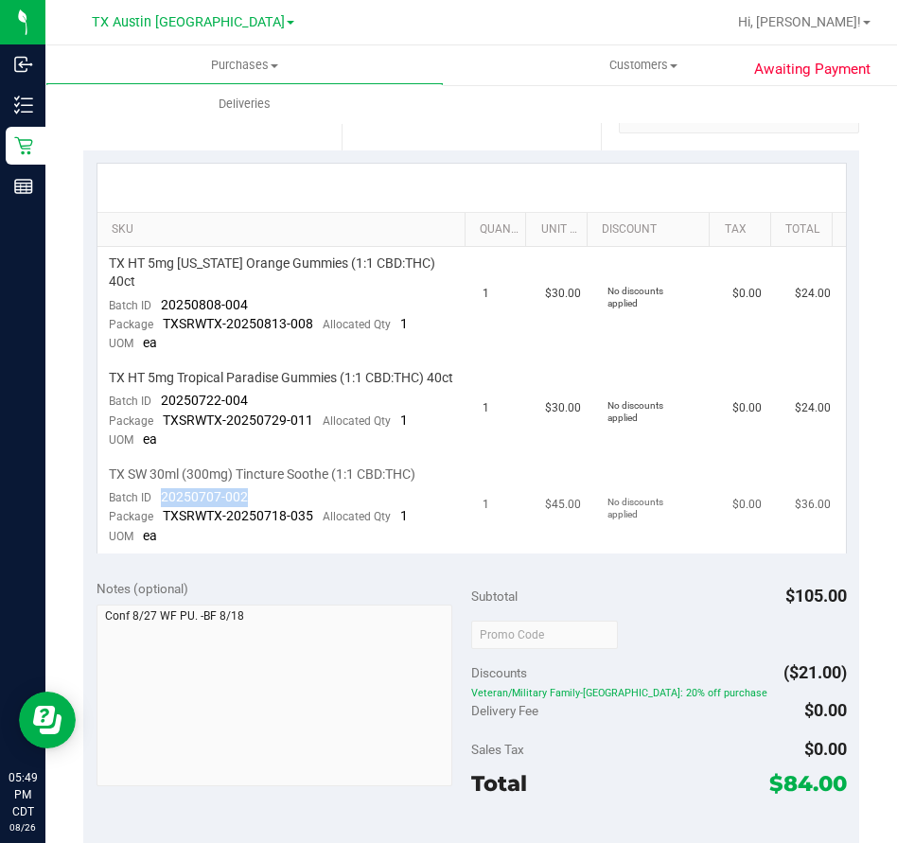
click at [163, 496] on td "TX SW 30ml (300mg) Tincture Soothe (1:1 CBD:THC) Batch ID 20250707-002 Package …" at bounding box center [284, 506] width 375 height 96
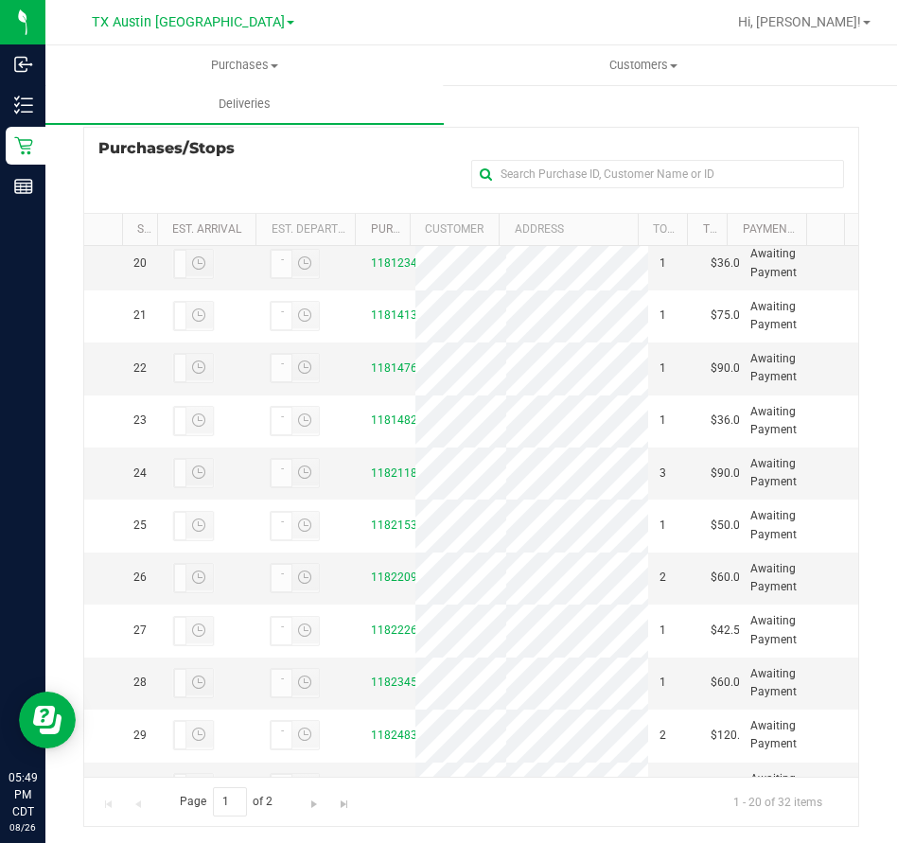
scroll to position [991, 0]
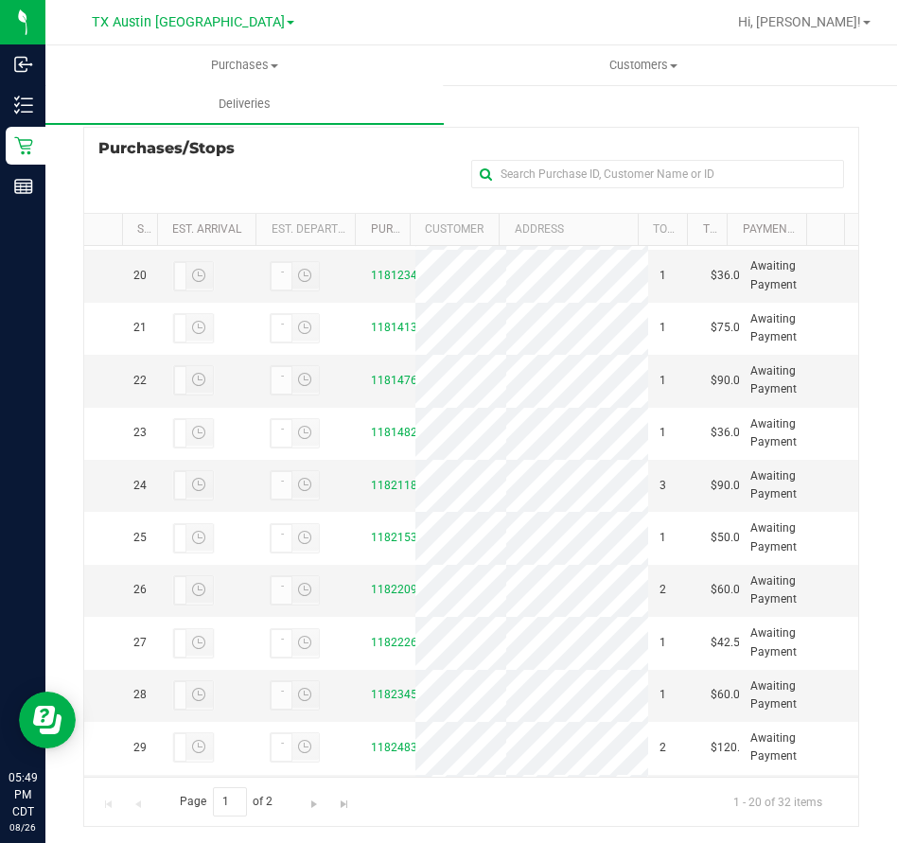
click at [379, 177] on link "11809104" at bounding box center [397, 170] width 53 height 13
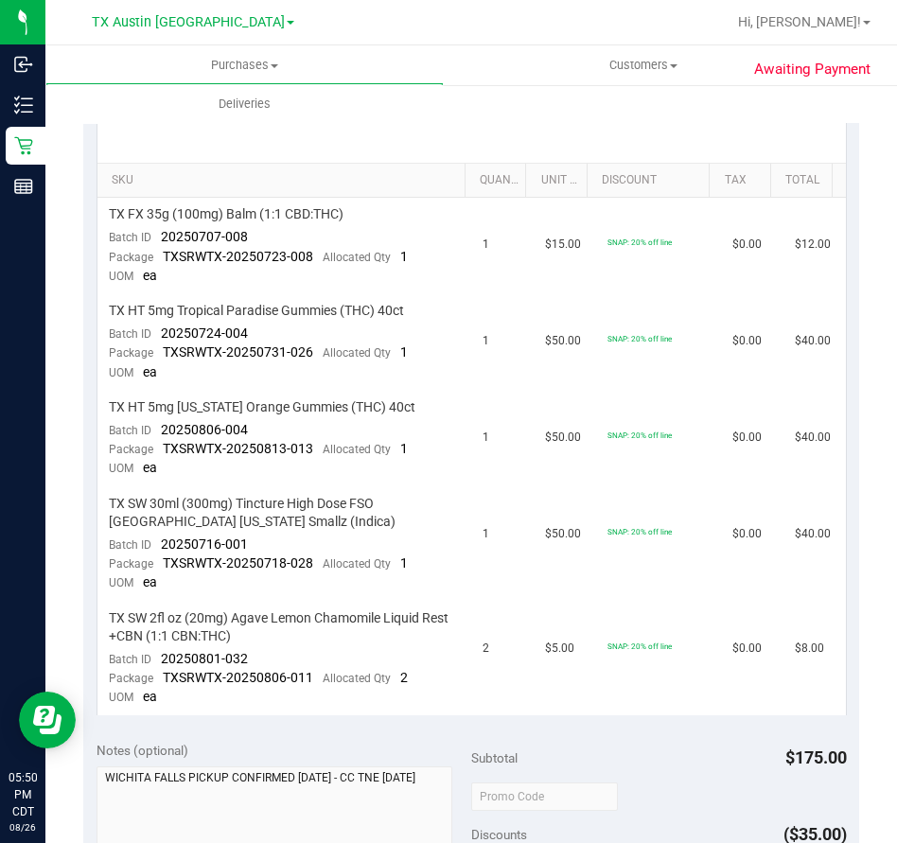
scroll to position [406, 0]
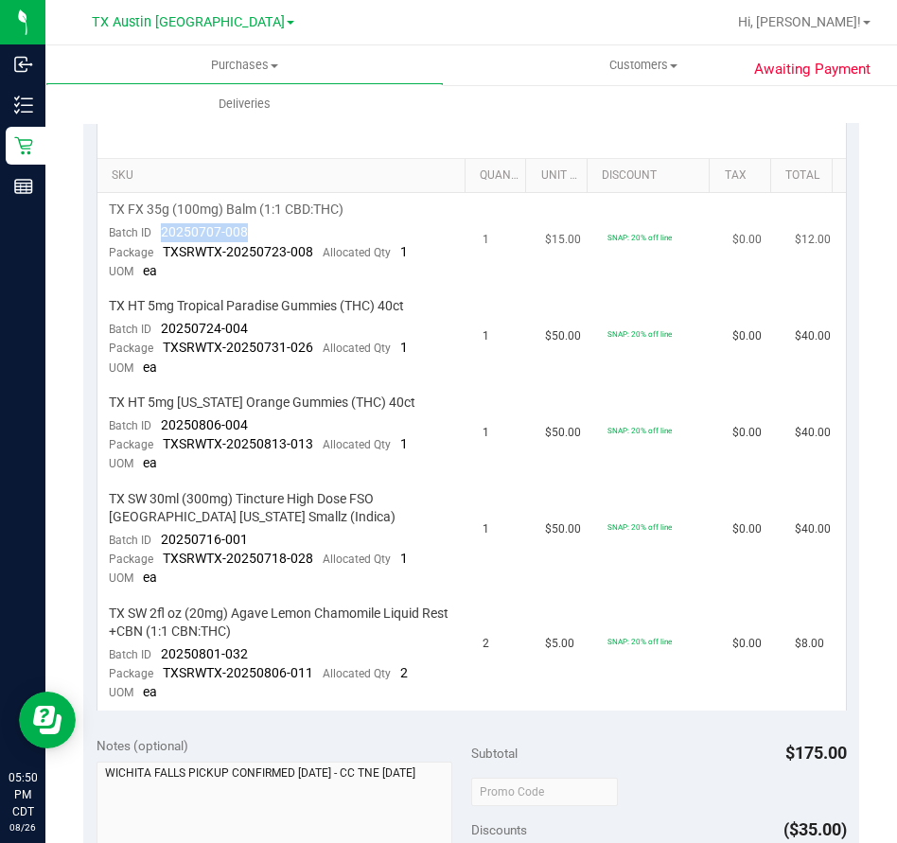
drag, startPoint x: 262, startPoint y: 230, endPoint x: 158, endPoint y: 230, distance: 104.1
click at [158, 230] on td "TX FX 35g (100mg) Balm (1:1 CBD:THC) Batch ID 20250707-008 Package TXSRWTX-2025…" at bounding box center [284, 241] width 375 height 96
drag, startPoint x: 254, startPoint y: 325, endPoint x: 164, endPoint y: 329, distance: 90.9
click at [164, 329] on td "TX HT 5mg Tropical Paradise Gummies (THC) 40ct Batch ID 20250724-004 Package TX…" at bounding box center [284, 337] width 375 height 96
drag, startPoint x: 251, startPoint y: 422, endPoint x: 157, endPoint y: 423, distance: 93.7
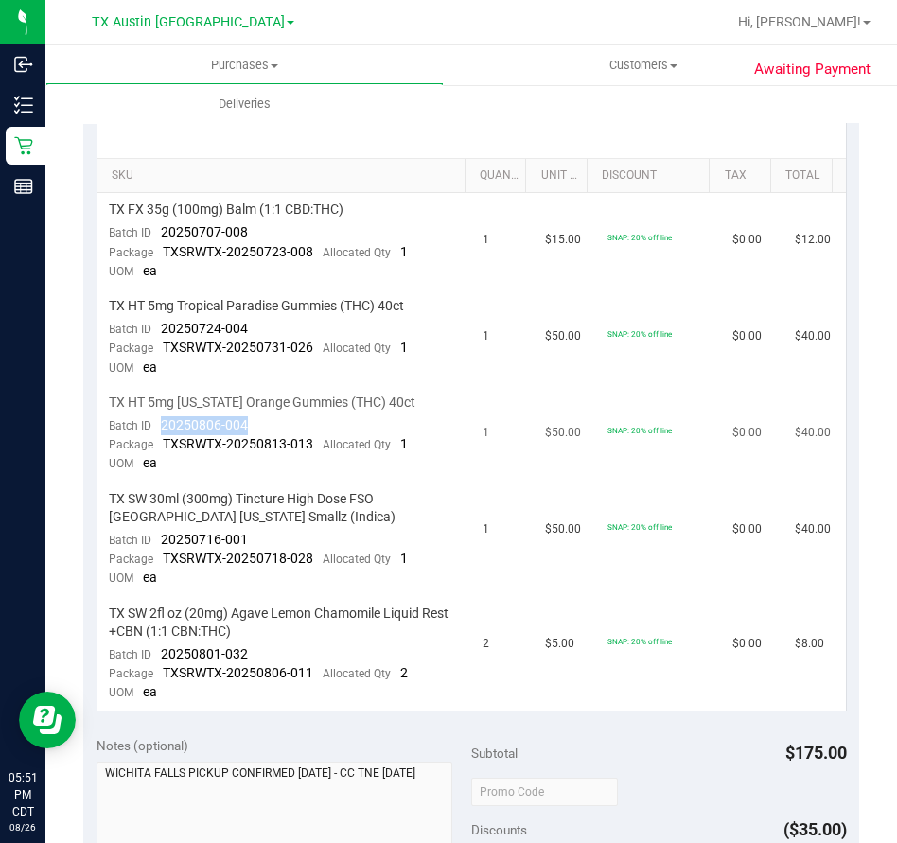
click at [157, 423] on td "TX HT 5mg [US_STATE] Orange Gummies (THC) 40ct Batch ID 20250806-004 Package TX…" at bounding box center [284, 434] width 375 height 96
drag, startPoint x: 262, startPoint y: 539, endPoint x: 159, endPoint y: 543, distance: 103.2
click at [159, 543] on td "TX SW 30ml (300mg) Tincture High Dose FSO [GEOGRAPHIC_DATA] [US_STATE] Smallz (…" at bounding box center [284, 539] width 375 height 114
drag, startPoint x: 259, startPoint y: 654, endPoint x: 158, endPoint y: 659, distance: 101.4
click at [158, 659] on td "TX SW 2fl oz (20mg) Agave Lemon Chamomile Liquid Rest +CBN (1:1 CBN:THC) Batch …" at bounding box center [284, 654] width 375 height 114
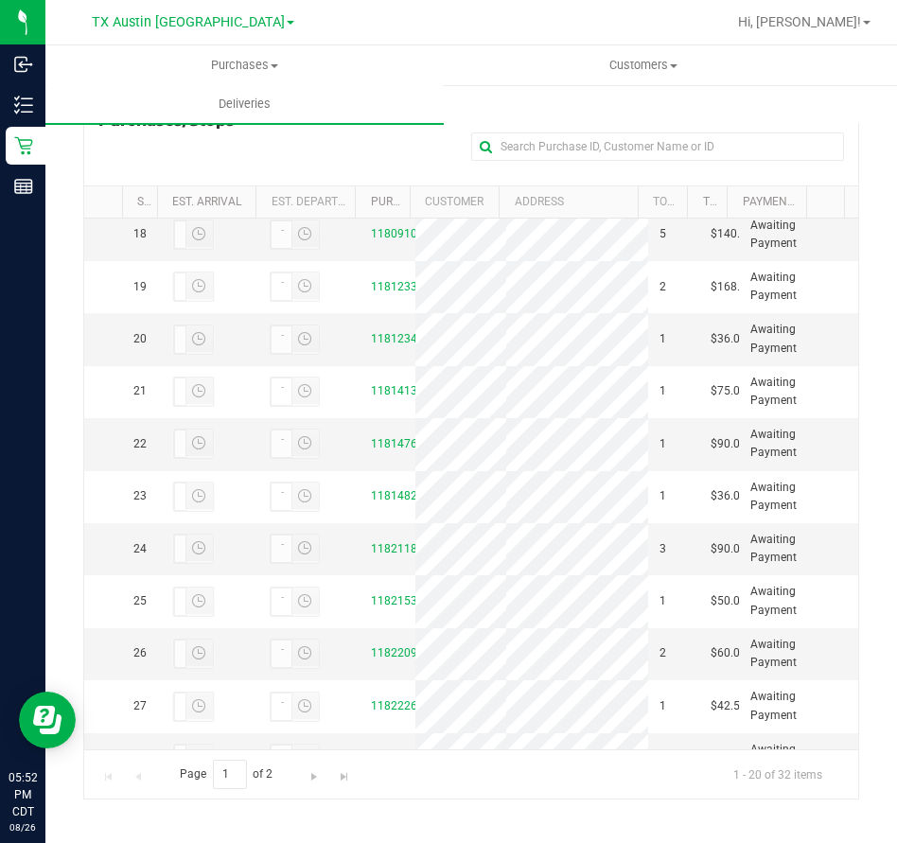
scroll to position [913, 0]
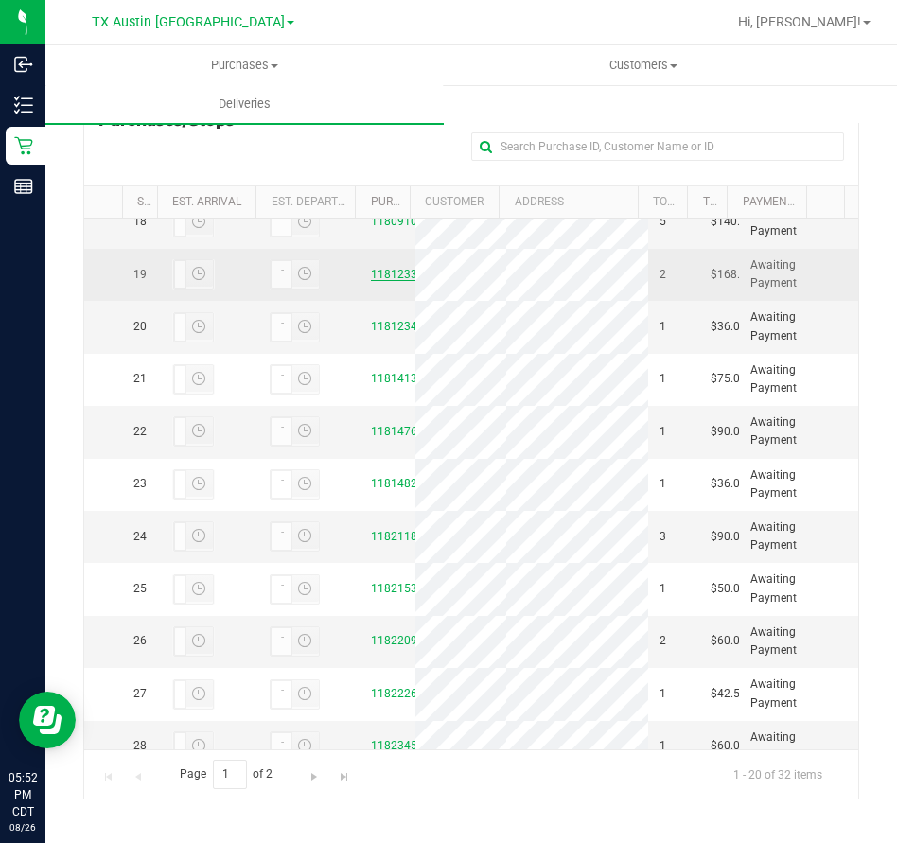
click at [386, 281] on link "11812332" at bounding box center [397, 274] width 53 height 13
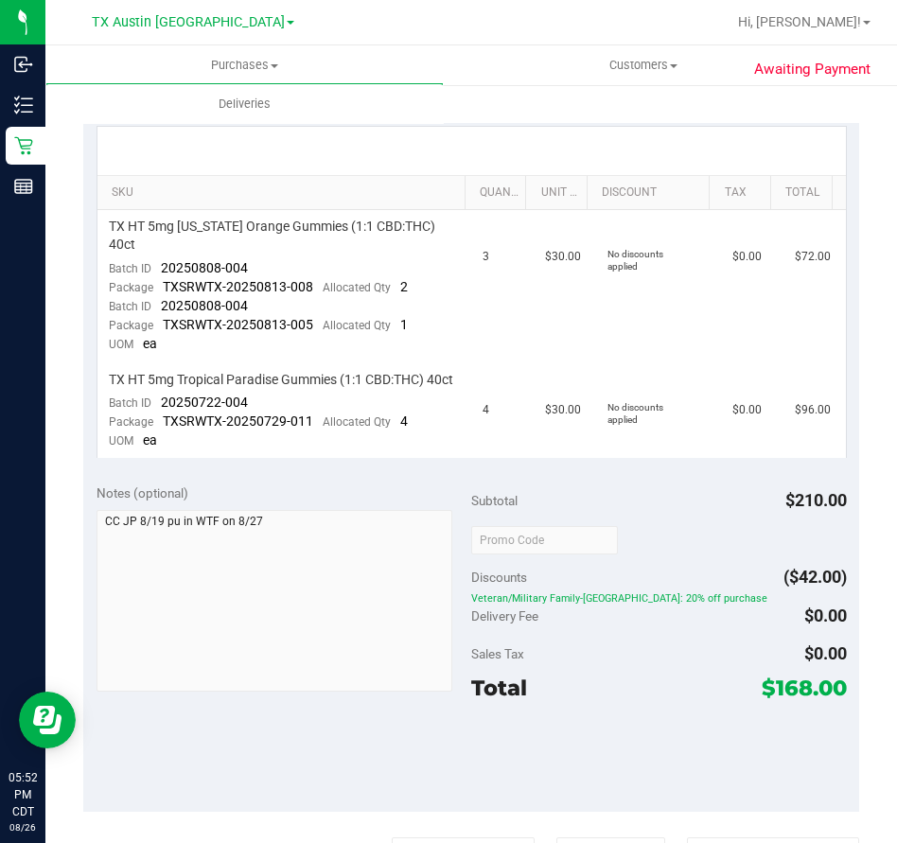
scroll to position [396, 0]
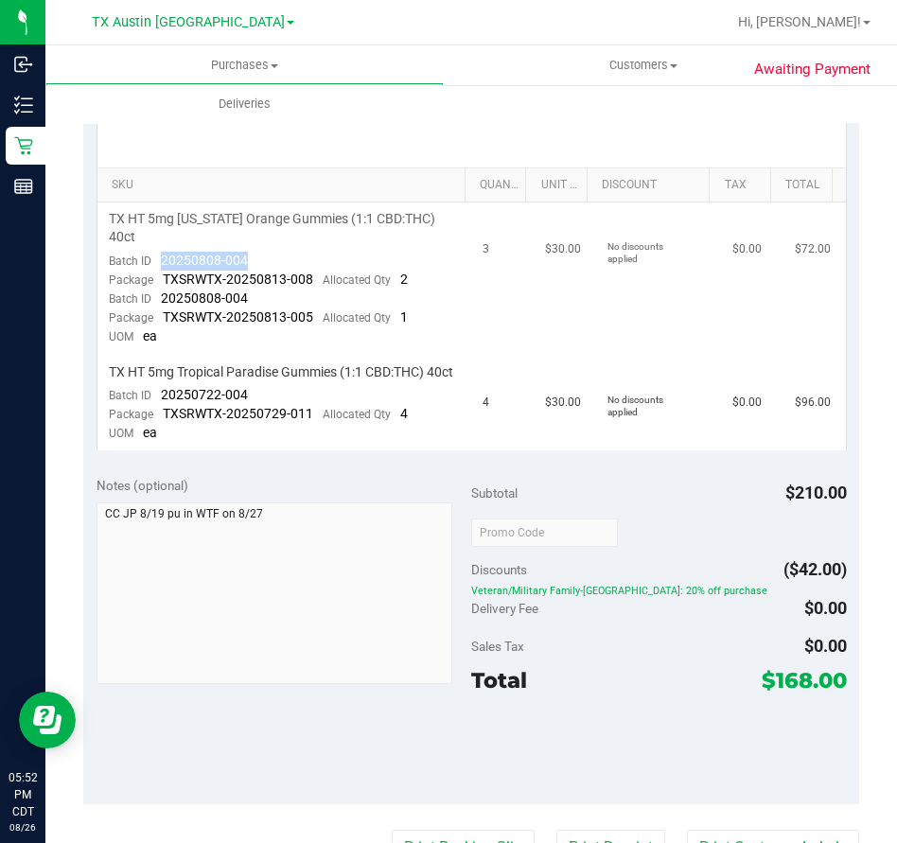
drag, startPoint x: 254, startPoint y: 239, endPoint x: 154, endPoint y: 243, distance: 100.3
click at [154, 243] on td "TX HT 5mg [US_STATE] Orange Gummies (1:1 CBD:THC) 40ct Batch ID 20250808-004 Pa…" at bounding box center [284, 278] width 375 height 152
drag, startPoint x: 255, startPoint y: 393, endPoint x: 155, endPoint y: 401, distance: 100.6
click at [155, 401] on td "TX HT 5mg Tropical Paradise Gummies (1:1 CBD:THC) 40ct Batch ID 20250722-004 Pa…" at bounding box center [284, 404] width 375 height 96
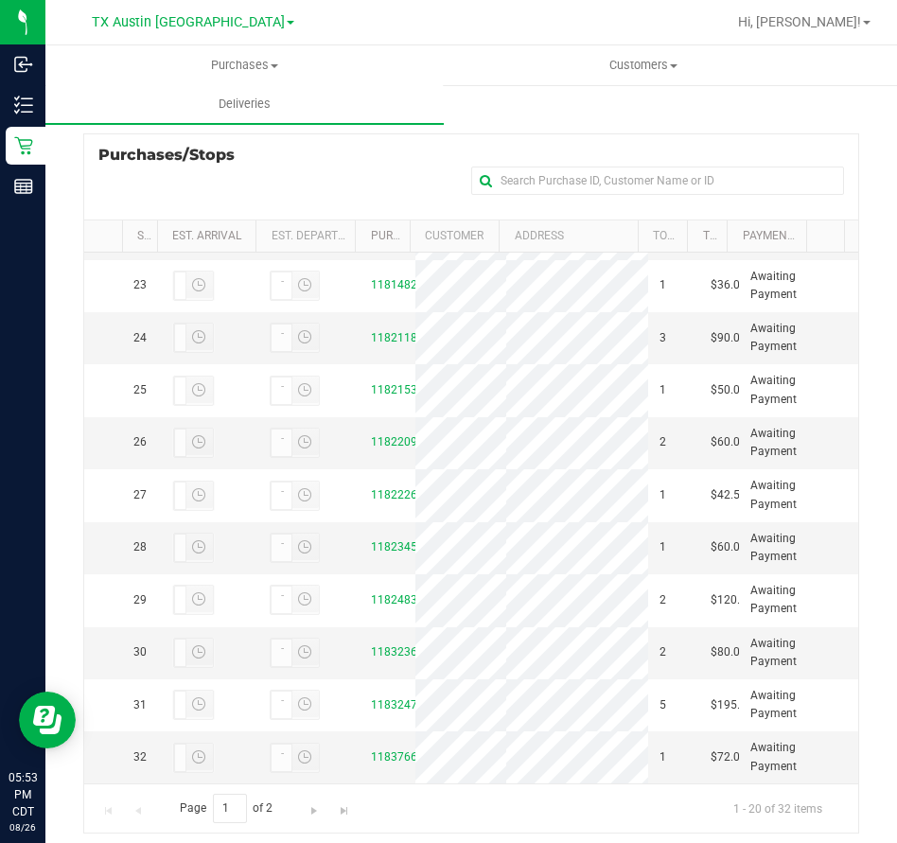
scroll to position [1189, 0]
click at [374, 134] on link "11812344" at bounding box center [397, 127] width 53 height 13
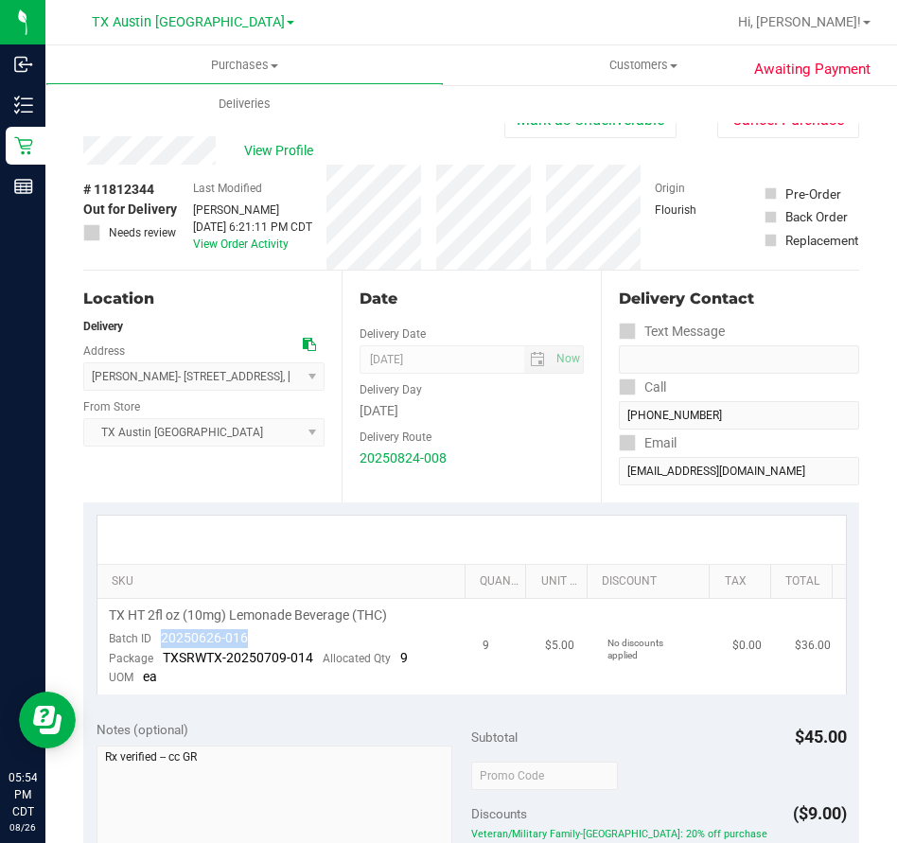
drag, startPoint x: 254, startPoint y: 635, endPoint x: 155, endPoint y: 638, distance: 99.4
click at [155, 638] on td "TX HT 2fl oz (10mg) Lemonade Beverage (THC) Batch ID 20250626-016 Package TXSRW…" at bounding box center [284, 647] width 375 height 96
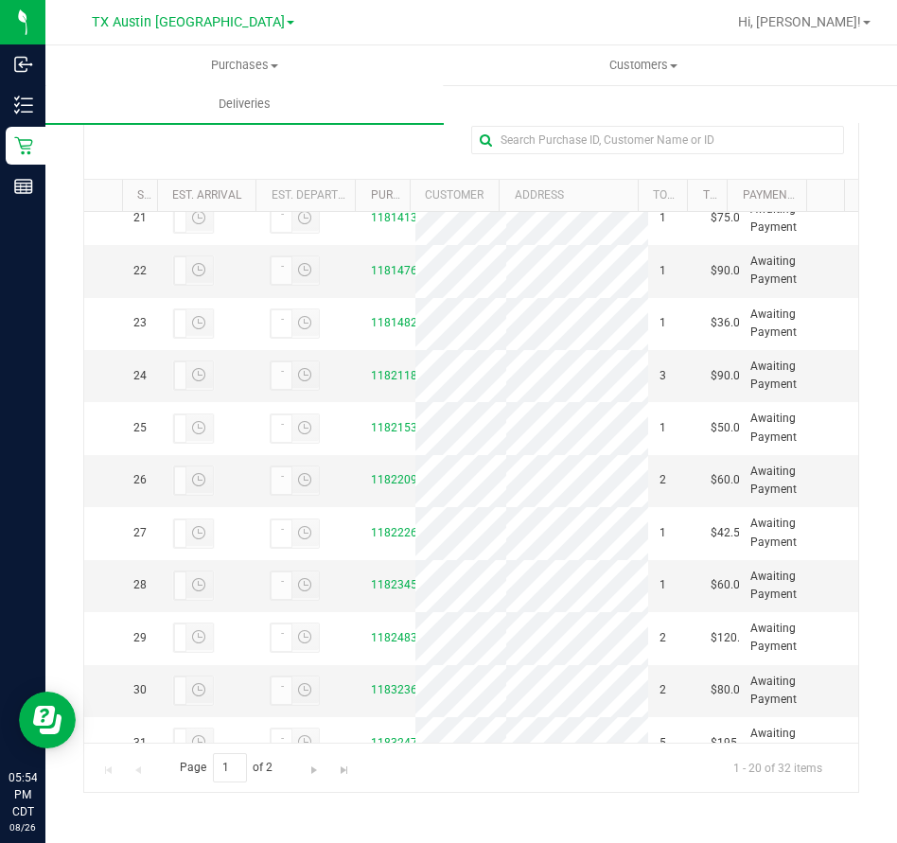
scroll to position [1098, 0]
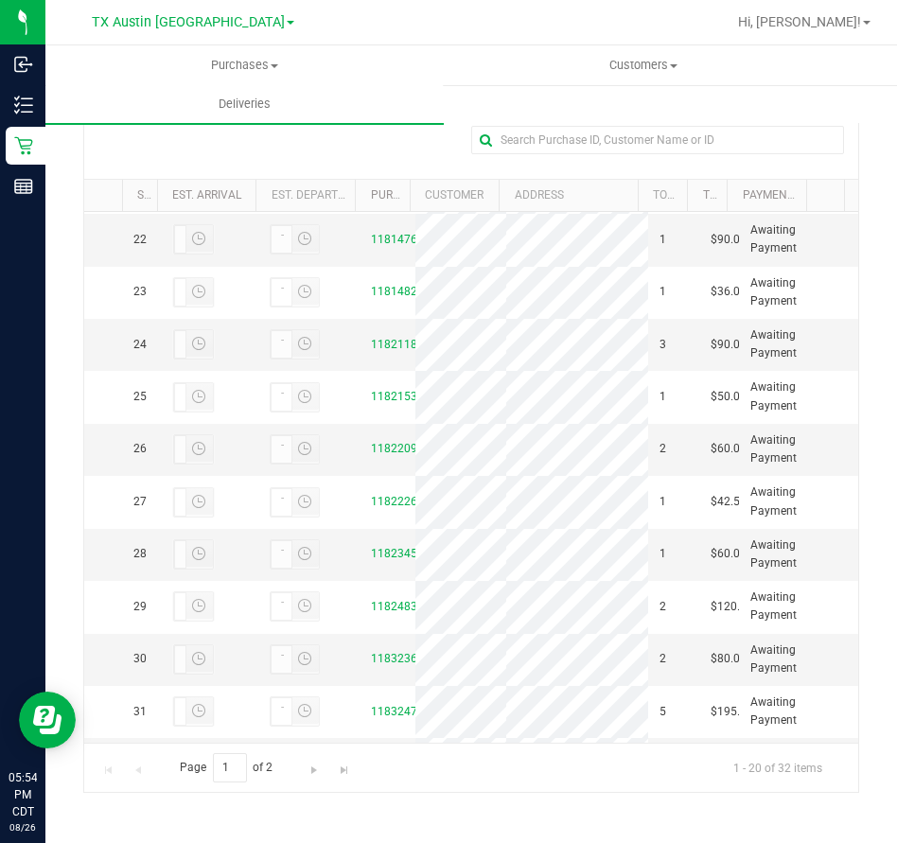
click at [845, 542] on div "All Delivery Routes Delivery Route ID 20250824-008 Delivery Date [DATE] Approx …" at bounding box center [471, 270] width 804 height 1107
click at [394, 193] on link "11814138" at bounding box center [397, 186] width 53 height 13
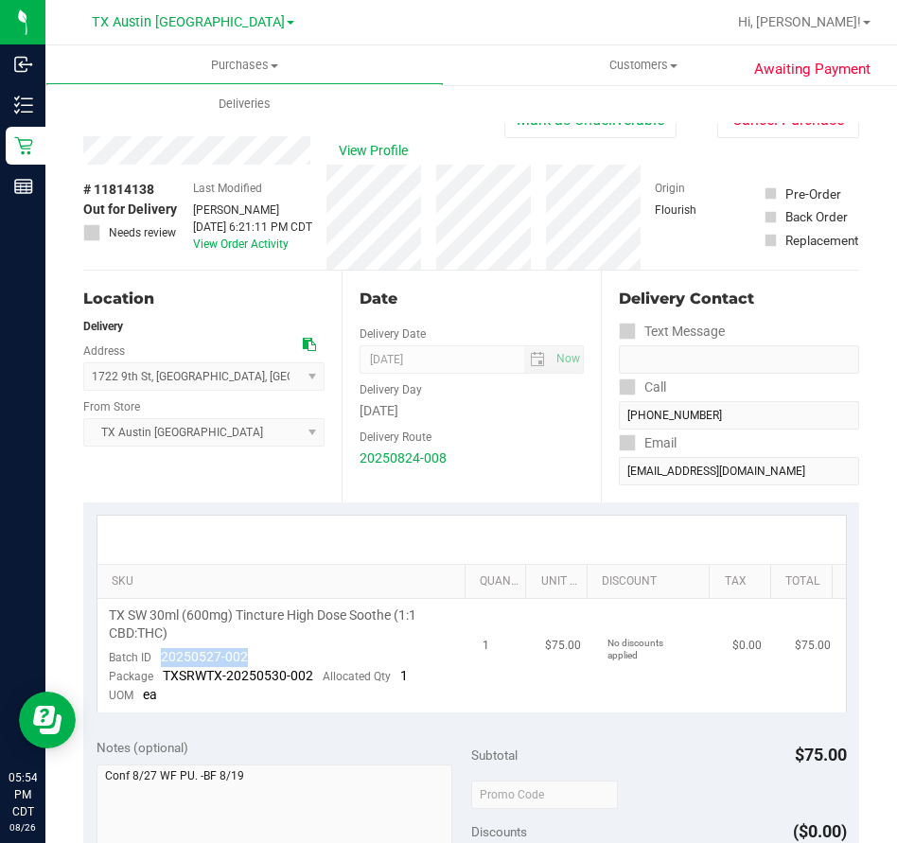
drag, startPoint x: 258, startPoint y: 659, endPoint x: 166, endPoint y: 664, distance: 92.8
click at [166, 664] on td "TX SW 30ml (600mg) Tincture High Dose Soothe (1:1 CBD:THC) Batch ID 20250527-00…" at bounding box center [284, 656] width 375 height 114
click at [281, 652] on td "TX SW 30ml (600mg) Tincture High Dose Soothe (1:1 CBD:THC) Batch ID 20250527-00…" at bounding box center [284, 656] width 375 height 114
drag, startPoint x: 281, startPoint y: 652, endPoint x: 154, endPoint y: 658, distance: 126.9
click at [154, 658] on td "TX SW 30ml (600mg) Tincture High Dose Soothe (1:1 CBD:THC) Batch ID 20250527-00…" at bounding box center [284, 656] width 375 height 114
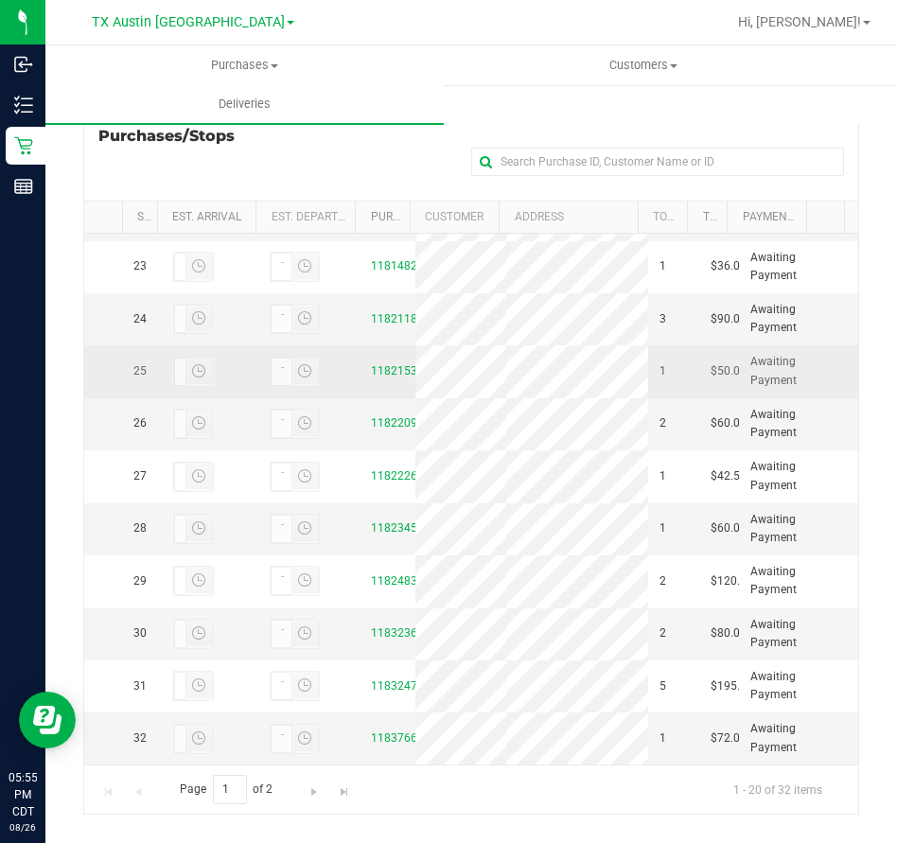
scroll to position [1178, 0]
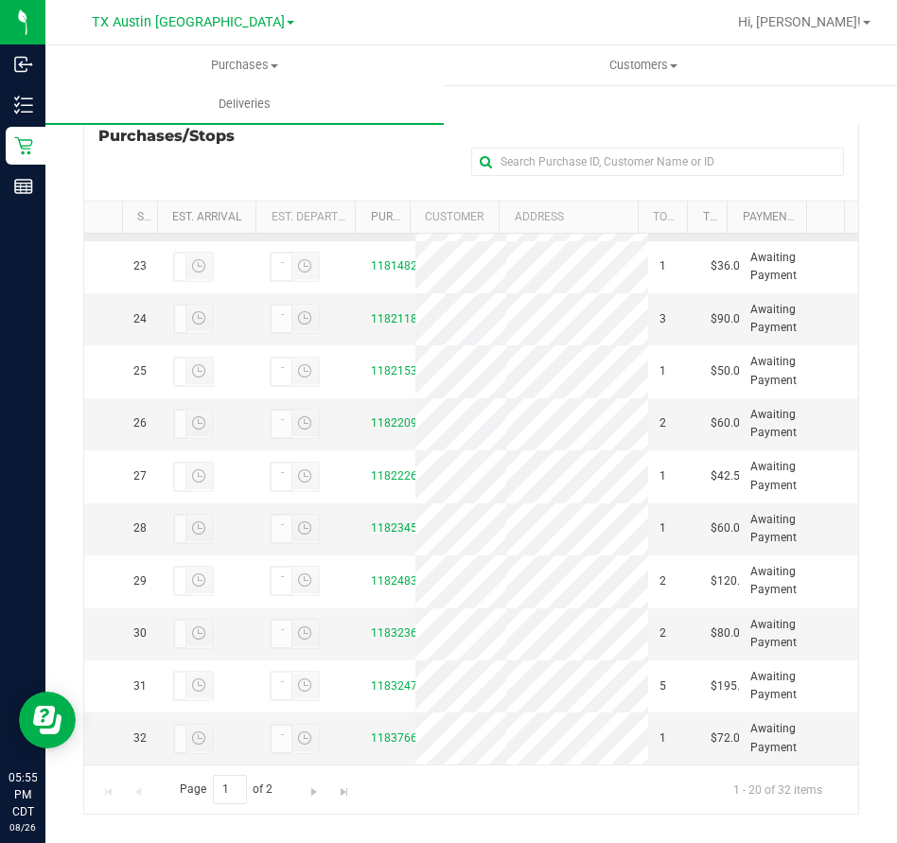
click at [385, 220] on link "11814763" at bounding box center [397, 213] width 53 height 13
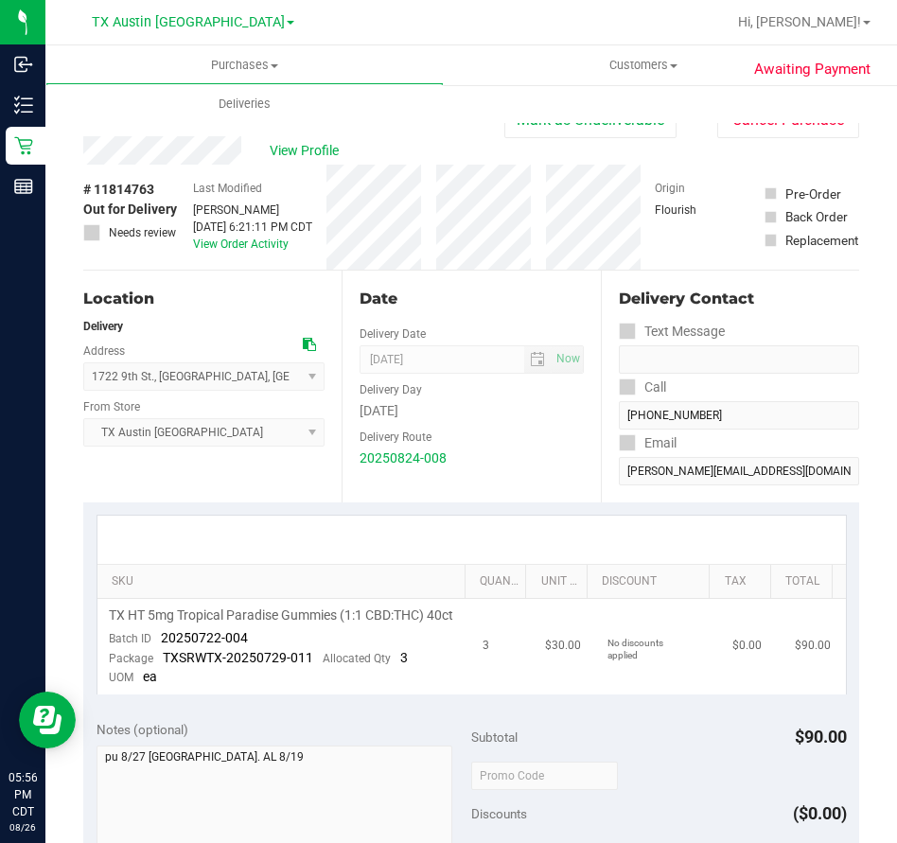
click at [275, 658] on td "TX HT 5mg Tropical Paradise Gummies (1:1 CBD:THC) 40ct Batch ID 20250722-004 Pa…" at bounding box center [284, 647] width 375 height 96
drag, startPoint x: 275, startPoint y: 658, endPoint x: 153, endPoint y: 659, distance: 122.0
click at [153, 659] on td "TX HT 5mg Tropical Paradise Gummies (1:1 CBD:THC) 40ct Batch ID 20250722-004 Pa…" at bounding box center [284, 647] width 375 height 96
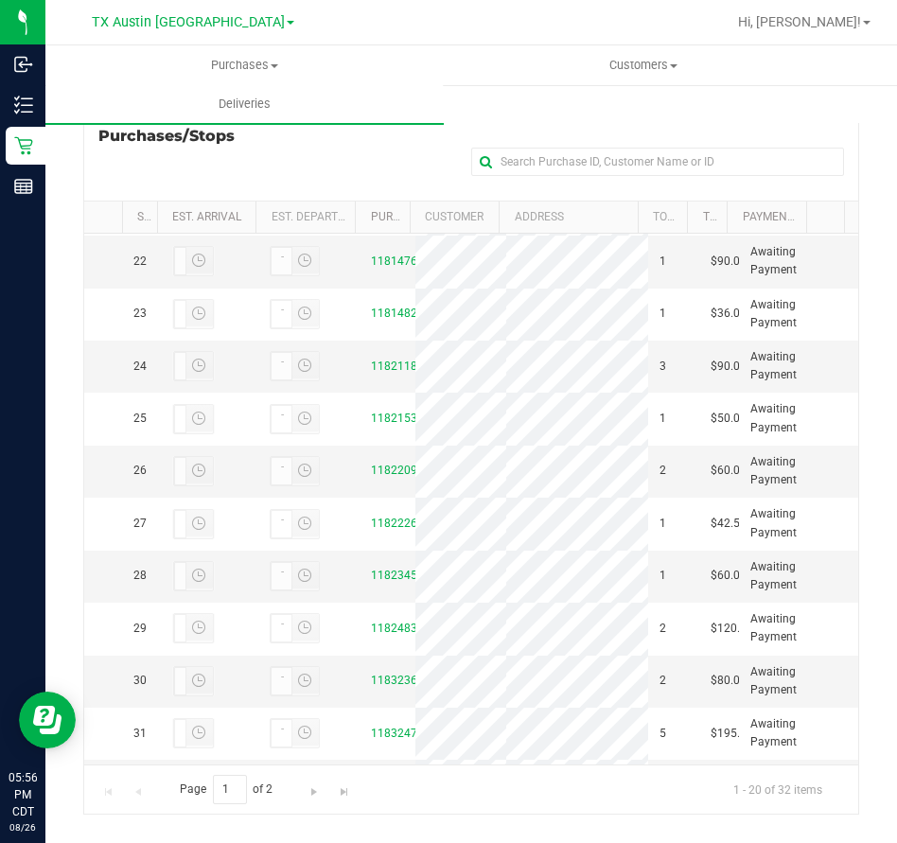
scroll to position [1082, 0]
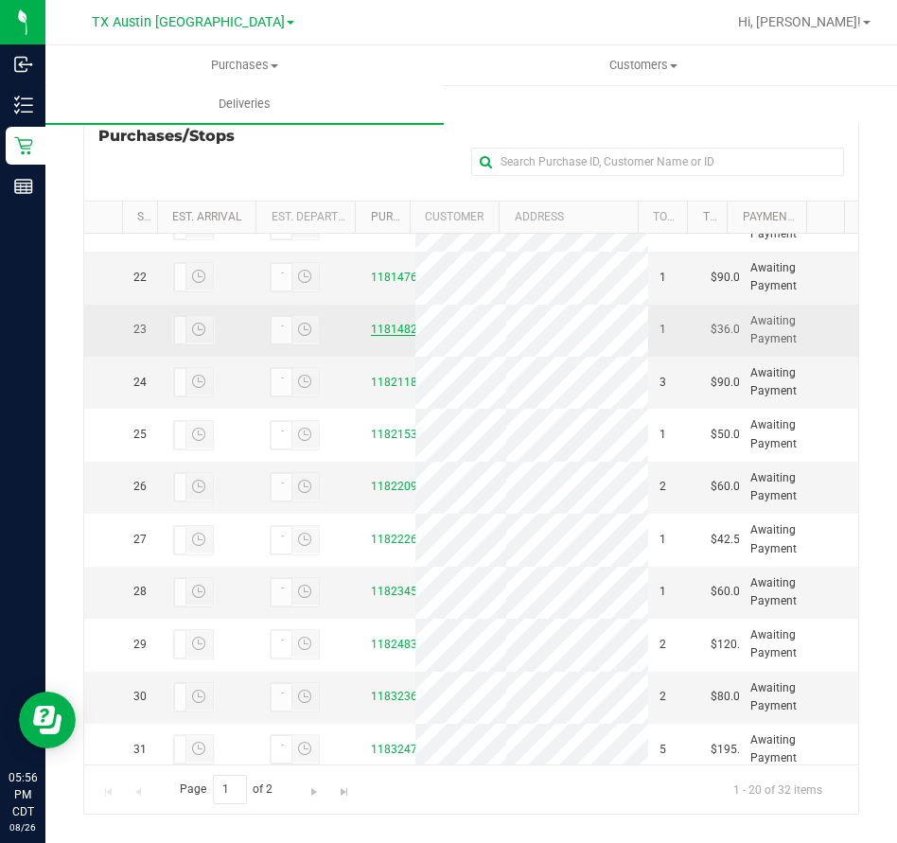
click at [380, 336] on link "11814823" at bounding box center [397, 329] width 53 height 13
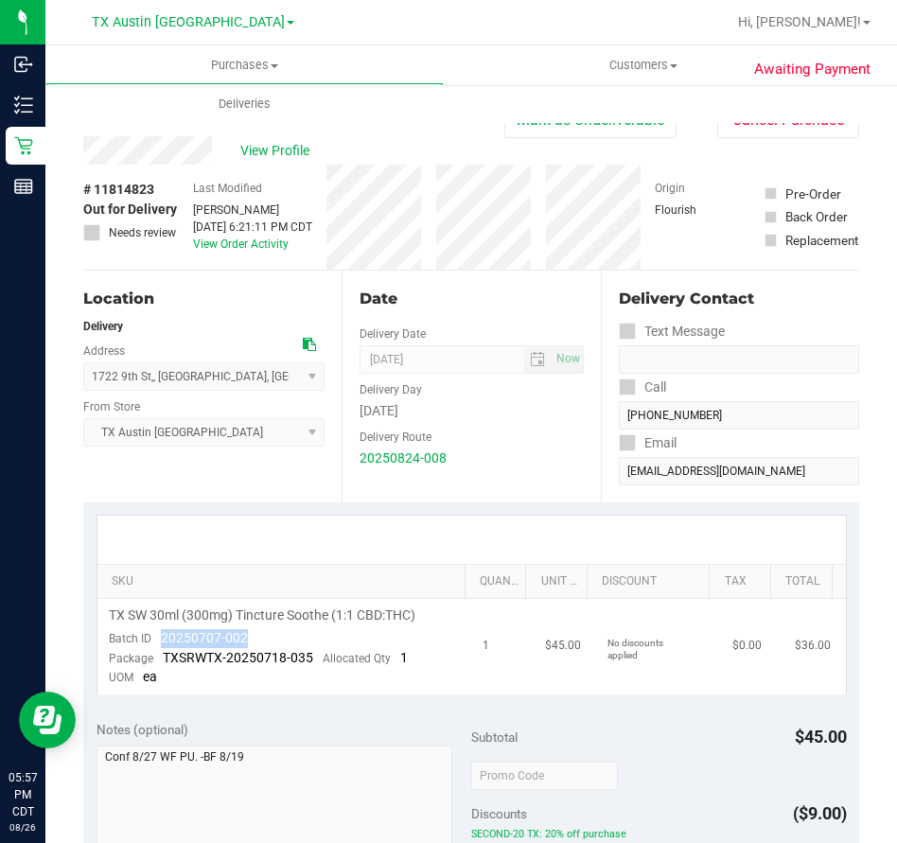
drag, startPoint x: 258, startPoint y: 635, endPoint x: 161, endPoint y: 644, distance: 97.9
click at [161, 644] on td "TX SW 30ml (300mg) Tincture Soothe (1:1 CBD:THC) Batch ID 20250707-002 Package …" at bounding box center [284, 647] width 375 height 96
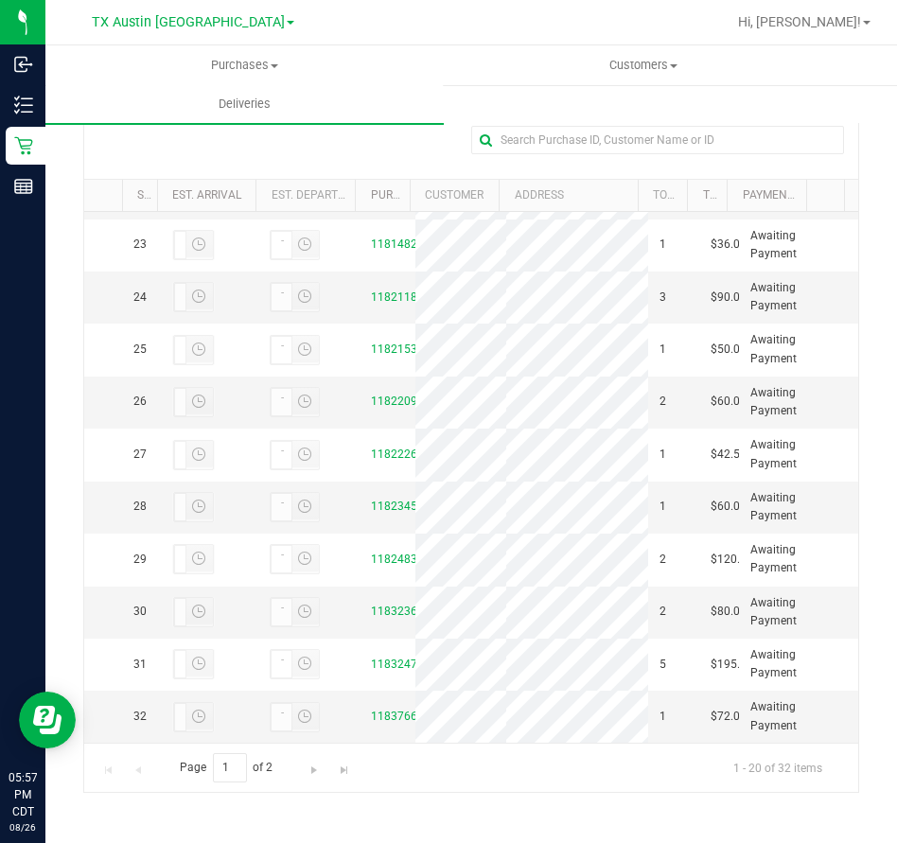
scroll to position [1193, 0]
click at [386, 304] on link "11821188" at bounding box center [397, 296] width 53 height 13
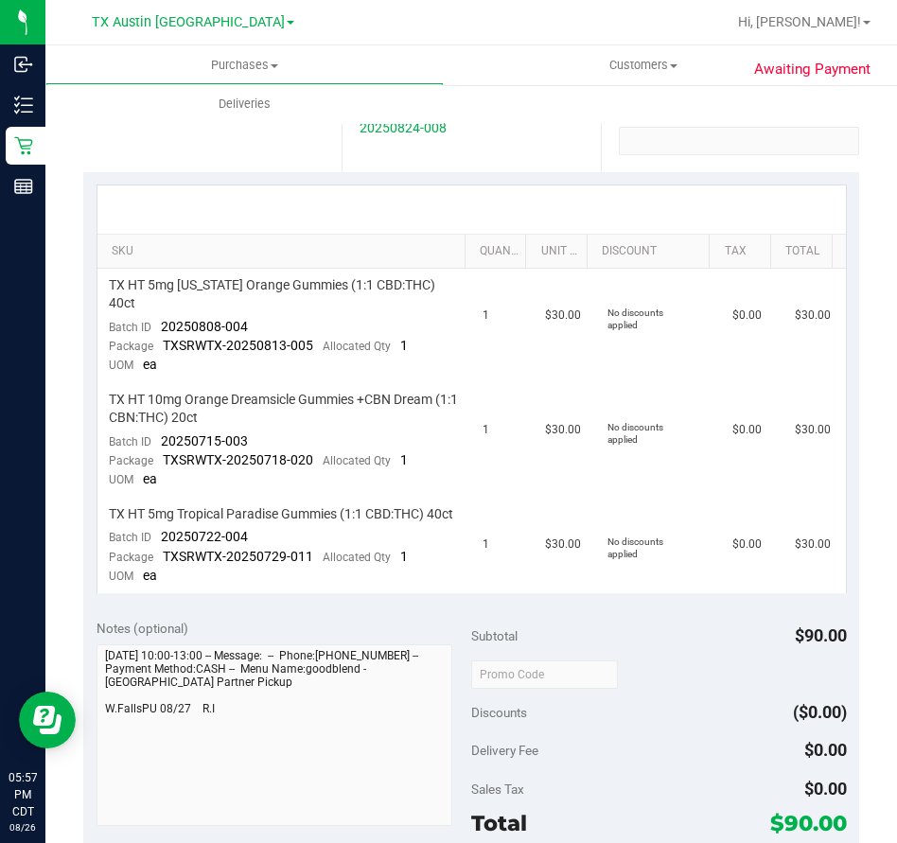
scroll to position [341, 0]
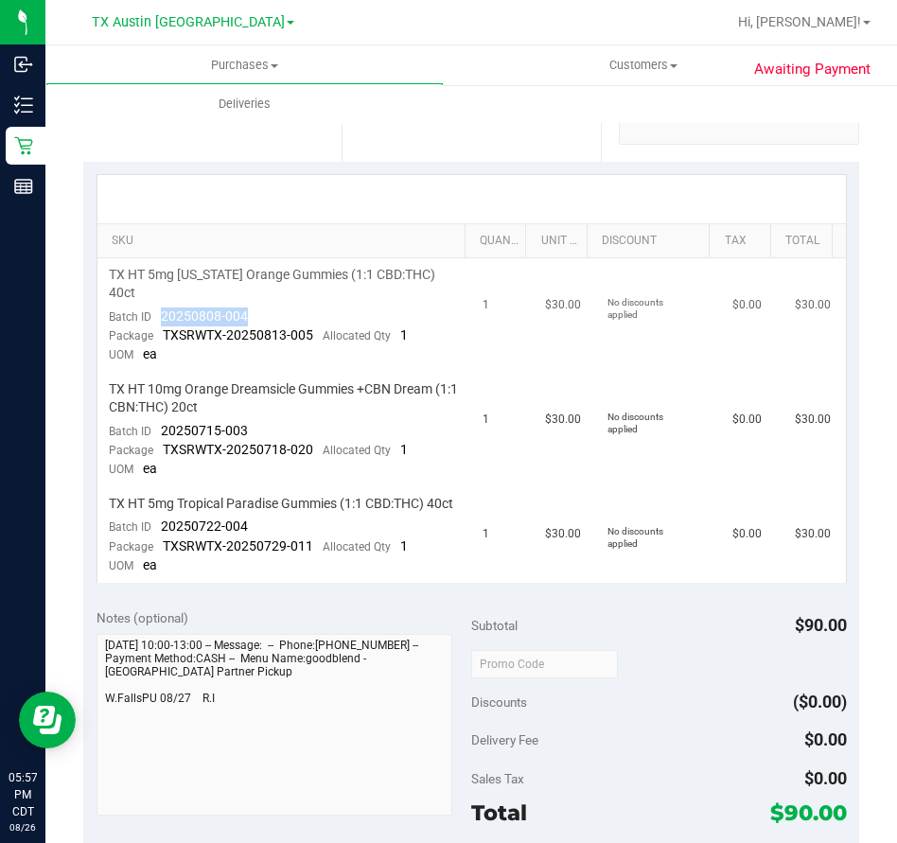
drag, startPoint x: 265, startPoint y: 291, endPoint x: 152, endPoint y: 300, distance: 112.9
click at [152, 300] on td "TX HT 5mg [US_STATE] Orange Gummies (1:1 CBD:THC) 40ct Batch ID 20250808-004 Pa…" at bounding box center [284, 315] width 375 height 114
drag, startPoint x: 260, startPoint y: 412, endPoint x: 159, endPoint y: 409, distance: 101.3
click at [159, 409] on td "TX HT 10mg Orange Dreamsicle Gummies +CBN Dream (1:1 CBN:THC) 20ct Batch ID 202…" at bounding box center [284, 430] width 375 height 114
drag, startPoint x: 255, startPoint y: 523, endPoint x: 154, endPoint y: 524, distance: 101.2
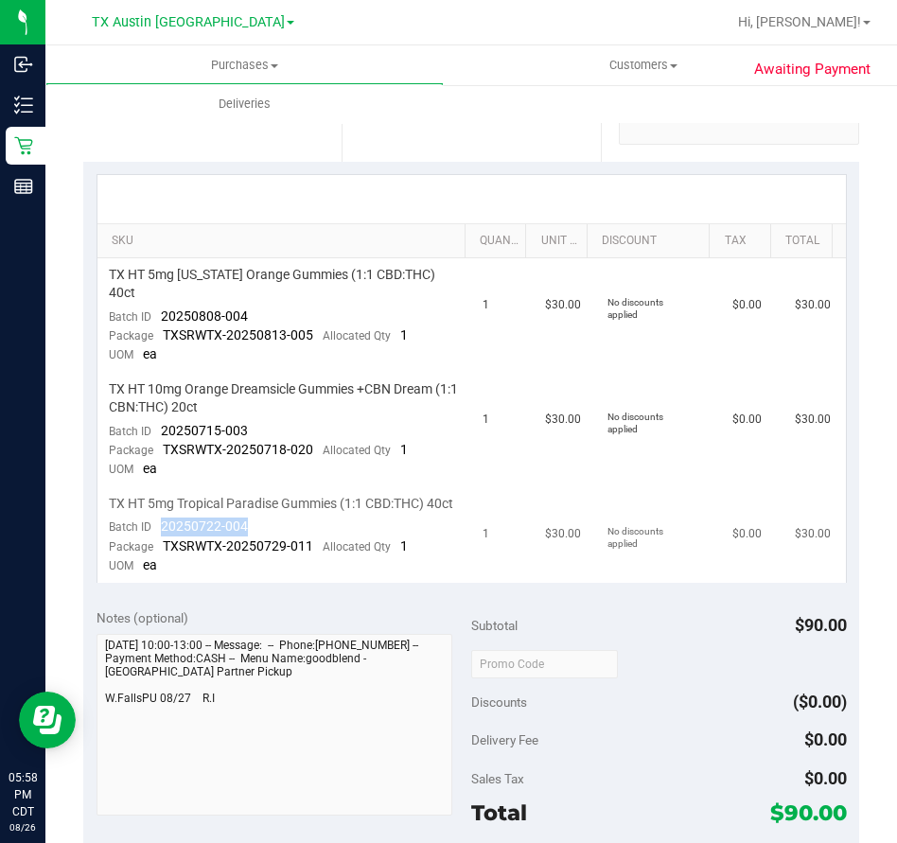
click at [154, 524] on td "TX HT 5mg Tropical Paradise Gummies (1:1 CBD:THC) 40ct Batch ID 20250722-004 Pa…" at bounding box center [284, 535] width 375 height 96
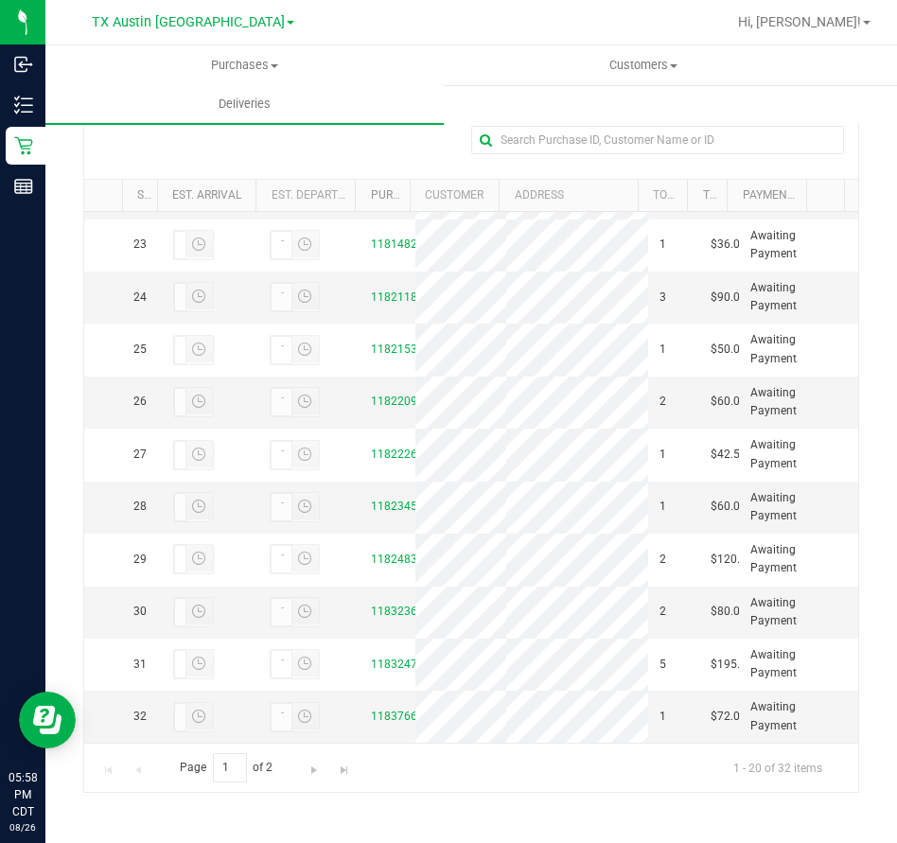
scroll to position [1545, 0]
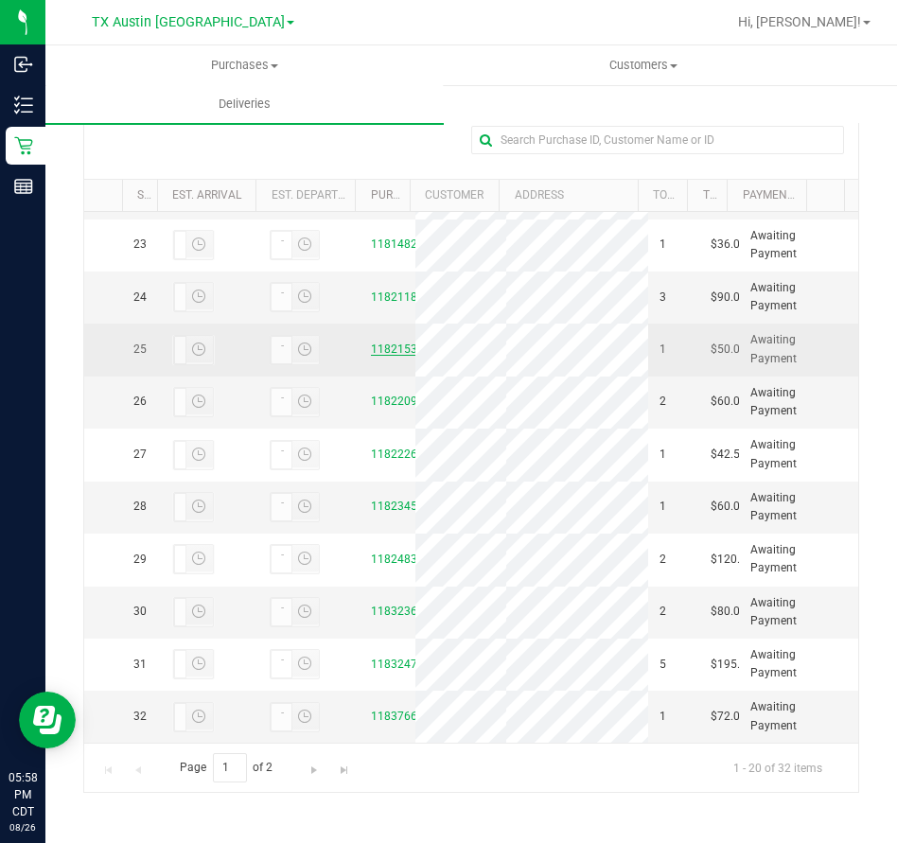
click at [390, 342] on link "11821531" at bounding box center [397, 348] width 53 height 13
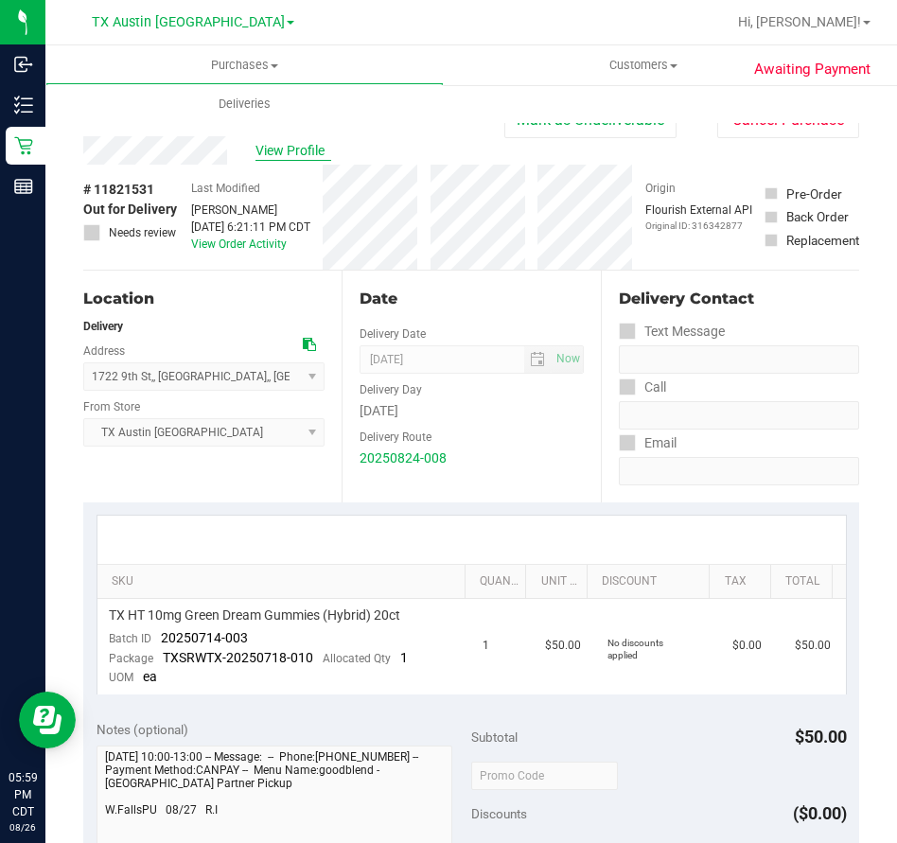
click at [307, 149] on span "View Profile" at bounding box center [293, 151] width 76 height 20
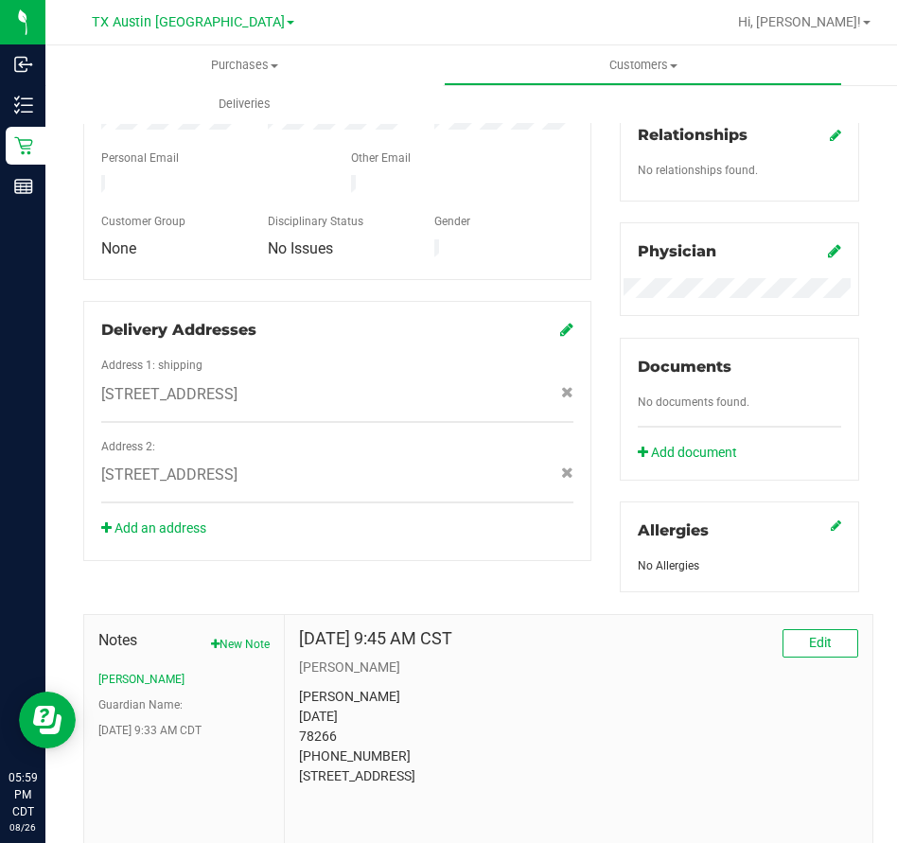
scroll to position [481, 0]
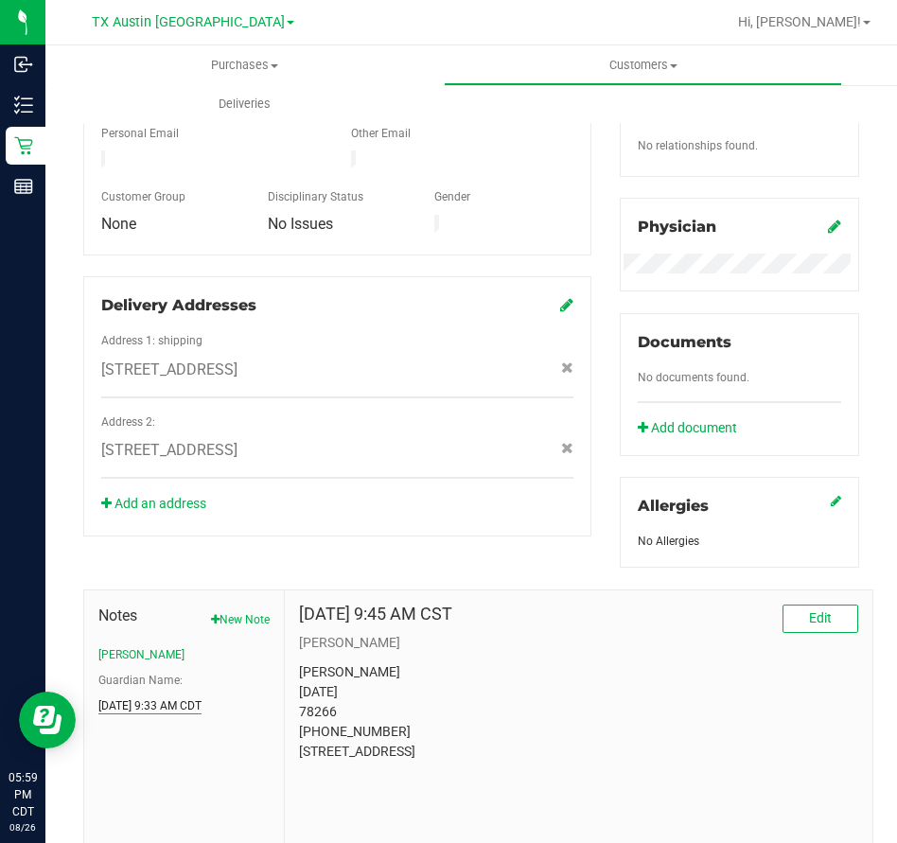
click at [128, 704] on button "[DATE] 9:33 AM CDT" at bounding box center [149, 705] width 103 height 17
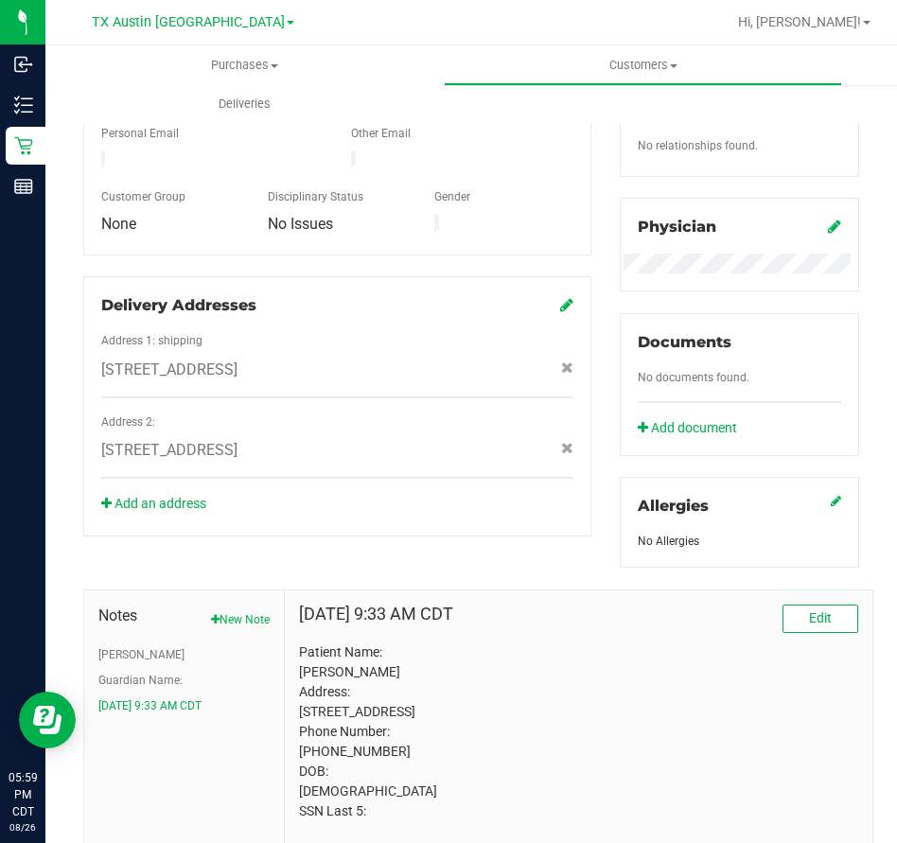
scroll to position [553, 0]
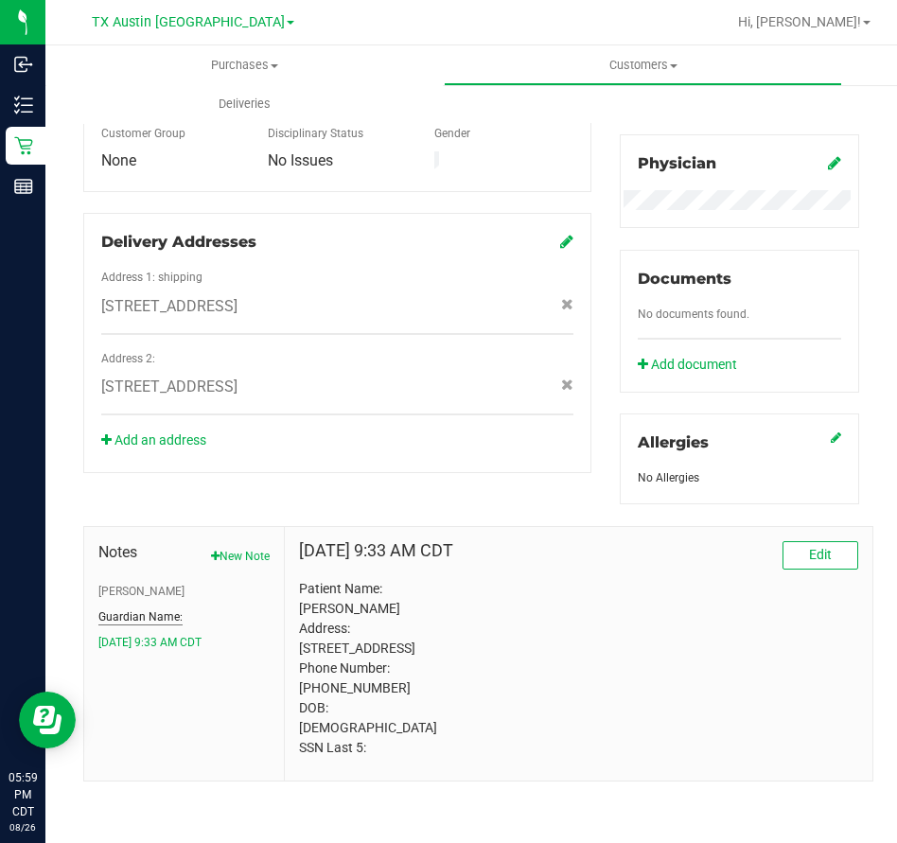
click at [167, 608] on button "Guardian Name:" at bounding box center [140, 616] width 84 height 17
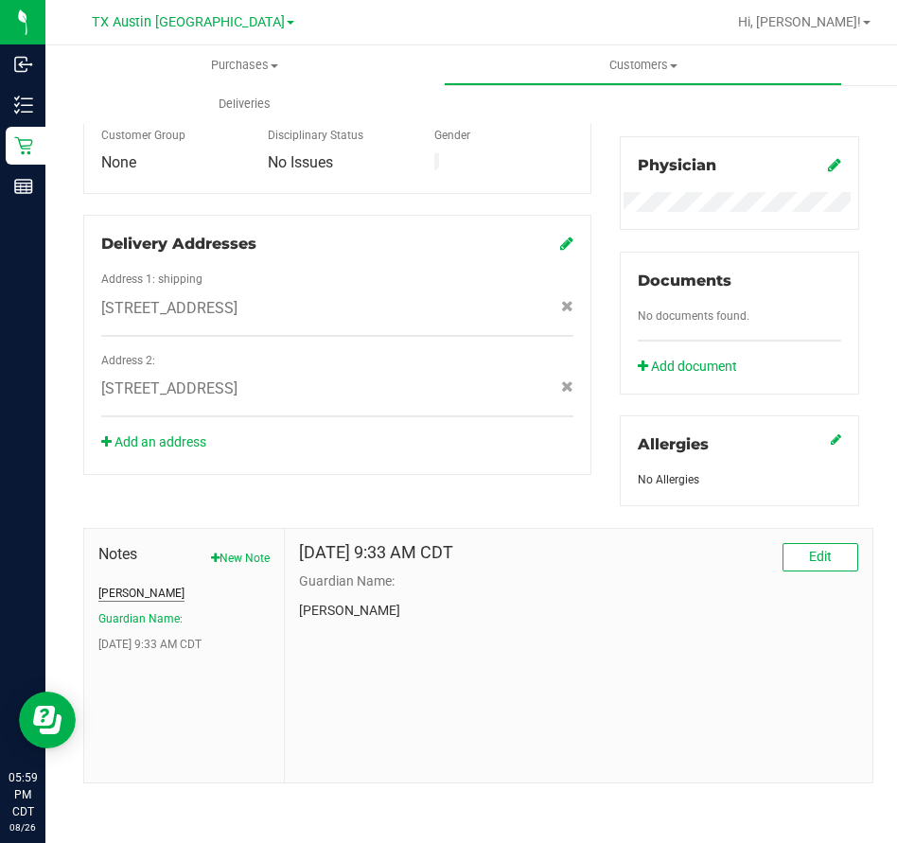
click at [113, 589] on button "[PERSON_NAME]" at bounding box center [141, 593] width 86 height 17
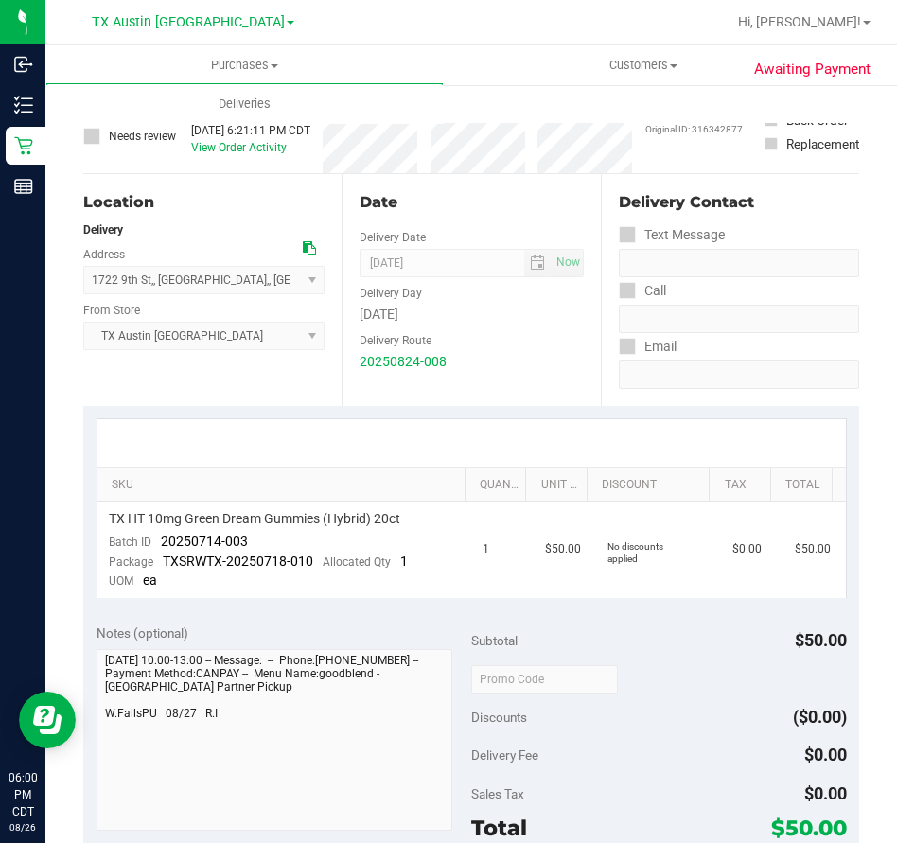
scroll to position [79, 0]
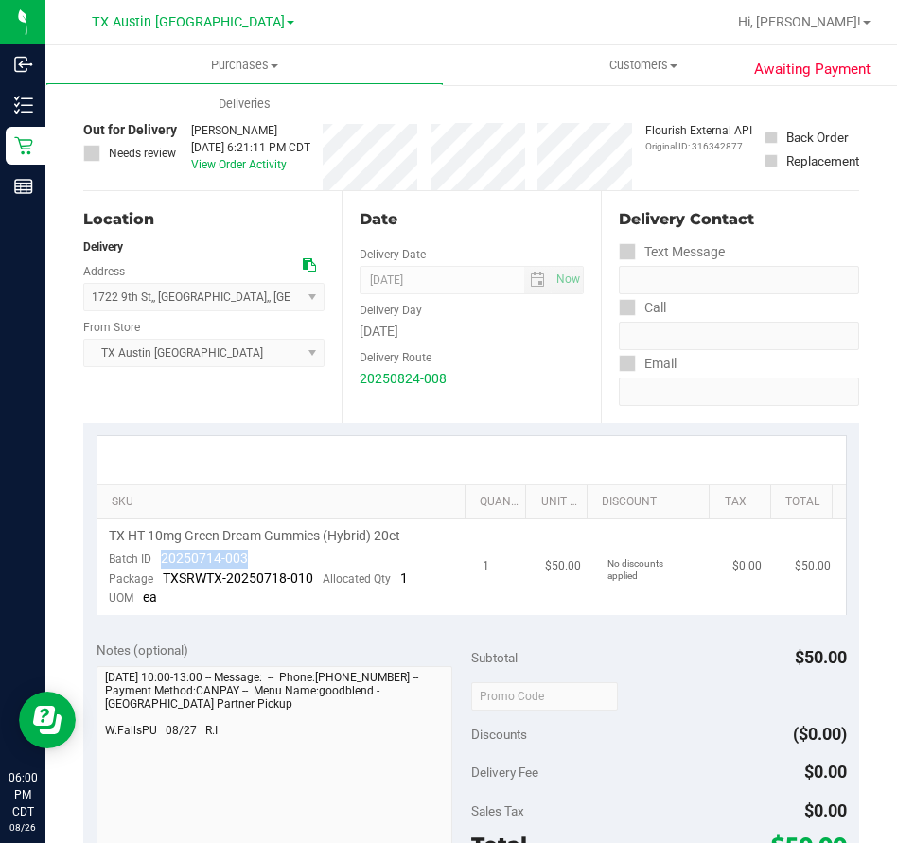
drag, startPoint x: 273, startPoint y: 556, endPoint x: 152, endPoint y: 559, distance: 121.1
click at [152, 559] on td "TX HT 10mg Green Dream Gummies (Hybrid) 20ct Batch ID 20250714-003 Package TXSR…" at bounding box center [284, 567] width 375 height 96
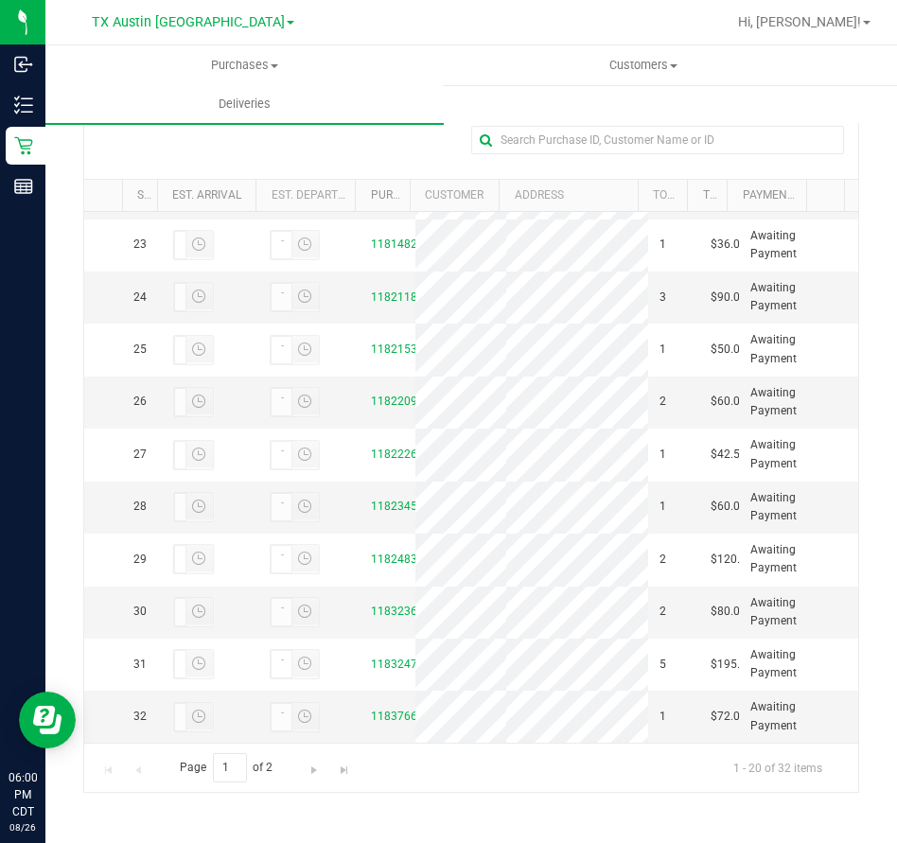
scroll to position [1545, 0]
click at [384, 394] on link "11822092" at bounding box center [397, 400] width 53 height 13
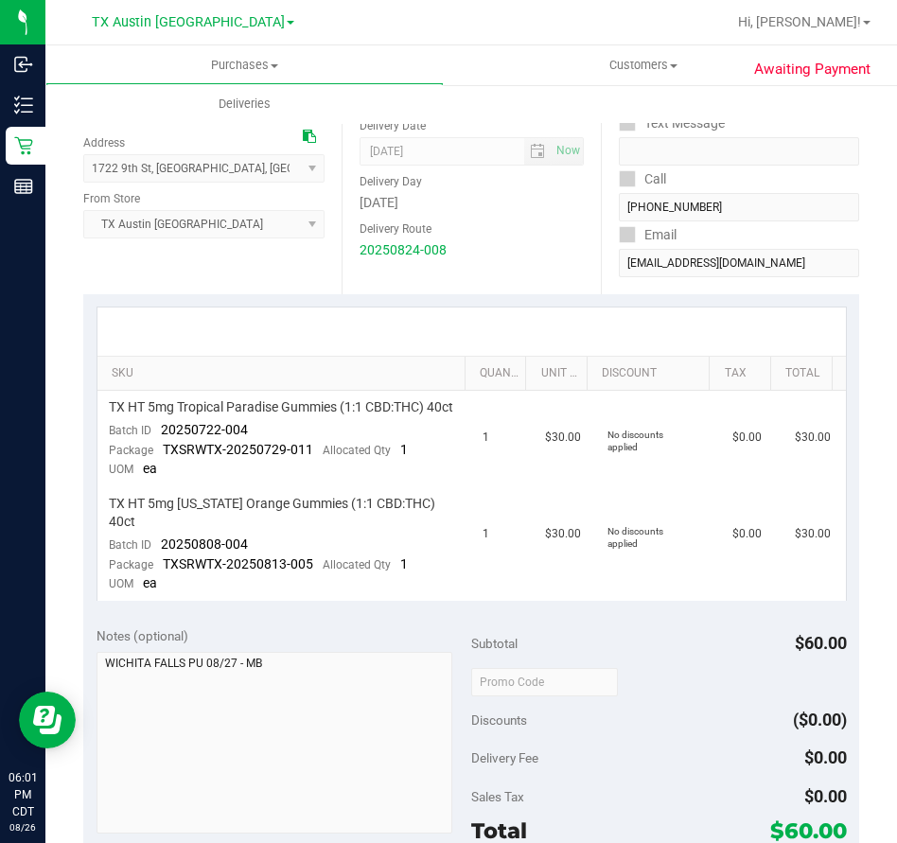
scroll to position [217, 0]
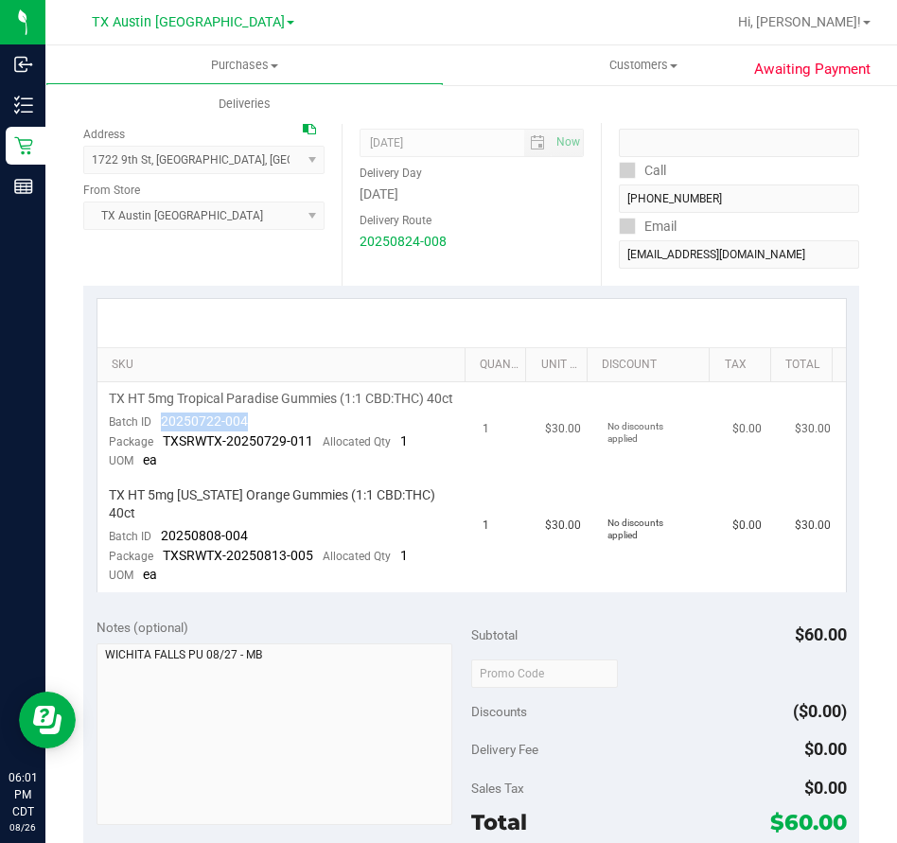
drag, startPoint x: 252, startPoint y: 436, endPoint x: 157, endPoint y: 442, distance: 94.8
click at [157, 442] on td "TX HT 5mg Tropical Paradise Gummies (1:1 CBD:THC) 40ct Batch ID 20250722-004 Pa…" at bounding box center [284, 430] width 375 height 96
drag, startPoint x: 252, startPoint y: 534, endPoint x: 163, endPoint y: 540, distance: 89.1
click at [163, 540] on td "TX HT 5mg [US_STATE] Orange Gummies (1:1 CBD:THC) 40ct Batch ID 20250808-004 Pa…" at bounding box center [284, 536] width 375 height 114
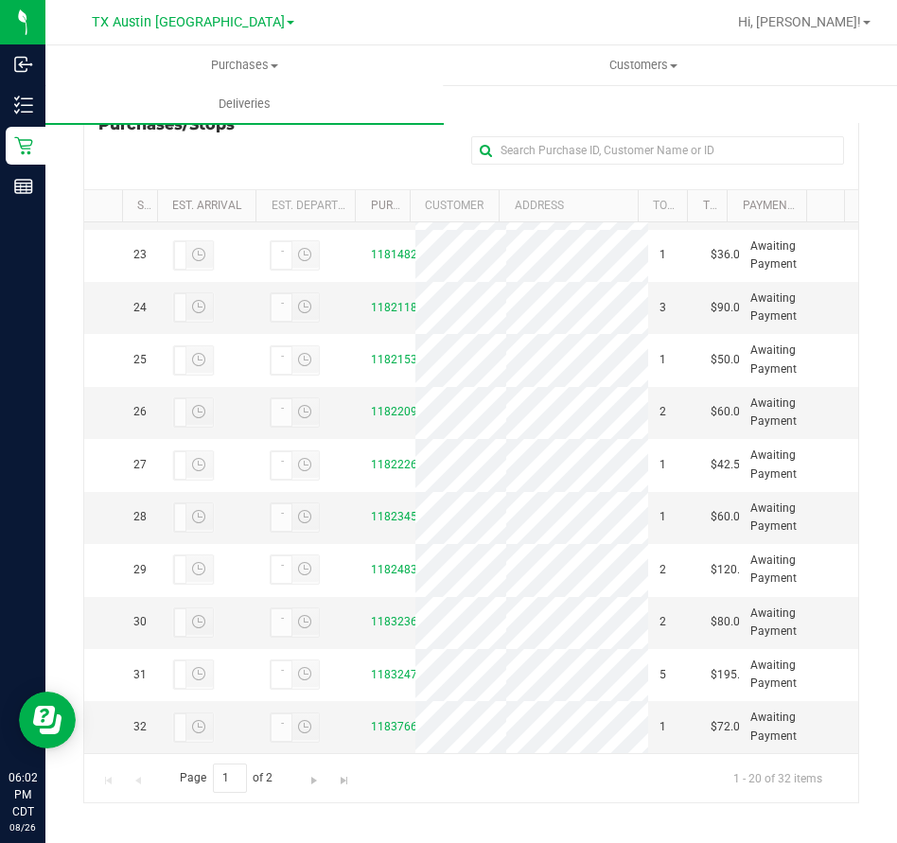
scroll to position [1545, 0]
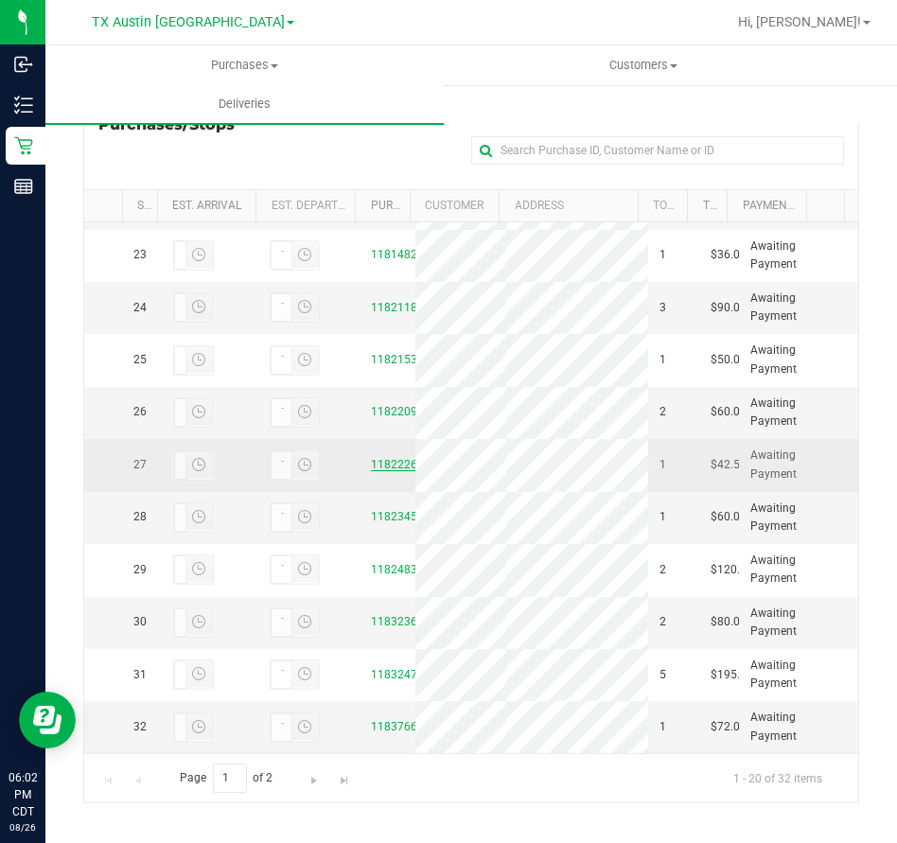
click at [383, 458] on link "11822264" at bounding box center [397, 464] width 53 height 13
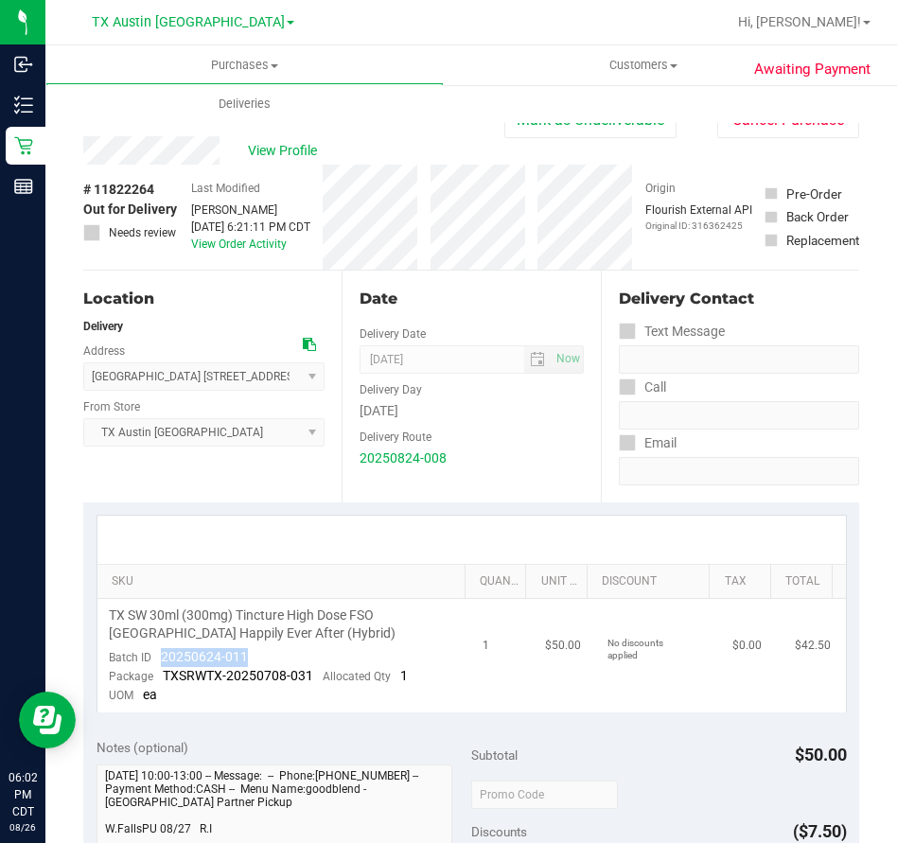
drag, startPoint x: 247, startPoint y: 653, endPoint x: 159, endPoint y: 657, distance: 88.1
click at [159, 657] on td "TX SW 30ml (300mg) Tincture High Dose FSO [GEOGRAPHIC_DATA] Happily Ever After …" at bounding box center [284, 656] width 375 height 114
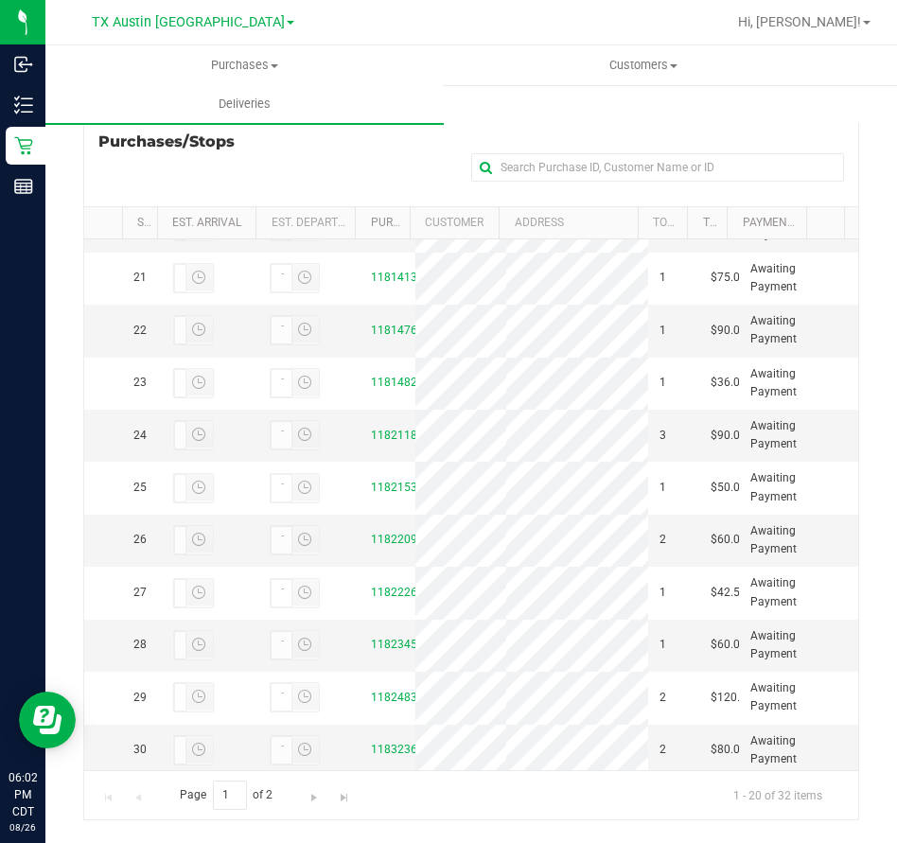
scroll to position [1545, 0]
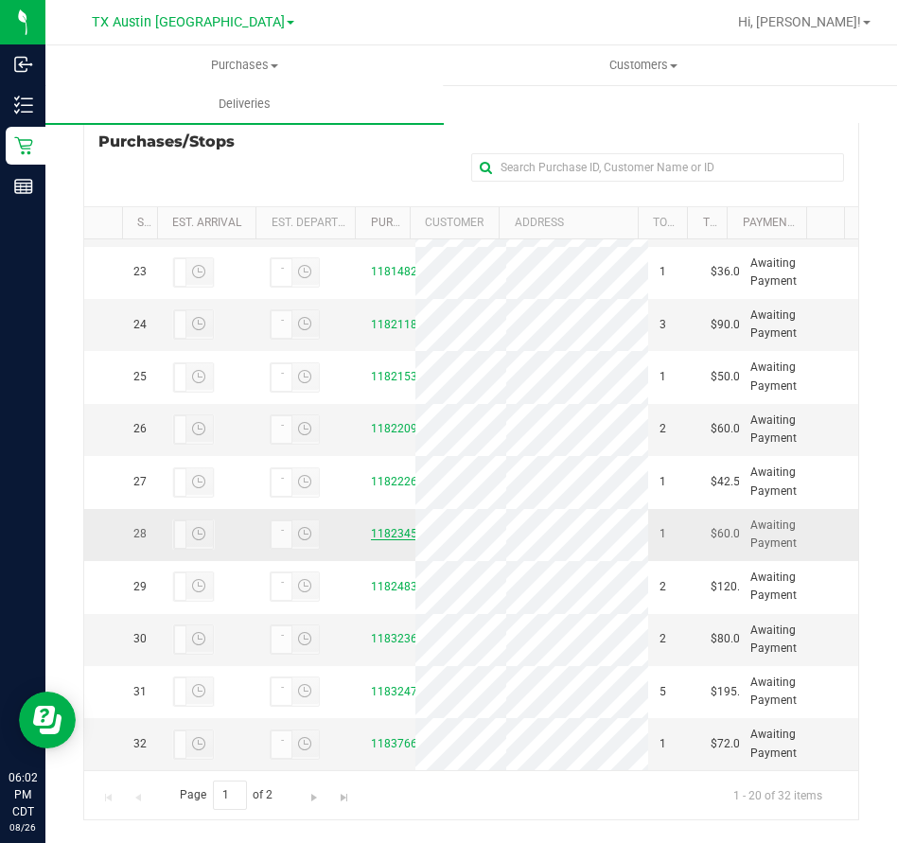
click at [372, 527] on link "11823459" at bounding box center [397, 533] width 53 height 13
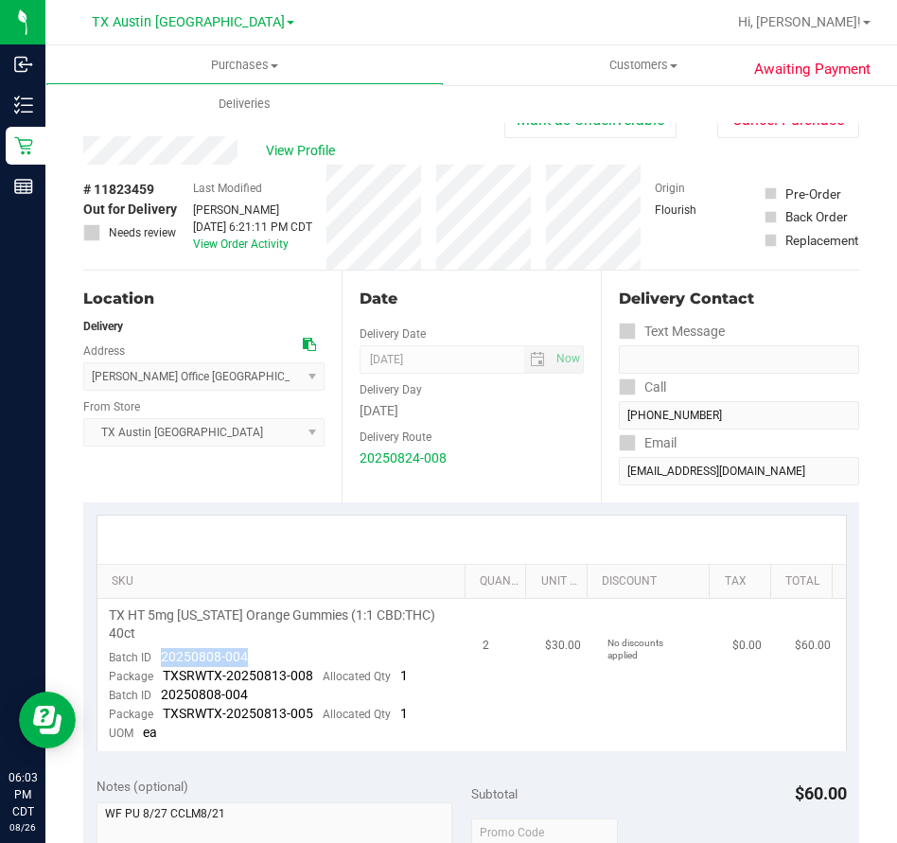
drag, startPoint x: 260, startPoint y: 636, endPoint x: 158, endPoint y: 636, distance: 102.2
click at [158, 636] on td "TX HT 5mg [US_STATE] Orange Gummies (1:1 CBD:THC) 40ct Batch ID 20250808-004 Pa…" at bounding box center [284, 674] width 375 height 151
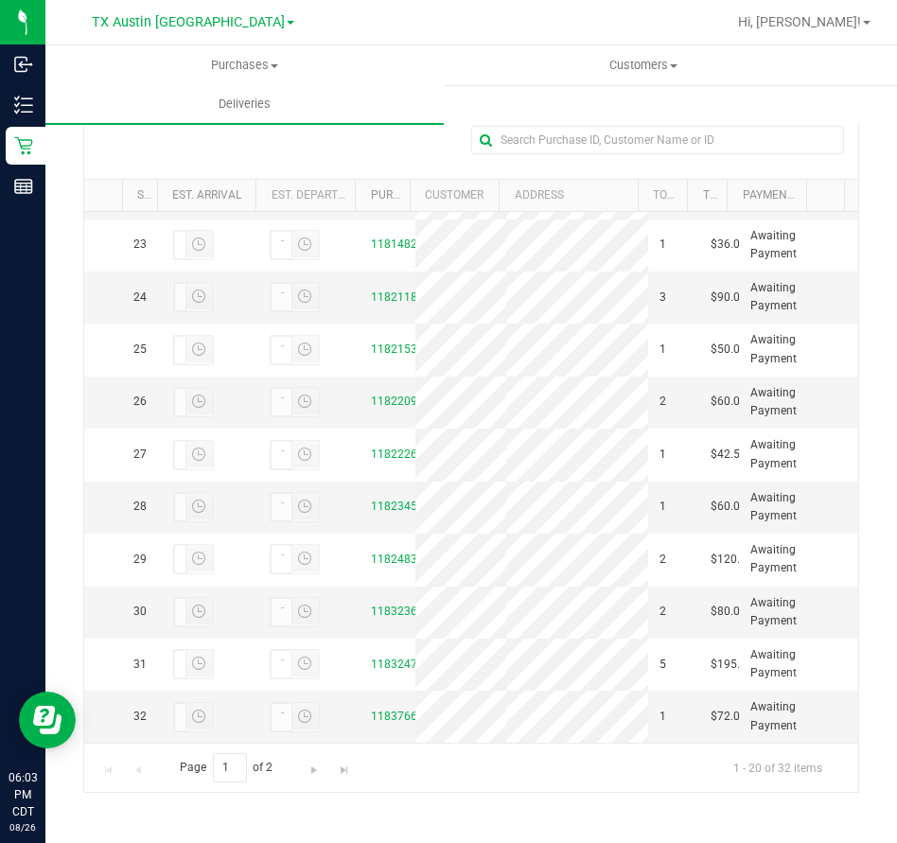
scroll to position [1545, 0]
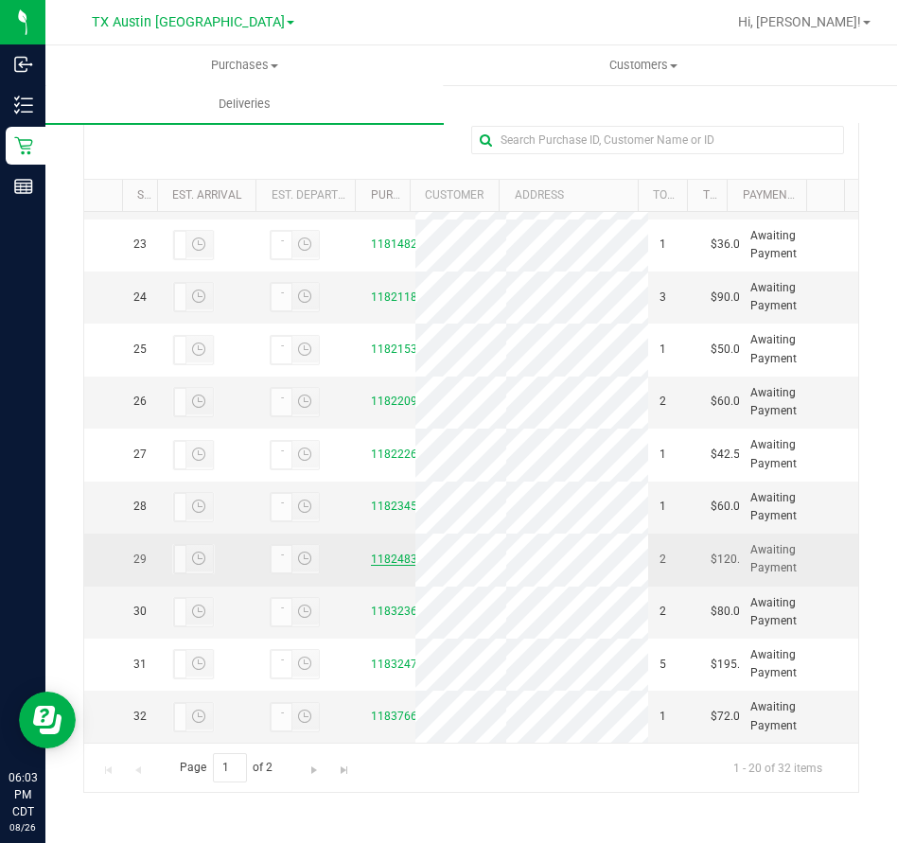
click at [383, 552] on link "11824837" at bounding box center [397, 558] width 53 height 13
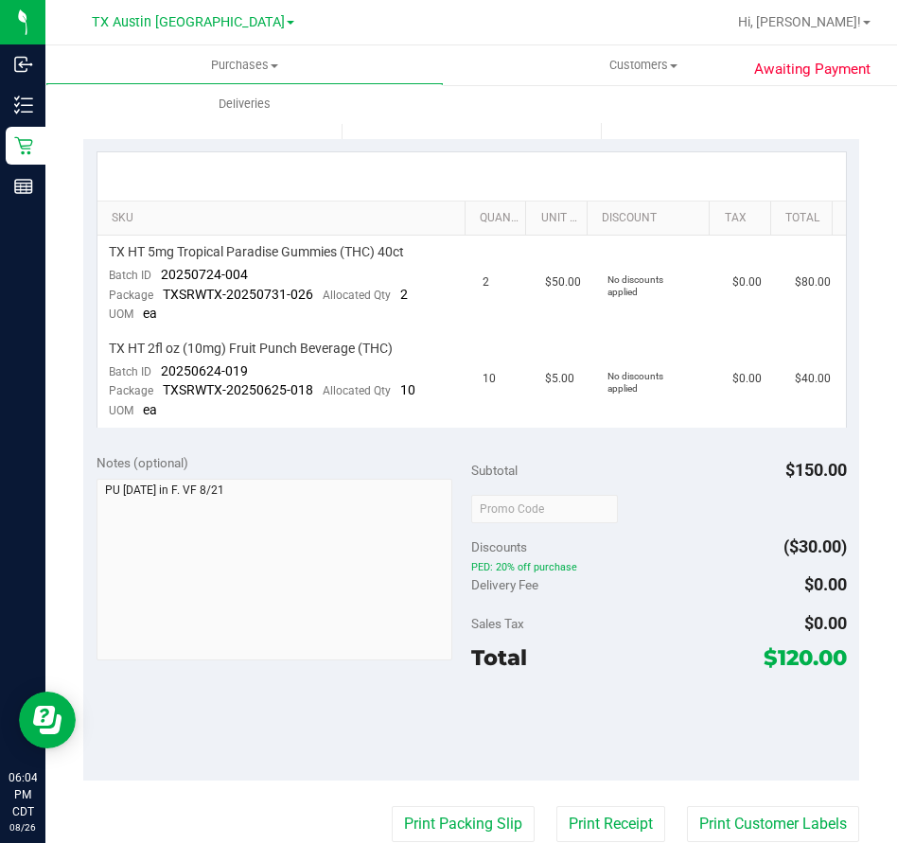
scroll to position [401, 0]
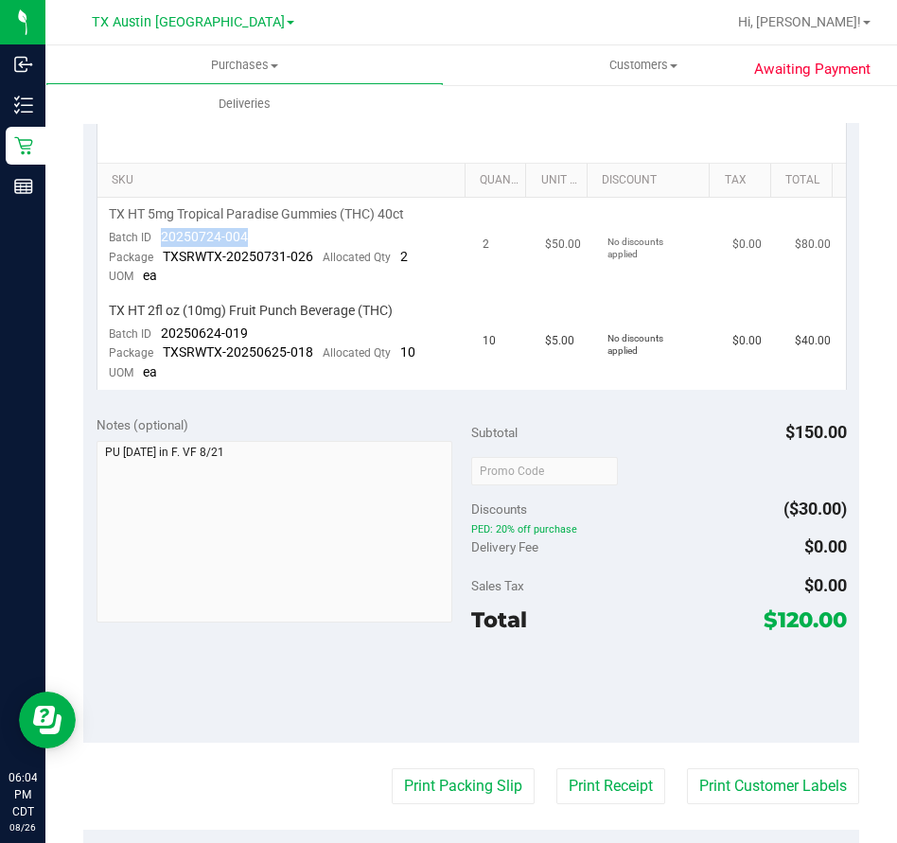
drag, startPoint x: 274, startPoint y: 233, endPoint x: 149, endPoint y: 236, distance: 125.9
click at [149, 236] on td "TX HT 5mg Tropical Paradise Gummies (THC) 40ct Batch ID 20250724-004 Package TX…" at bounding box center [284, 246] width 375 height 96
drag, startPoint x: 252, startPoint y: 330, endPoint x: 158, endPoint y: 332, distance: 93.7
click at [158, 332] on td "TX HT 2fl oz (10mg) Fruit Punch Beverage (THC) Batch ID 20250624-019 Package TX…" at bounding box center [284, 342] width 375 height 96
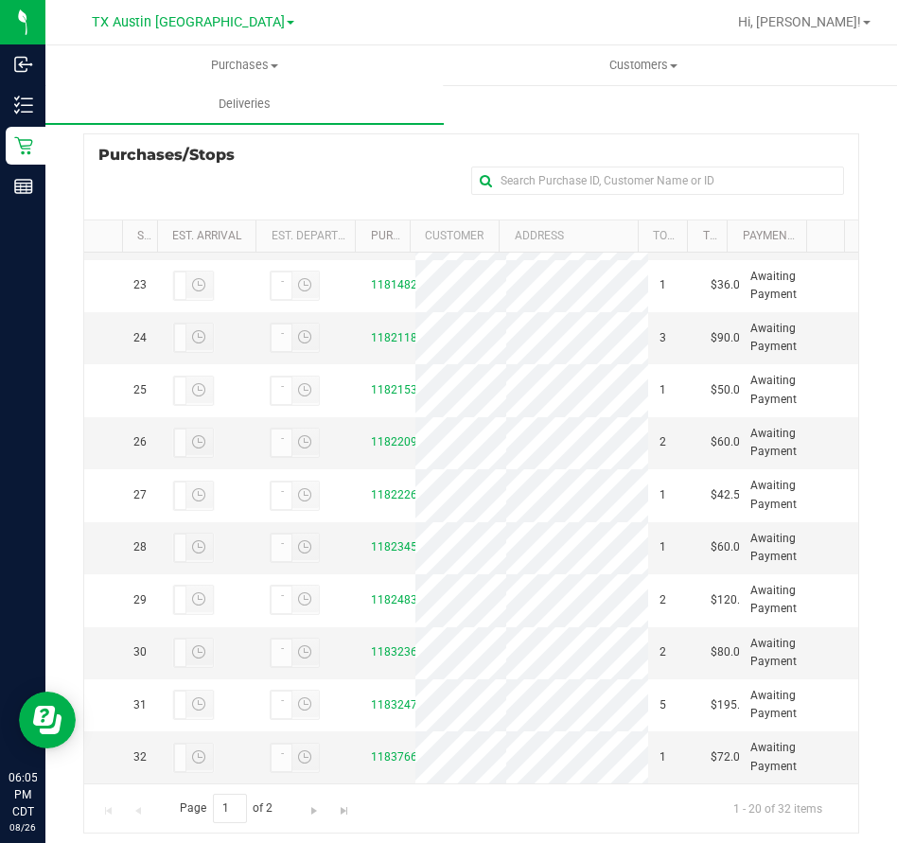
scroll to position [1545, 0]
click at [390, 645] on link "11832361" at bounding box center [397, 651] width 53 height 13
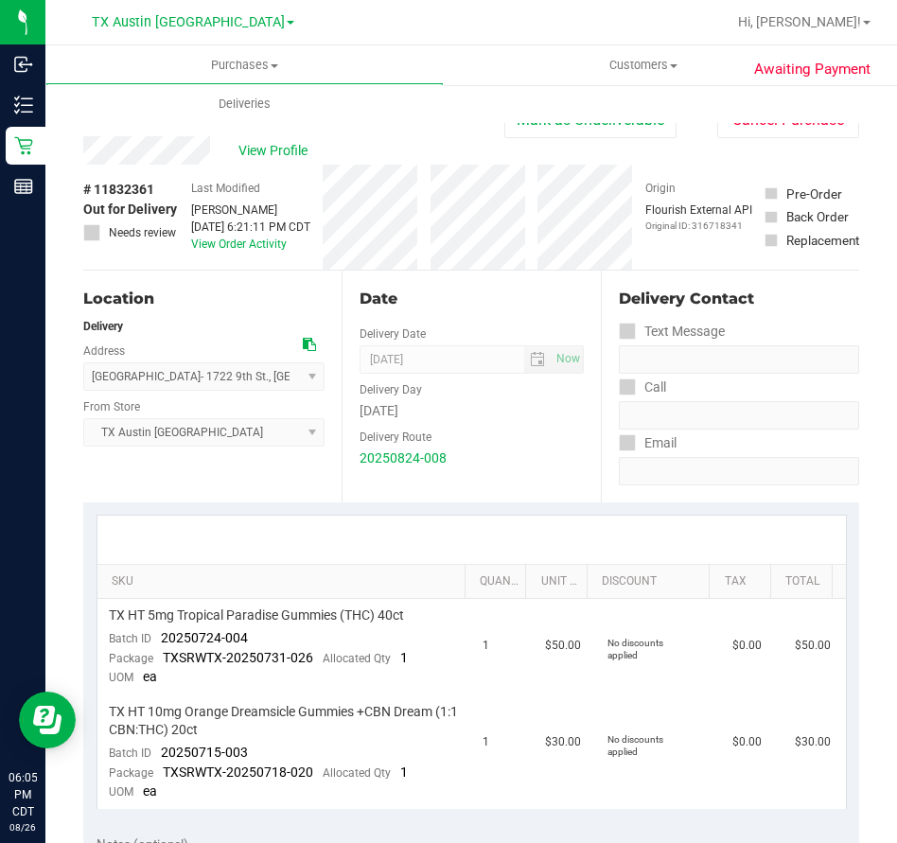
scroll to position [214, 0]
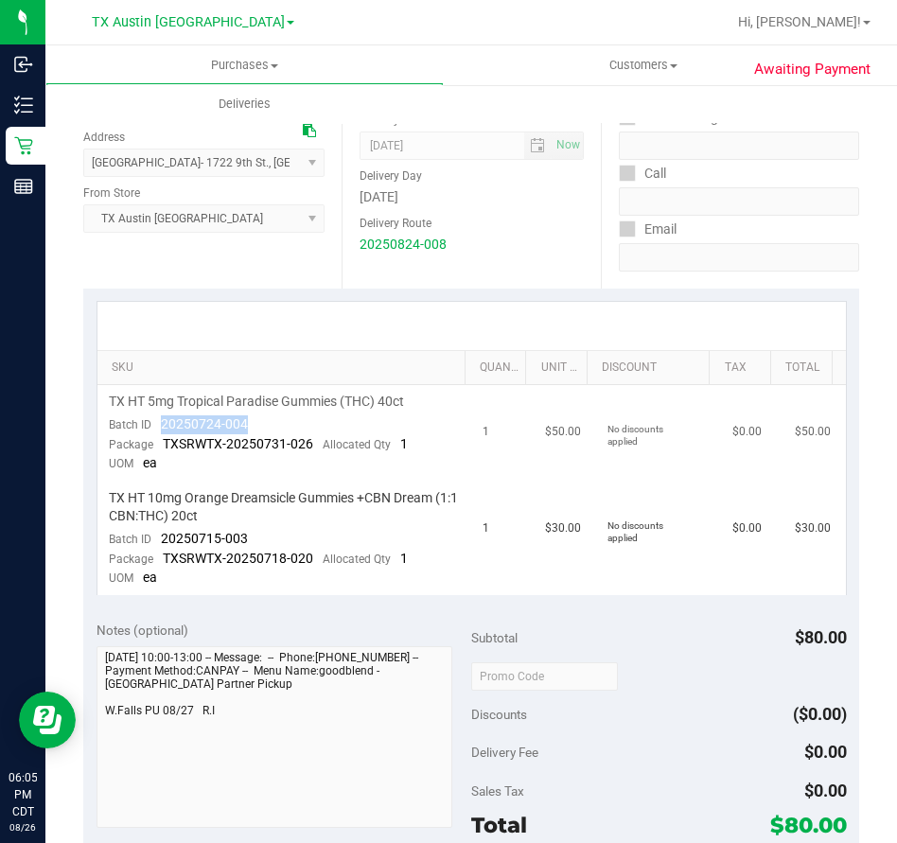
drag, startPoint x: 266, startPoint y: 418, endPoint x: 155, endPoint y: 421, distance: 110.7
click at [155, 421] on td "TX HT 5mg Tropical Paradise Gummies (THC) 40ct Batch ID 20250724-004 Package TX…" at bounding box center [284, 433] width 375 height 96
drag, startPoint x: 274, startPoint y: 536, endPoint x: 155, endPoint y: 534, distance: 119.2
click at [155, 534] on td "TX HT 10mg Orange Dreamsicle Gummies +CBN Dream (1:1 CBN:THC) 20ct Batch ID 202…" at bounding box center [284, 539] width 375 height 114
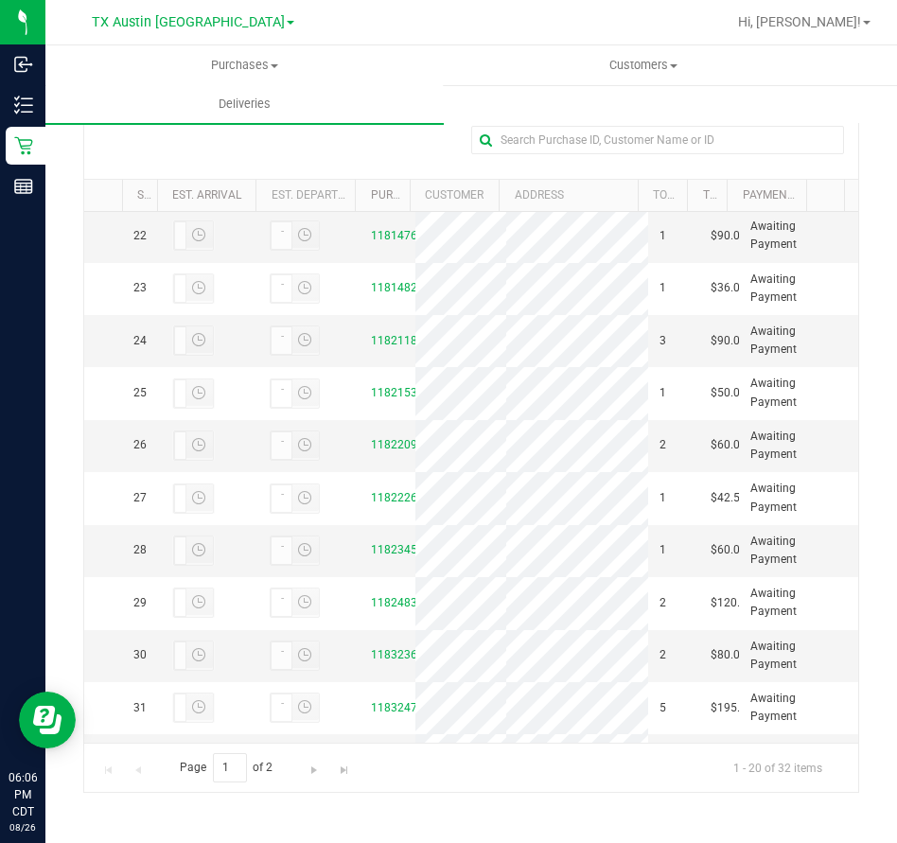
scroll to position [1545, 0]
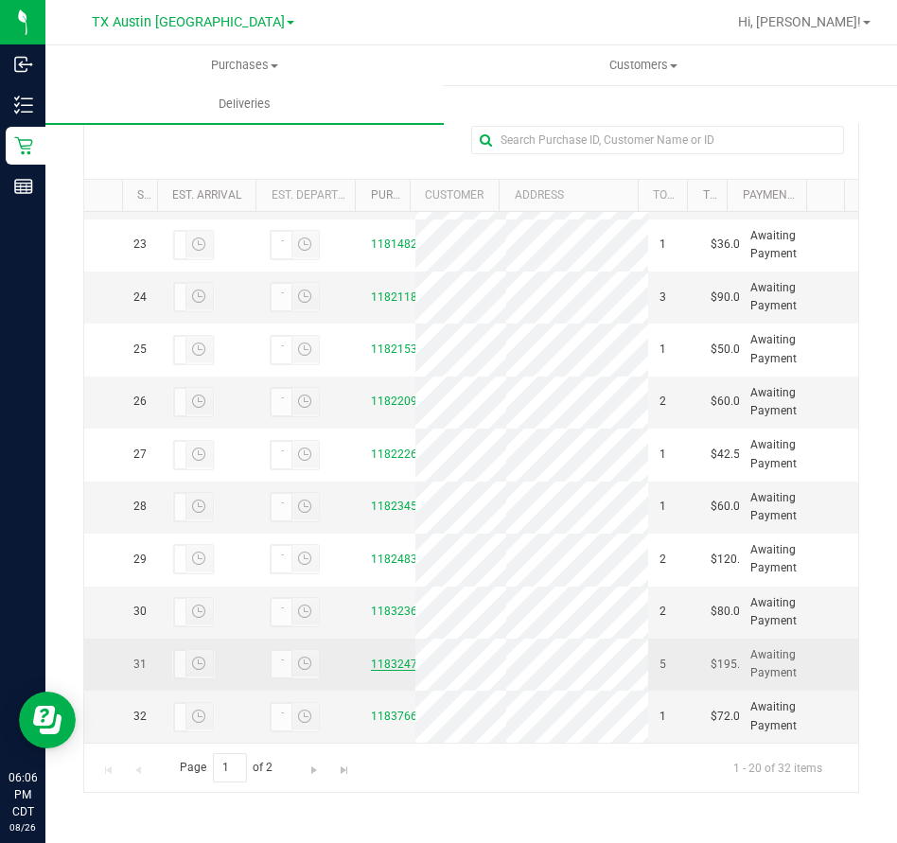
click at [371, 657] on link "11832470" at bounding box center [397, 663] width 53 height 13
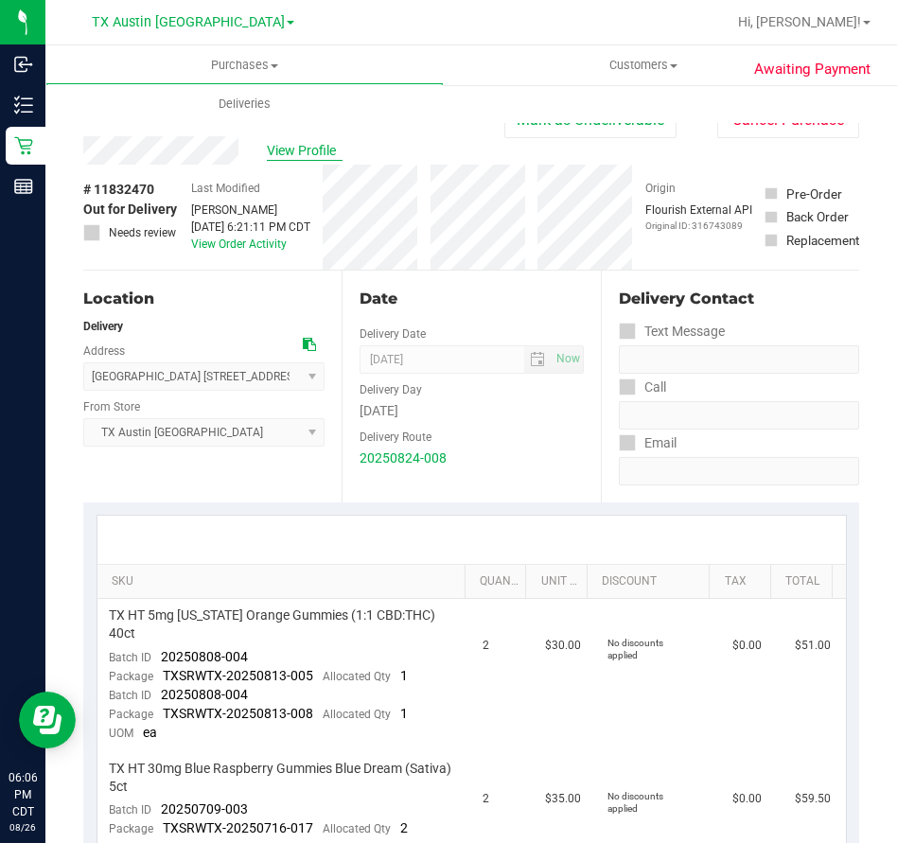
click at [284, 150] on span "View Profile" at bounding box center [305, 151] width 76 height 20
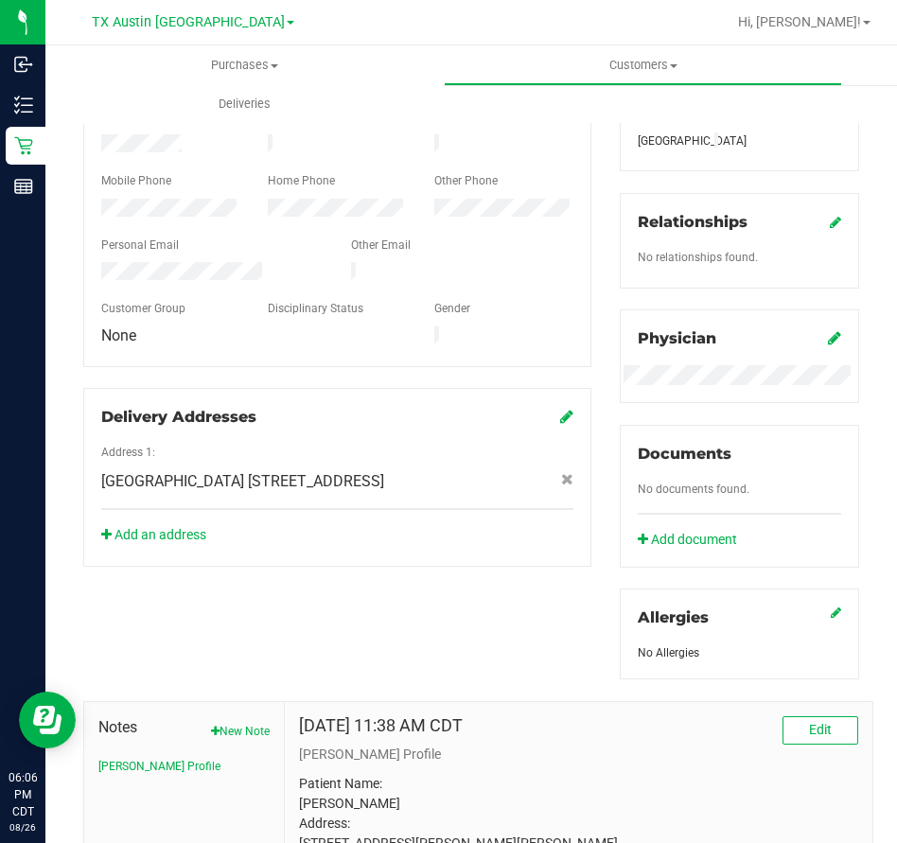
scroll to position [593, 0]
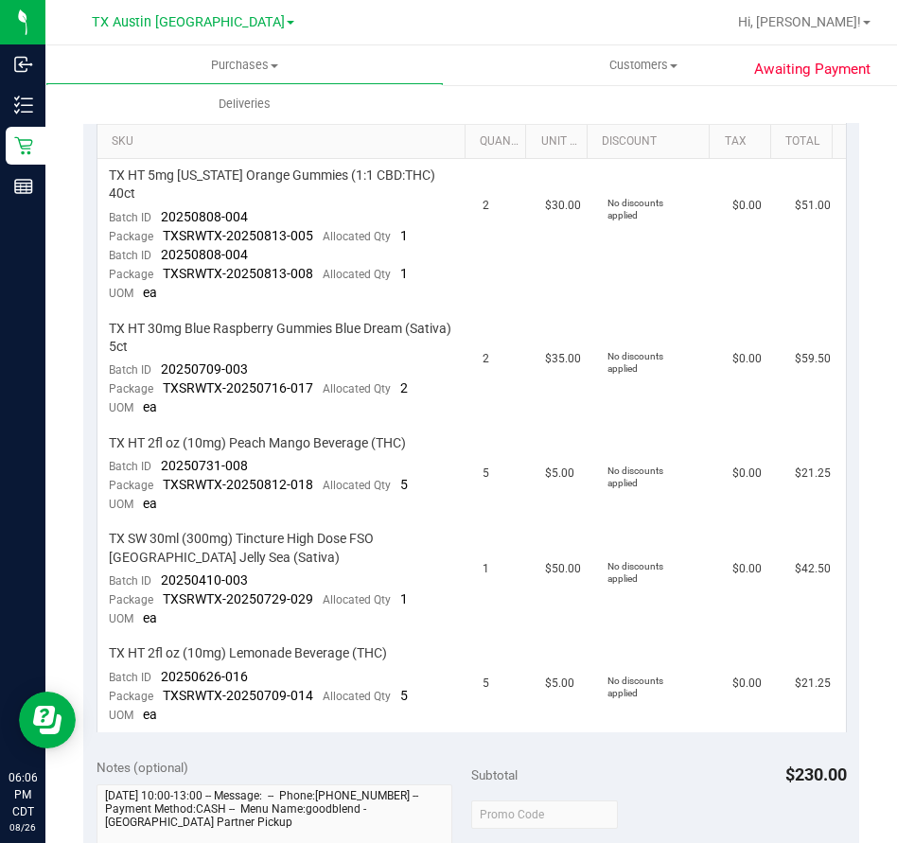
scroll to position [430, 0]
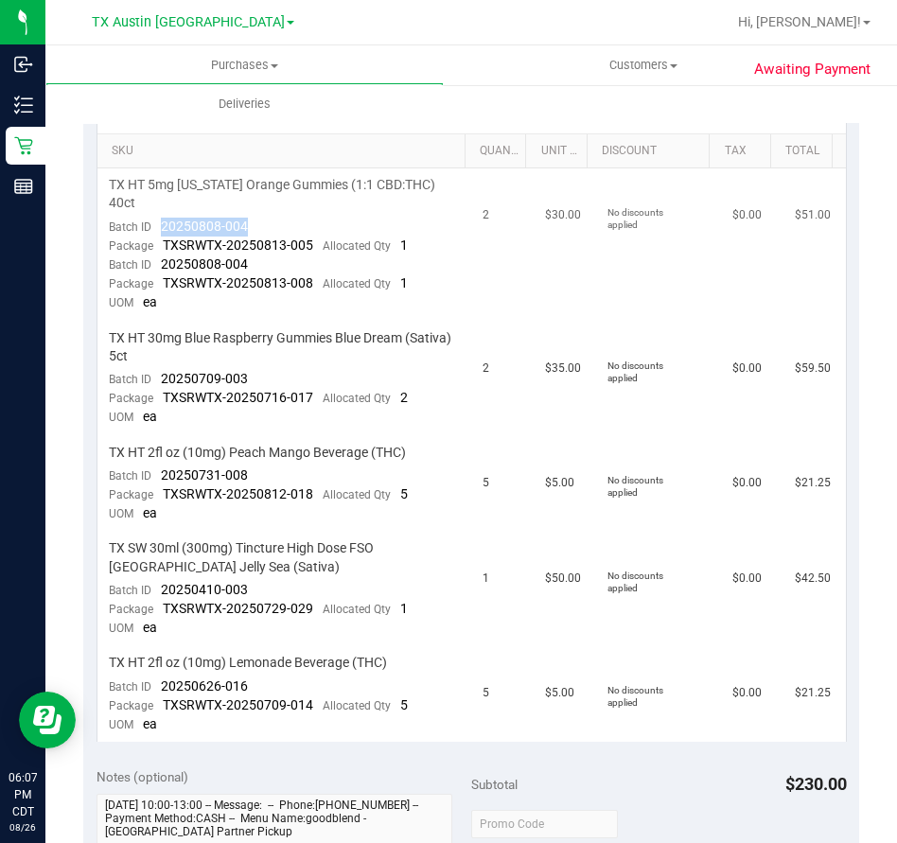
drag, startPoint x: 266, startPoint y: 205, endPoint x: 157, endPoint y: 211, distance: 108.9
click at [157, 211] on td "TX HT 5mg [US_STATE] Orange Gummies (1:1 CBD:THC) 40ct Batch ID 20250808-004 Pa…" at bounding box center [284, 244] width 375 height 152
drag, startPoint x: 264, startPoint y: 359, endPoint x: 159, endPoint y: 363, distance: 105.1
click at [159, 363] on td "TX HT 30mg Blue Raspberry Gummies Blue Dream (Sativa) 5ct Batch ID 20250709-003…" at bounding box center [284, 379] width 375 height 114
drag, startPoint x: 258, startPoint y: 452, endPoint x: 149, endPoint y: 464, distance: 109.4
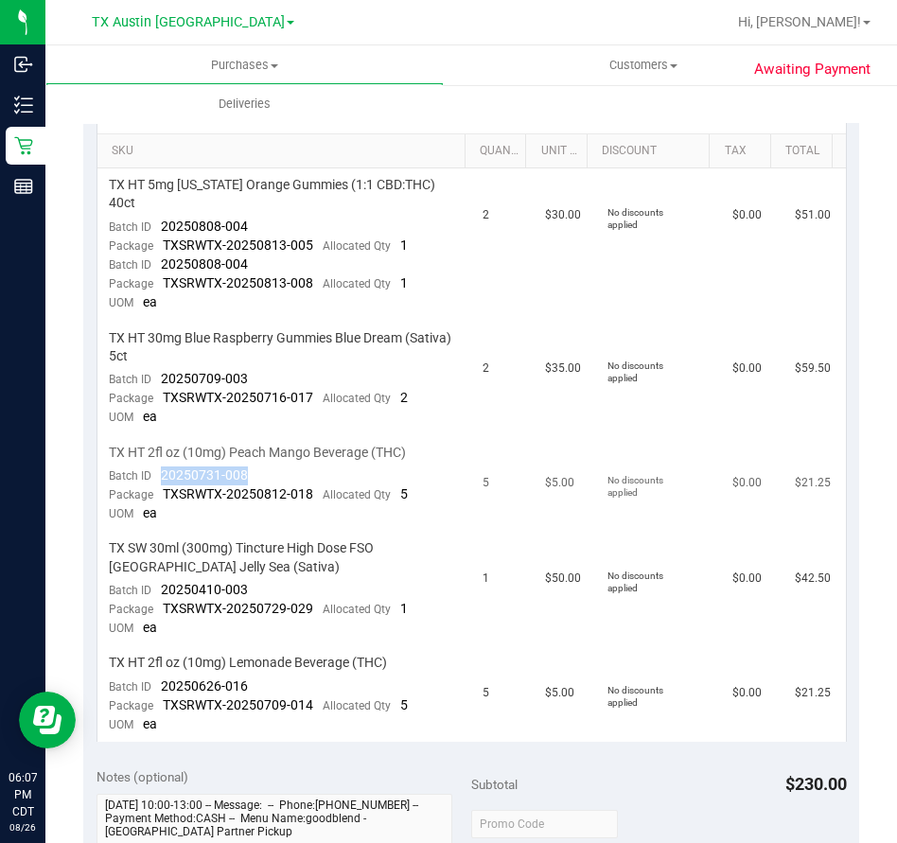
click at [149, 464] on td "TX HT 2fl oz (10mg) Peach Mango Beverage (THC) Batch ID 20250731-008 Package TX…" at bounding box center [284, 484] width 375 height 96
drag, startPoint x: 262, startPoint y: 569, endPoint x: 160, endPoint y: 574, distance: 102.3
click at [160, 574] on td "TX SW 30ml (300mg) Tincture High Dose FSO [GEOGRAPHIC_DATA] Jelly Sea (Sativa) …" at bounding box center [284, 589] width 375 height 114
drag, startPoint x: 260, startPoint y: 664, endPoint x: 159, endPoint y: 675, distance: 101.8
click at [159, 675] on td "TX HT 2fl oz (10mg) Lemonade Beverage (THC) Batch ID 20250626-016 Package TXSRW…" at bounding box center [284, 694] width 375 height 96
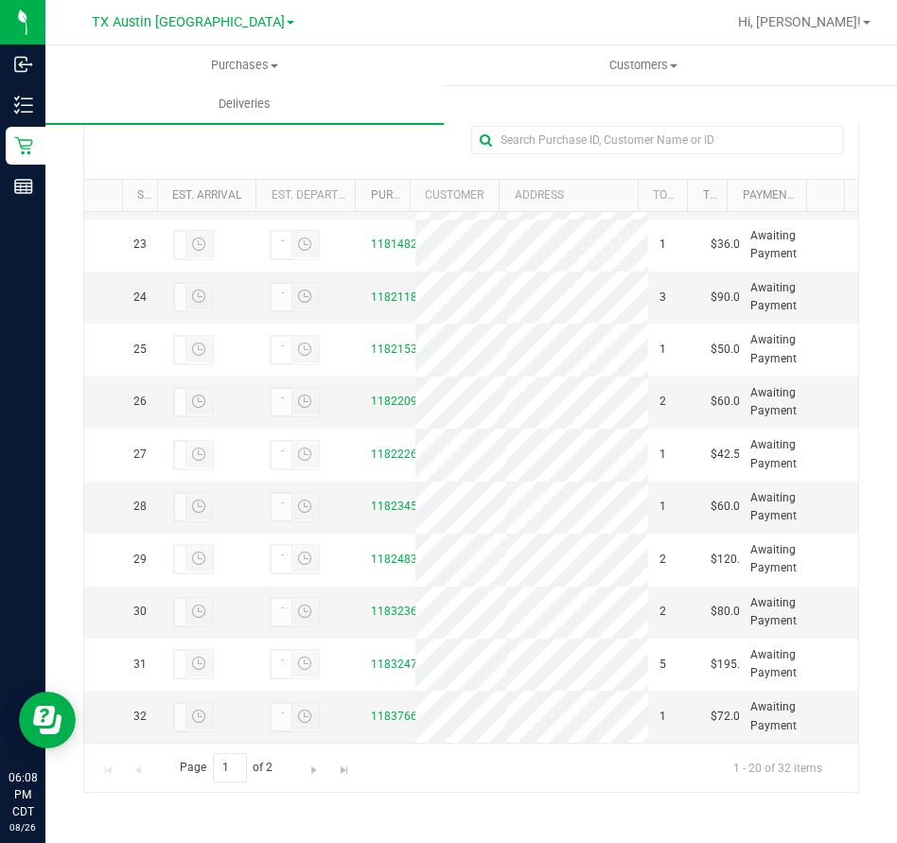
scroll to position [1545, 0]
click at [385, 710] on link "11837666" at bounding box center [397, 716] width 53 height 13
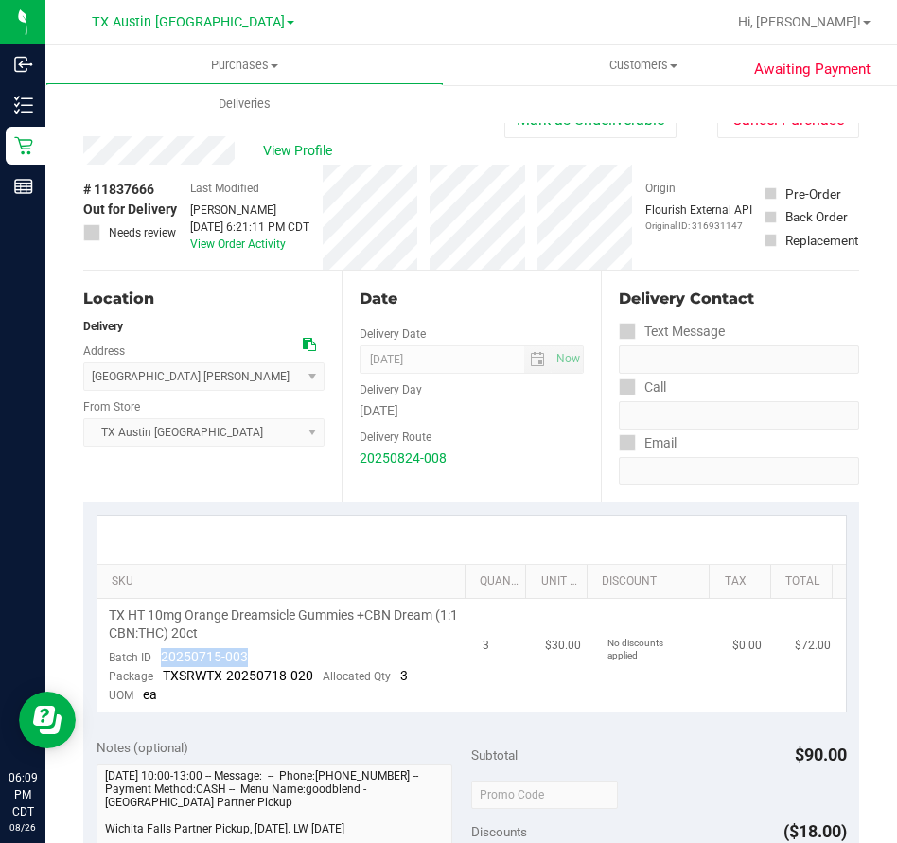
drag, startPoint x: 256, startPoint y: 652, endPoint x: 163, endPoint y: 658, distance: 93.9
click at [163, 658] on td "TX HT 10mg Orange Dreamsicle Gummies +CBN Dream (1:1 CBN:THC) 20ct Batch ID 202…" at bounding box center [284, 656] width 375 height 114
